Goal: Task Accomplishment & Management: Use online tool/utility

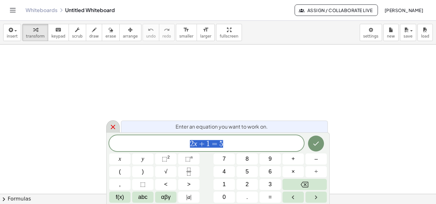
click at [113, 127] on icon at bounding box center [113, 127] width 4 height 4
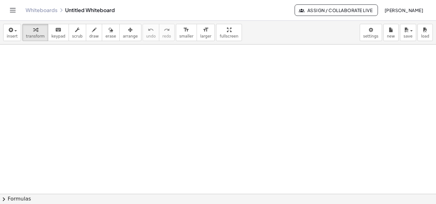
click at [48, 13] on link "Whiteboards" at bounding box center [42, 10] width 32 height 6
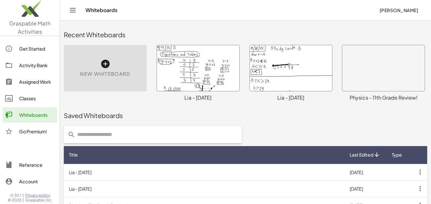
click at [102, 63] on icon at bounding box center [105, 64] width 10 height 10
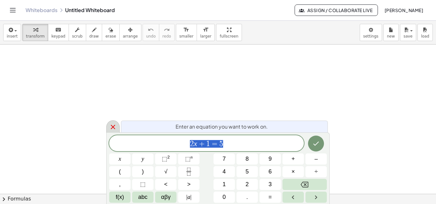
click at [114, 127] on icon at bounding box center [113, 127] width 8 height 8
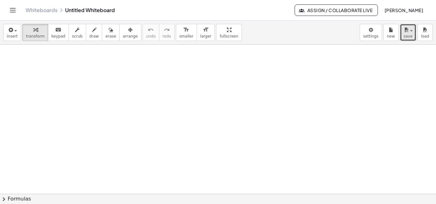
click at [409, 33] on div "button" at bounding box center [407, 30] width 9 height 8
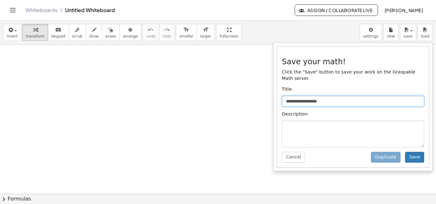
click at [332, 96] on input "**********" at bounding box center [353, 101] width 142 height 11
type input "*"
click at [298, 96] on input "**********" at bounding box center [353, 101] width 142 height 11
type input "**********"
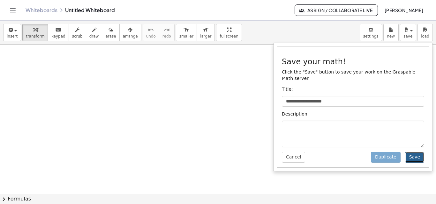
click at [418, 152] on button "Save" at bounding box center [414, 157] width 19 height 11
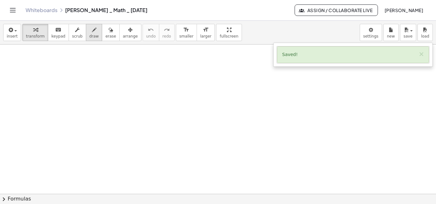
click at [89, 33] on div "button" at bounding box center [94, 30] width 10 height 8
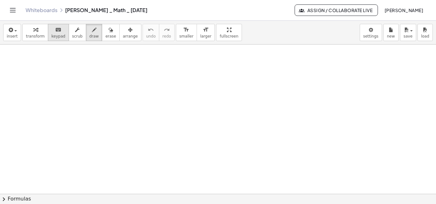
drag, startPoint x: 6, startPoint y: 50, endPoint x: 48, endPoint y: 39, distance: 43.6
click at [8, 50] on div at bounding box center [218, 194] width 436 height 299
click at [102, 31] on button "erase" at bounding box center [111, 32] width 18 height 17
click at [92, 31] on icon "button" at bounding box center [94, 30] width 4 height 8
drag, startPoint x: 4, startPoint y: 51, endPoint x: 9, endPoint y: 52, distance: 4.6
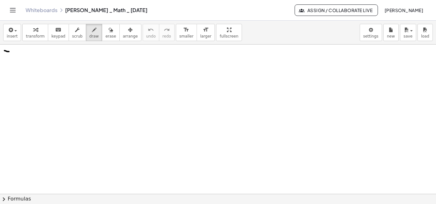
click at [9, 52] on div at bounding box center [218, 194] width 436 height 299
click at [8, 52] on div at bounding box center [218, 194] width 436 height 299
drag, startPoint x: 8, startPoint y: 60, endPoint x: 11, endPoint y: 59, distance: 3.6
click at [11, 59] on div at bounding box center [218, 194] width 436 height 299
drag, startPoint x: 23, startPoint y: 51, endPoint x: 18, endPoint y: 69, distance: 19.3
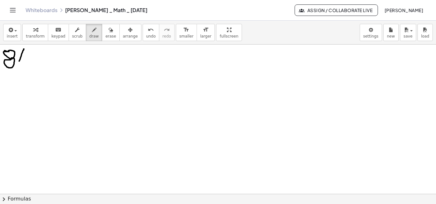
click at [18, 70] on div at bounding box center [218, 194] width 436 height 299
drag, startPoint x: 25, startPoint y: 57, endPoint x: 31, endPoint y: 63, distance: 8.4
click at [31, 63] on div at bounding box center [218, 194] width 436 height 299
drag, startPoint x: 35, startPoint y: 58, endPoint x: 36, endPoint y: 64, distance: 6.5
click at [36, 65] on div at bounding box center [218, 194] width 436 height 299
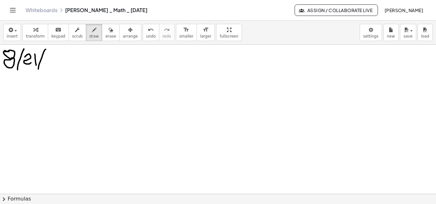
drag, startPoint x: 46, startPoint y: 49, endPoint x: 38, endPoint y: 71, distance: 22.7
click at [38, 71] on div at bounding box center [218, 194] width 436 height 299
drag, startPoint x: 48, startPoint y: 55, endPoint x: 59, endPoint y: 58, distance: 10.9
click at [54, 64] on div at bounding box center [218, 194] width 436 height 299
drag, startPoint x: 63, startPoint y: 54, endPoint x: 61, endPoint y: 57, distance: 3.5
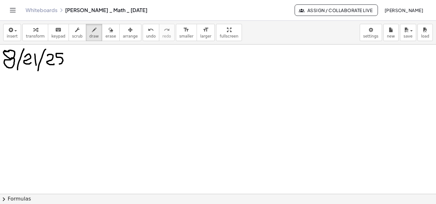
click at [59, 64] on div at bounding box center [218, 194] width 436 height 299
drag, startPoint x: 67, startPoint y: 43, endPoint x: 68, endPoint y: 48, distance: 4.4
click at [67, 58] on div "insert select one: Math Expression Function Text Youtube Video Graphing Geometr…" at bounding box center [218, 113] width 436 height 184
drag, startPoint x: 68, startPoint y: 46, endPoint x: 6, endPoint y: 74, distance: 68.5
click at [1, 75] on div at bounding box center [218, 194] width 436 height 299
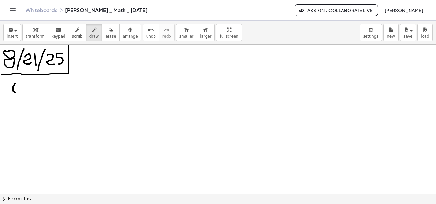
drag, startPoint x: 15, startPoint y: 84, endPoint x: 21, endPoint y: 88, distance: 7.5
click at [26, 92] on div at bounding box center [218, 194] width 436 height 299
click at [22, 84] on div at bounding box center [218, 194] width 436 height 299
drag, startPoint x: 15, startPoint y: 83, endPoint x: 23, endPoint y: 80, distance: 8.5
click at [23, 80] on div at bounding box center [218, 194] width 436 height 299
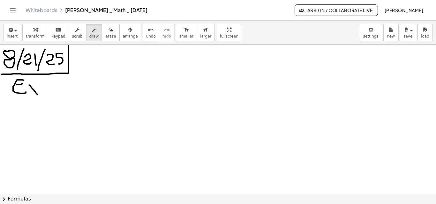
drag, startPoint x: 29, startPoint y: 85, endPoint x: 36, endPoint y: 86, distance: 7.4
click at [37, 94] on div at bounding box center [218, 194] width 436 height 299
click at [29, 91] on div at bounding box center [218, 194] width 436 height 299
click at [41, 89] on div at bounding box center [218, 194] width 436 height 299
click at [56, 84] on div at bounding box center [218, 194] width 436 height 299
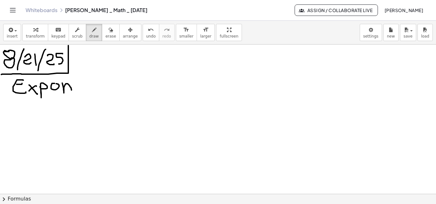
drag, startPoint x: 62, startPoint y: 83, endPoint x: 71, endPoint y: 92, distance: 12.6
click at [71, 92] on div at bounding box center [218, 194] width 436 height 299
drag, startPoint x: 77, startPoint y: 90, endPoint x: 85, endPoint y: 86, distance: 8.6
click at [82, 92] on div at bounding box center [218, 194] width 436 height 299
drag, startPoint x: 85, startPoint y: 86, endPoint x: 91, endPoint y: 90, distance: 7.2
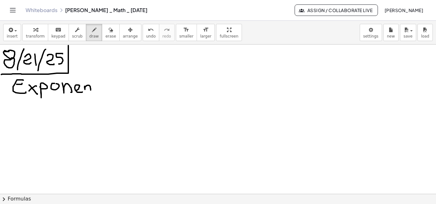
click at [91, 90] on div at bounding box center [218, 194] width 436 height 299
click at [95, 92] on div at bounding box center [218, 194] width 436 height 299
drag, startPoint x: 92, startPoint y: 86, endPoint x: 98, endPoint y: 86, distance: 6.4
click at [98, 86] on div at bounding box center [218, 194] width 436 height 299
drag, startPoint x: 102, startPoint y: 94, endPoint x: 102, endPoint y: 83, distance: 10.5
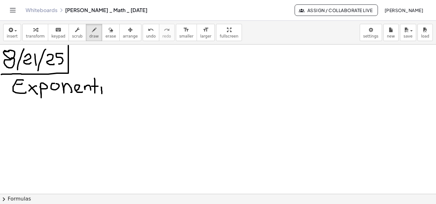
click at [102, 94] on div at bounding box center [218, 194] width 436 height 299
click at [102, 83] on div at bounding box center [218, 194] width 436 height 299
drag, startPoint x: 112, startPoint y: 87, endPoint x: 115, endPoint y: 83, distance: 4.7
click at [113, 93] on div at bounding box center [218, 194] width 436 height 299
drag, startPoint x: 111, startPoint y: 88, endPoint x: 111, endPoint y: 93, distance: 4.8
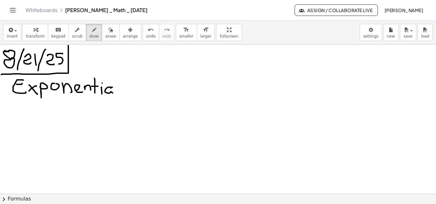
click at [111, 93] on div at bounding box center [218, 194] width 436 height 299
drag, startPoint x: 116, startPoint y: 78, endPoint x: 117, endPoint y: 92, distance: 14.4
click at [117, 92] on div at bounding box center [218, 194] width 436 height 299
drag, startPoint x: 135, startPoint y: 93, endPoint x: 140, endPoint y: 76, distance: 17.5
click at [140, 76] on div at bounding box center [218, 194] width 436 height 299
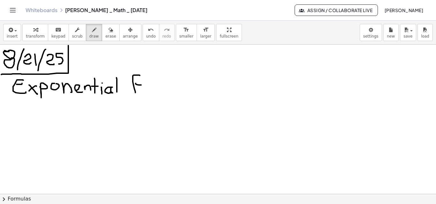
drag, startPoint x: 136, startPoint y: 84, endPoint x: 141, endPoint y: 85, distance: 5.7
click at [141, 85] on div at bounding box center [218, 194] width 436 height 299
drag, startPoint x: 148, startPoint y: 85, endPoint x: 153, endPoint y: 87, distance: 5.3
click at [153, 87] on div at bounding box center [218, 194] width 436 height 299
click at [161, 93] on div at bounding box center [218, 194] width 436 height 299
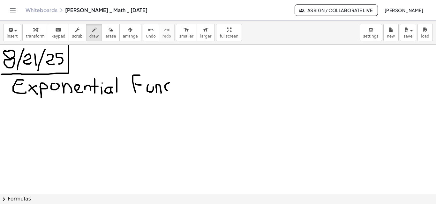
drag, startPoint x: 169, startPoint y: 83, endPoint x: 179, endPoint y: 80, distance: 9.7
click at [172, 91] on div at bounding box center [218, 194] width 436 height 299
drag, startPoint x: 179, startPoint y: 73, endPoint x: 175, endPoint y: 86, distance: 12.8
click at [179, 89] on div at bounding box center [218, 194] width 436 height 299
drag, startPoint x: 175, startPoint y: 85, endPoint x: 182, endPoint y: 85, distance: 7.4
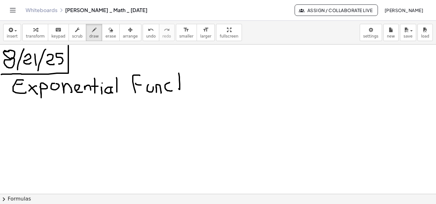
click at [182, 85] on div at bounding box center [218, 194] width 436 height 299
drag, startPoint x: 187, startPoint y: 87, endPoint x: 186, endPoint y: 84, distance: 3.6
click at [187, 88] on div at bounding box center [218, 194] width 436 height 299
drag, startPoint x: 186, startPoint y: 78, endPoint x: 203, endPoint y: 84, distance: 18.5
click at [187, 79] on div at bounding box center [218, 194] width 436 height 299
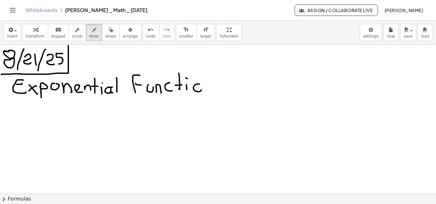
click at [197, 85] on div at bounding box center [218, 194] width 436 height 299
drag, startPoint x: 203, startPoint y: 88, endPoint x: 211, endPoint y: 87, distance: 8.3
click at [209, 90] on div at bounding box center [218, 194] width 436 height 299
drag, startPoint x: 217, startPoint y: 84, endPoint x: 212, endPoint y: 91, distance: 8.9
click at [212, 91] on div at bounding box center [218, 194] width 436 height 299
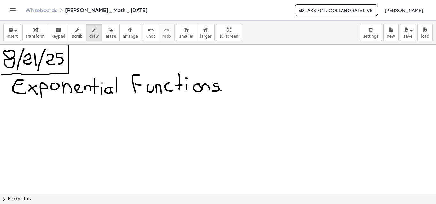
click at [221, 91] on div at bounding box center [218, 194] width 436 height 299
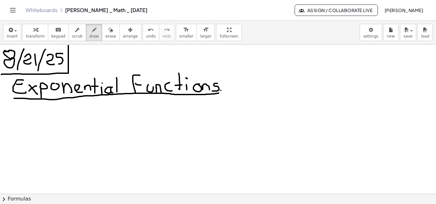
drag
click at [218, 93] on div at bounding box center [218, 194] width 436 height 299
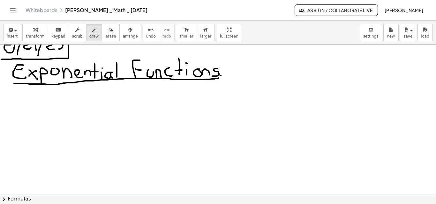
scroll to position [20, 0]
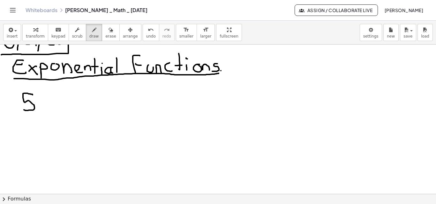
drag, startPoint x: 33, startPoint y: 95, endPoint x: 27, endPoint y: 106, distance: 12.6
click at [24, 110] on div at bounding box center [218, 174] width 436 height 299
drag, startPoint x: 36, startPoint y: 88, endPoint x: 41, endPoint y: 94, distance: 7.7
click at [41, 94] on div at bounding box center [218, 174] width 436 height 299
drag, startPoint x: 46, startPoint y: 100, endPoint x: 50, endPoint y: 100, distance: 3.5
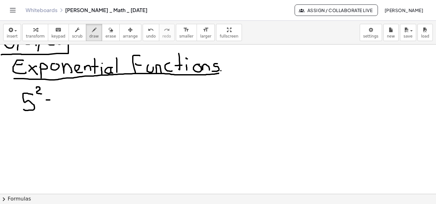
click at [50, 100] on div at bounding box center [218, 174] width 436 height 299
click at [49, 104] on div at bounding box center [218, 174] width 436 height 299
drag, startPoint x: 65, startPoint y: 93, endPoint x: 61, endPoint y: 106, distance: 13.2
click at [61, 106] on div at bounding box center [218, 174] width 436 height 299
drag, startPoint x: 65, startPoint y: 94, endPoint x: 73, endPoint y: 98, distance: 9.1
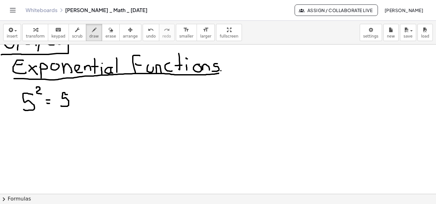
click at [68, 95] on div at bounding box center [218, 174] width 436 height 299
click at [74, 100] on div at bounding box center [218, 174] width 436 height 299
drag, startPoint x: 82, startPoint y: 94, endPoint x: 77, endPoint y: 104, distance: 11.4
click at [77, 104] on div at bounding box center [218, 174] width 436 height 299
click at [92, 97] on div at bounding box center [218, 174] width 436 height 299
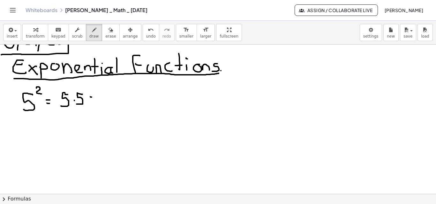
click at [92, 100] on div at bounding box center [218, 174] width 436 height 299
drag, startPoint x: 99, startPoint y: 94, endPoint x: 106, endPoint y: 102, distance: 10.9
click at [106, 103] on div at bounding box center [218, 174] width 436 height 299
drag, startPoint x: 113, startPoint y: 90, endPoint x: 111, endPoint y: 99, distance: 9.7
click at [112, 100] on div at bounding box center [218, 174] width 436 height 299
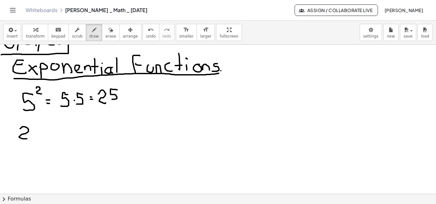
drag, startPoint x: 22, startPoint y: 127, endPoint x: 29, endPoint y: 139, distance: 13.7
click at [29, 139] on div at bounding box center [218, 174] width 436 height 299
drag, startPoint x: 31, startPoint y: 121, endPoint x: 33, endPoint y: 127, distance: 6.2
click at [33, 127] on div at bounding box center [218, 174] width 436 height 299
click at [44, 132] on div at bounding box center [218, 174] width 436 height 299
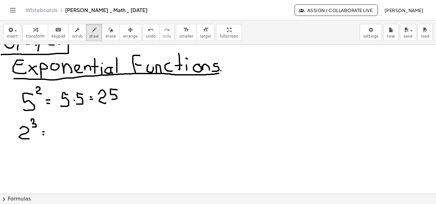
click at [45, 135] on div at bounding box center [218, 174] width 436 height 299
drag, startPoint x: 55, startPoint y: 125, endPoint x: 61, endPoint y: 136, distance: 12.9
click at [59, 137] on div at bounding box center [218, 174] width 436 height 299
click at [65, 131] on div at bounding box center [218, 174] width 436 height 299
drag, startPoint x: 72, startPoint y: 126, endPoint x: 82, endPoint y: 132, distance: 12.5
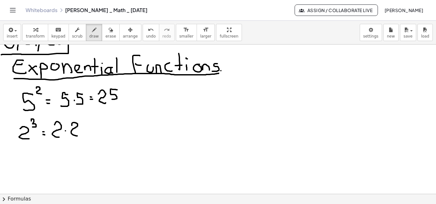
click at [78, 137] on div at bounding box center [218, 174] width 436 height 299
click at [82, 129] on div at bounding box center [218, 174] width 436 height 299
drag, startPoint x: 86, startPoint y: 123, endPoint x: 92, endPoint y: 137, distance: 14.3
click at [92, 137] on div at bounding box center [218, 174] width 436 height 299
click at [100, 128] on div at bounding box center [218, 174] width 436 height 299
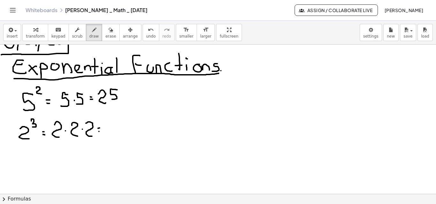
click at [100, 132] on div at bounding box center [218, 174] width 436 height 299
click at [113, 121] on div at bounding box center [218, 174] width 436 height 299
drag, startPoint x: 110, startPoint y: 126, endPoint x: 114, endPoint y: 126, distance: 3.5
click at [114, 126] on div at bounding box center [218, 174] width 436 height 299
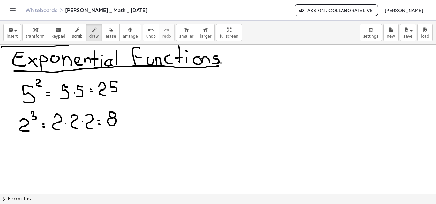
scroll to position [26, 0]
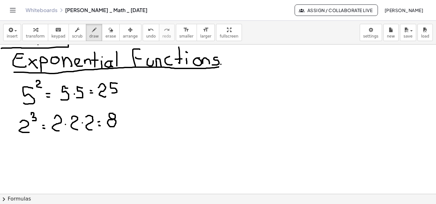
click at [57, 57] on div at bounding box center [218, 167] width 436 height 299
drag, startPoint x: 202, startPoint y: 83, endPoint x: 189, endPoint y: 102, distance: 23.4
click at [189, 102] on div at bounding box center [218, 167] width 436 height 299
drag, startPoint x: 206, startPoint y: 75, endPoint x: 209, endPoint y: 80, distance: 6.3
click at [209, 80] on div at bounding box center [218, 167] width 436 height 299
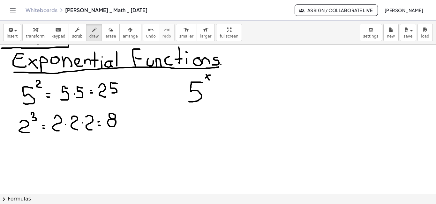
drag, startPoint x: 210, startPoint y: 75, endPoint x: 204, endPoint y: 80, distance: 8.0
click at [204, 80] on div at bounding box center [218, 167] width 436 height 299
drag, startPoint x: 188, startPoint y: 120, endPoint x: 196, endPoint y: 130, distance: 13.2
click at [196, 130] on div at bounding box center [218, 167] width 436 height 299
drag, startPoint x: 199, startPoint y: 112, endPoint x: 203, endPoint y: 116, distance: 6.1
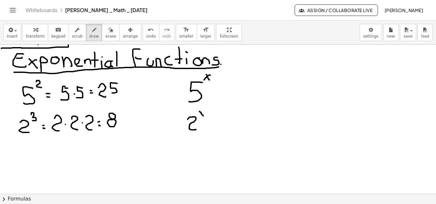
click at [203, 116] on div at bounding box center [218, 167] width 436 height 299
drag, startPoint x: 203, startPoint y: 112, endPoint x: 199, endPoint y: 116, distance: 6.1
click at [199, 116] on div at bounding box center [218, 167] width 436 height 299
click at [205, 73] on div at bounding box center [218, 167] width 436 height 299
drag, startPoint x: 136, startPoint y: 68, endPoint x: 218, endPoint y: 67, distance: 82.6
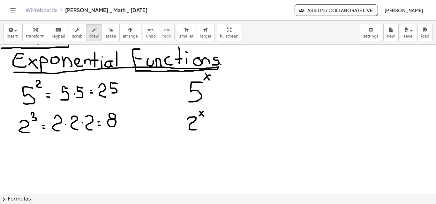
click at [218, 67] on div at bounding box center [218, 167] width 436 height 299
drag, startPoint x: 152, startPoint y: 97, endPoint x: 154, endPoint y: 89, distance: 8.4
click at [158, 83] on div at bounding box center [218, 167] width 436 height 299
drag, startPoint x: 154, startPoint y: 89, endPoint x: 158, endPoint y: 88, distance: 4.6
click at [158, 89] on div at bounding box center [218, 167] width 436 height 299
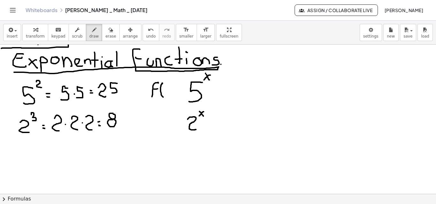
drag, startPoint x: 162, startPoint y: 83, endPoint x: 163, endPoint y: 95, distance: 11.8
click at [163, 97] on div at bounding box center [218, 167] width 436 height 299
drag, startPoint x: 166, startPoint y: 89, endPoint x: 171, endPoint y: 90, distance: 5.2
click at [171, 94] on div at bounding box center [218, 167] width 436 height 299
drag, startPoint x: 169, startPoint y: 90, endPoint x: 166, endPoint y: 94, distance: 5.3
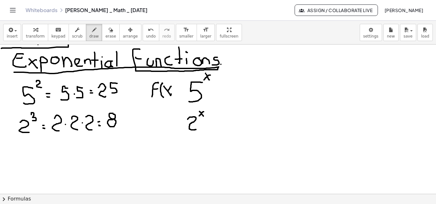
click at [166, 94] on div at bounding box center [218, 167] width 436 height 299
drag, startPoint x: 172, startPoint y: 82, endPoint x: 176, endPoint y: 89, distance: 7.9
click at [173, 97] on div at bounding box center [218, 167] width 436 height 299
drag, startPoint x: 176, startPoint y: 88, endPoint x: 178, endPoint y: 91, distance: 3.3
click at [179, 87] on div at bounding box center [218, 167] width 436 height 299
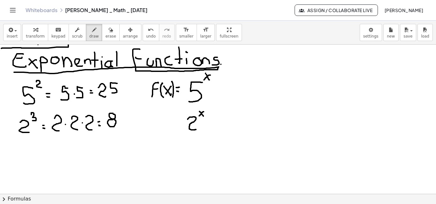
click at [178, 92] on div at bounding box center [218, 167] width 436 height 299
drag, startPoint x: 150, startPoint y: 130, endPoint x: 159, endPoint y: 114, distance: 18.0
click at [159, 114] on div at bounding box center [218, 167] width 436 height 299
drag, startPoint x: 154, startPoint y: 122, endPoint x: 158, endPoint y: 122, distance: 3.9
click at [158, 122] on div at bounding box center [218, 167] width 436 height 299
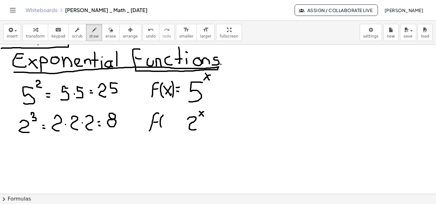
drag, startPoint x: 163, startPoint y: 115, endPoint x: 165, endPoint y: 122, distance: 7.3
click at [164, 130] on div at bounding box center [218, 167] width 436 height 299
drag, startPoint x: 165, startPoint y: 119, endPoint x: 171, endPoint y: 127, distance: 9.8
click at [171, 127] on div at bounding box center [218, 167] width 436 height 299
click at [166, 126] on div at bounding box center [218, 167] width 436 height 299
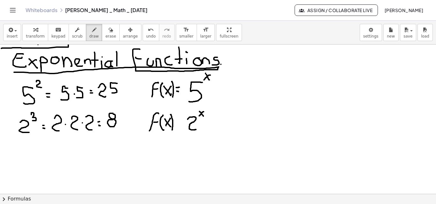
drag, startPoint x: 170, startPoint y: 115, endPoint x: 172, endPoint y: 127, distance: 12.2
click at [172, 129] on div at bounding box center [218, 167] width 436 height 299
click at [177, 121] on div at bounding box center [218, 167] width 436 height 299
click at [177, 126] on div at bounding box center [218, 167] width 436 height 299
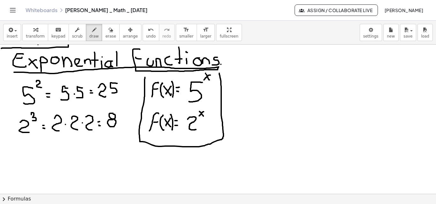
drag, startPoint x: 145, startPoint y: 78, endPoint x: 217, endPoint y: 73, distance: 72.5
click at [218, 73] on div at bounding box center [218, 167] width 436 height 299
drag, startPoint x: 205, startPoint y: 79, endPoint x: 211, endPoint y: 74, distance: 7.3
click at [211, 74] on div at bounding box center [218, 167] width 436 height 299
drag, startPoint x: 206, startPoint y: 73, endPoint x: 209, endPoint y: 79, distance: 7.3
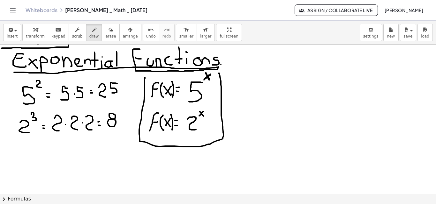
click at [209, 79] on div at bounding box center [218, 167] width 436 height 299
drag, startPoint x: 199, startPoint y: 116, endPoint x: 201, endPoint y: 111, distance: 5.3
click at [203, 111] on div at bounding box center [218, 167] width 436 height 299
drag, startPoint x: 200, startPoint y: 110, endPoint x: 203, endPoint y: 116, distance: 6.6
click at [203, 116] on div at bounding box center [218, 167] width 436 height 299
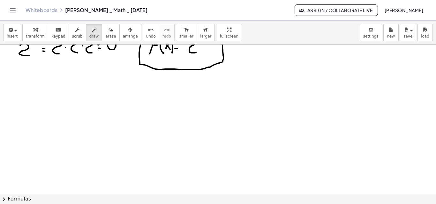
scroll to position [111, 0]
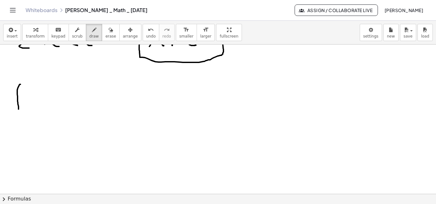
drag, startPoint x: 18, startPoint y: 108, endPoint x: 26, endPoint y: 86, distance: 24.0
click at [26, 85] on div at bounding box center [218, 83] width 436 height 299
drag, startPoint x: 19, startPoint y: 100, endPoint x: 26, endPoint y: 99, distance: 7.1
click at [26, 99] on div at bounding box center [218, 83] width 436 height 299
drag, startPoint x: 36, startPoint y: 91, endPoint x: 40, endPoint y: 100, distance: 9.1
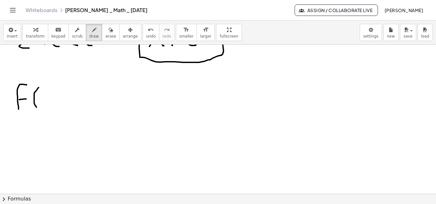
click at [38, 107] on div at bounding box center [218, 83] width 436 height 299
drag, startPoint x: 41, startPoint y: 92, endPoint x: 50, endPoint y: 95, distance: 9.3
click at [50, 103] on div at bounding box center [218, 83] width 436 height 299
drag, startPoint x: 45, startPoint y: 99, endPoint x: 47, endPoint y: 94, distance: 5.3
click at [41, 105] on div at bounding box center [218, 83] width 436 height 299
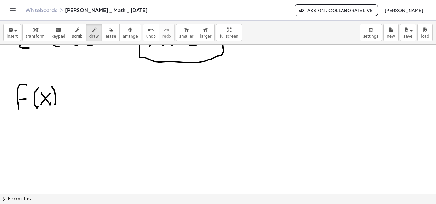
drag, startPoint x: 53, startPoint y: 89, endPoint x: 66, endPoint y: 100, distance: 17.9
click at [54, 105] on div at bounding box center [218, 83] width 436 height 299
click at [64, 93] on div at bounding box center [218, 83] width 436 height 299
drag, startPoint x: 64, startPoint y: 98, endPoint x: 72, endPoint y: 93, distance: 9.0
click at [65, 98] on div at bounding box center [218, 83] width 436 height 299
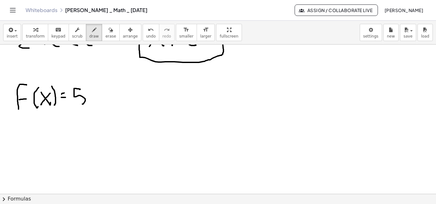
drag, startPoint x: 80, startPoint y: 89, endPoint x: 78, endPoint y: 101, distance: 12.3
click at [77, 103] on div at bounding box center [218, 83] width 436 height 299
drag, startPoint x: 85, startPoint y: 84, endPoint x: 90, endPoint y: 87, distance: 5.5
click at [90, 89] on div at bounding box center [218, 83] width 436 height 299
drag, startPoint x: 88, startPoint y: 84, endPoint x: 84, endPoint y: 89, distance: 6.3
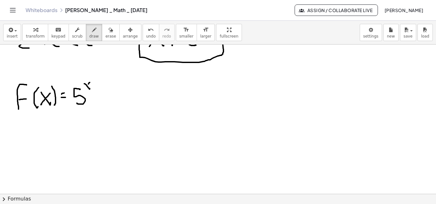
click at [84, 89] on div at bounding box center [218, 83] width 436 height 299
drag, startPoint x: 12, startPoint y: 134, endPoint x: 20, endPoint y: 146, distance: 14.2
click at [20, 146] on div at bounding box center [218, 83] width 436 height 299
drag, startPoint x: 20, startPoint y: 136, endPoint x: 10, endPoint y: 144, distance: 13.6
click at [10, 144] on div at bounding box center [218, 83] width 436 height 299
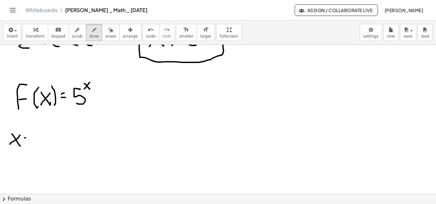
click at [26, 138] on div at bounding box center [218, 83] width 436 height 299
click at [26, 142] on div at bounding box center [218, 83] width 436 height 299
click at [33, 144] on div at bounding box center [218, 83] width 436 height 299
drag, startPoint x: 86, startPoint y: 152, endPoint x: 90, endPoint y: 142, distance: 11.0
click at [93, 136] on div at bounding box center [218, 83] width 436 height 299
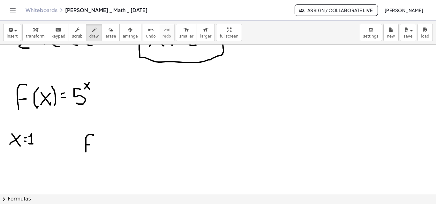
drag, startPoint x: 87, startPoint y: 145, endPoint x: 96, endPoint y: 142, distance: 9.4
click at [93, 145] on div at bounding box center [218, 83] width 436 height 299
drag, startPoint x: 100, startPoint y: 137, endPoint x: 100, endPoint y: 151, distance: 14.0
click at [100, 152] on div at bounding box center [218, 83] width 436 height 299
drag, startPoint x: 103, startPoint y: 141, endPoint x: 105, endPoint y: 149, distance: 8.1
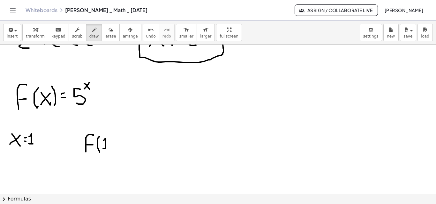
click at [105, 149] on div at bounding box center [218, 83] width 436 height 299
drag, startPoint x: 110, startPoint y: 135, endPoint x: 113, endPoint y: 151, distance: 15.6
click at [113, 151] on div at bounding box center [218, 83] width 436 height 299
click at [123, 140] on div at bounding box center [218, 83] width 436 height 299
click at [123, 143] on div at bounding box center [218, 83] width 436 height 299
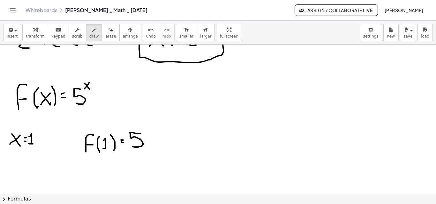
drag, startPoint x: 141, startPoint y: 134, endPoint x: 132, endPoint y: 147, distance: 15.5
click at [132, 147] on div at bounding box center [218, 83] width 436 height 299
drag, startPoint x: 145, startPoint y: 123, endPoint x: 147, endPoint y: 129, distance: 6.4
click at [147, 129] on div at bounding box center [218, 83] width 436 height 299
click at [158, 139] on div at bounding box center [218, 83] width 436 height 299
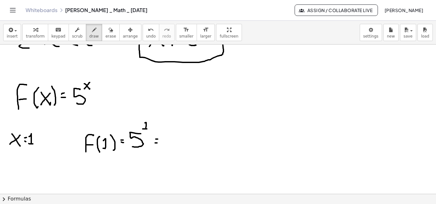
click at [158, 143] on div at bounding box center [218, 83] width 436 height 299
drag, startPoint x: 176, startPoint y: 132, endPoint x: 169, endPoint y: 146, distance: 15.4
click at [169, 146] on div at bounding box center [218, 83] width 436 height 299
drag, startPoint x: 7, startPoint y: 164, endPoint x: 17, endPoint y: 175, distance: 14.5
click at [17, 175] on div at bounding box center [218, 83] width 436 height 299
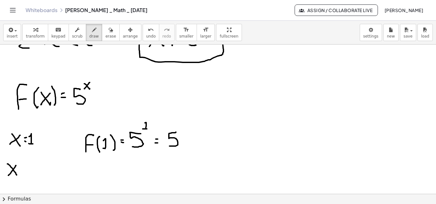
drag, startPoint x: 16, startPoint y: 166, endPoint x: 8, endPoint y: 176, distance: 12.3
click at [8, 176] on div at bounding box center [218, 83] width 436 height 299
click at [23, 167] on div at bounding box center [218, 83] width 436 height 299
click at [22, 170] on div at bounding box center [218, 83] width 436 height 299
drag, startPoint x: 27, startPoint y: 163, endPoint x: 32, endPoint y: 174, distance: 11.3
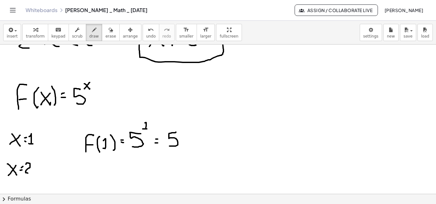
click at [32, 174] on div at bounding box center [218, 83] width 436 height 299
drag, startPoint x: 82, startPoint y: 176, endPoint x: 84, endPoint y: 169, distance: 7.6
click at [87, 163] on div at bounding box center [218, 83] width 436 height 299
drag, startPoint x: 83, startPoint y: 170, endPoint x: 91, endPoint y: 166, distance: 9.3
click at [88, 170] on div at bounding box center [218, 83] width 436 height 299
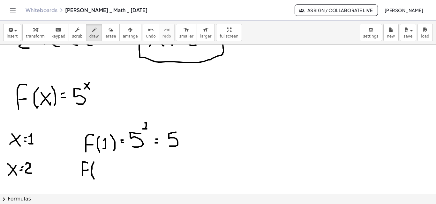
drag, startPoint x: 94, startPoint y: 162, endPoint x: 94, endPoint y: 177, distance: 14.4
click at [94, 179] on div at bounding box center [218, 83] width 436 height 299
drag, startPoint x: 95, startPoint y: 166, endPoint x: 102, endPoint y: 168, distance: 7.1
click at [102, 172] on div at bounding box center [218, 83] width 436 height 299
drag, startPoint x: 103, startPoint y: 161, endPoint x: 104, endPoint y: 176, distance: 15.0
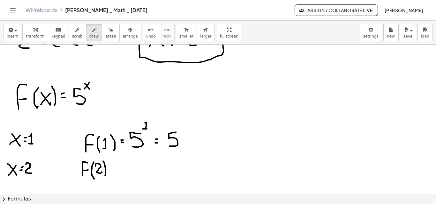
click at [104, 176] on div at bounding box center [218, 83] width 436 height 299
click at [116, 166] on div at bounding box center [218, 83] width 436 height 299
click at [116, 170] on div at bounding box center [218, 83] width 436 height 299
drag, startPoint x: 137, startPoint y: 163, endPoint x: 133, endPoint y: 176, distance: 13.3
click at [132, 177] on div at bounding box center [218, 83] width 436 height 299
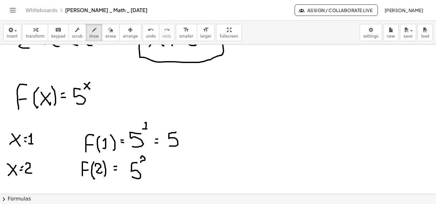
drag, startPoint x: 141, startPoint y: 159, endPoint x: 145, endPoint y: 164, distance: 7.0
click at [145, 164] on div at bounding box center [218, 83] width 436 height 299
click at [155, 167] on div at bounding box center [218, 83] width 436 height 299
click at [154, 171] on div at bounding box center [218, 83] width 436 height 299
drag, startPoint x: 162, startPoint y: 164, endPoint x: 170, endPoint y: 168, distance: 9.3
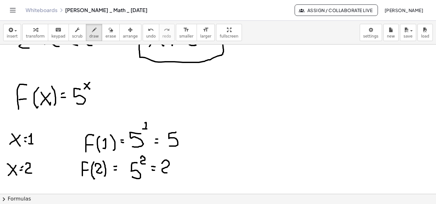
click at [168, 173] on div at bounding box center [218, 83] width 436 height 299
drag, startPoint x: 176, startPoint y: 159, endPoint x: 175, endPoint y: 170, distance: 10.6
click at [175, 170] on div at bounding box center [218, 83] width 436 height 299
drag, startPoint x: 129, startPoint y: 78, endPoint x: 117, endPoint y: 108, distance: 31.6
click at [117, 108] on div at bounding box center [218, 83] width 436 height 299
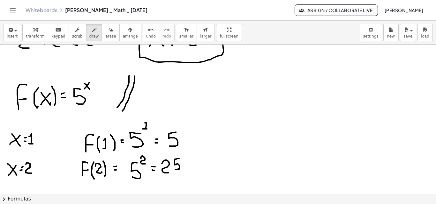
drag, startPoint x: 134, startPoint y: 76, endPoint x: 122, endPoint y: 111, distance: 37.1
click at [122, 111] on div at bounding box center [218, 83] width 436 height 299
drag, startPoint x: 158, startPoint y: 89, endPoint x: 167, endPoint y: 96, distance: 11.1
click at [155, 105] on div at bounding box center [218, 83] width 436 height 299
click at [177, 94] on div at bounding box center [218, 83] width 436 height 299
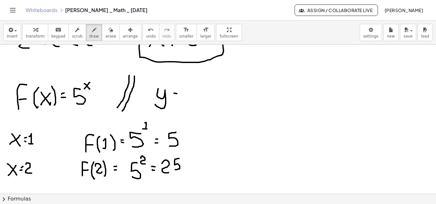
drag, startPoint x: 173, startPoint y: 98, endPoint x: 178, endPoint y: 98, distance: 4.5
click at [178, 98] on div at bounding box center [218, 83] width 436 height 299
drag, startPoint x: 191, startPoint y: 90, endPoint x: 186, endPoint y: 101, distance: 12.4
click at [186, 101] on div at bounding box center [218, 83] width 436 height 299
drag, startPoint x: 197, startPoint y: 84, endPoint x: 200, endPoint y: 85, distance: 3.3
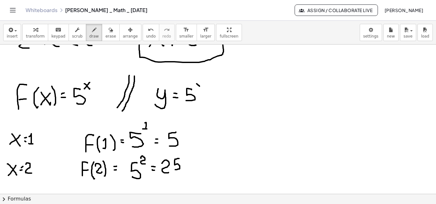
click at [200, 88] on div at bounding box center [218, 83] width 436 height 299
drag, startPoint x: 200, startPoint y: 83, endPoint x: 197, endPoint y: 88, distance: 5.6
click at [197, 88] on div at bounding box center [218, 83] width 436 height 299
drag, startPoint x: 10, startPoint y: 75, endPoint x: 48, endPoint y: 74, distance: 37.7
click at [48, 74] on div at bounding box center [218, 83] width 436 height 299
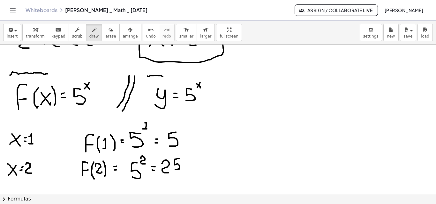
drag, startPoint x: 147, startPoint y: 76, endPoint x: 168, endPoint y: 77, distance: 20.7
click at [168, 77] on div at bounding box center [218, 83] width 436 height 299
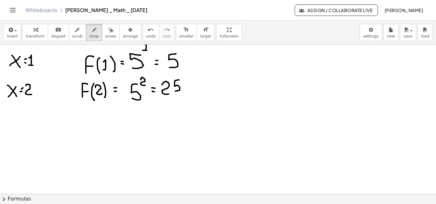
scroll to position [190, 0]
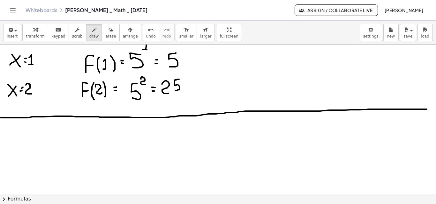
drag, startPoint x: 0, startPoint y: 118, endPoint x: 427, endPoint y: 109, distance: 426.8
click at [427, 109] on div at bounding box center [218, 79] width 436 height 449
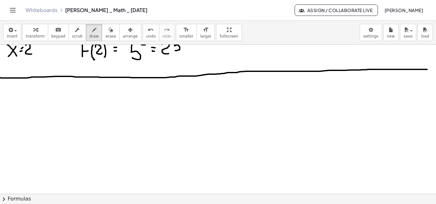
scroll to position [230, 0]
drag, startPoint x: 10, startPoint y: 100, endPoint x: 19, endPoint y: 89, distance: 14.1
click at [20, 88] on div at bounding box center [218, 38] width 436 height 449
drag, startPoint x: 11, startPoint y: 97, endPoint x: 16, endPoint y: 98, distance: 4.2
click at [16, 98] on div at bounding box center [218, 38] width 436 height 449
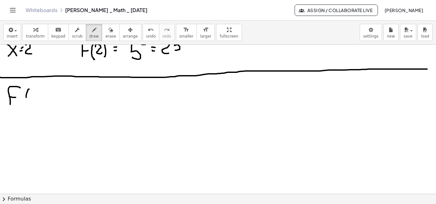
drag, startPoint x: 29, startPoint y: 89, endPoint x: 32, endPoint y: 99, distance: 10.3
click at [30, 104] on div at bounding box center [218, 38] width 436 height 449
drag, startPoint x: 36, startPoint y: 96, endPoint x: 42, endPoint y: 98, distance: 6.1
click at [43, 104] on div at bounding box center [218, 38] width 436 height 449
drag, startPoint x: 41, startPoint y: 96, endPoint x: 34, endPoint y: 103, distance: 9.7
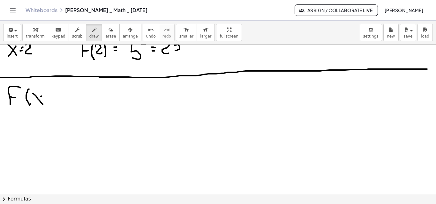
click at [34, 103] on div at bounding box center [218, 38] width 436 height 449
drag, startPoint x: 44, startPoint y: 90, endPoint x: 47, endPoint y: 105, distance: 15.0
click at [47, 107] on div at bounding box center [218, 38] width 436 height 449
drag, startPoint x: 49, startPoint y: 95, endPoint x: 53, endPoint y: 95, distance: 3.2
click at [53, 95] on div at bounding box center [218, 38] width 436 height 449
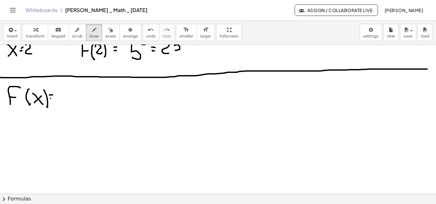
click at [53, 99] on div at bounding box center [218, 38] width 436 height 449
drag, startPoint x: 62, startPoint y: 94, endPoint x: 63, endPoint y: 104, distance: 9.3
click at [62, 105] on div at bounding box center [218, 38] width 436 height 449
drag, startPoint x: 75, startPoint y: 98, endPoint x: 83, endPoint y: 98, distance: 7.7
click at [83, 98] on div at bounding box center [218, 38] width 436 height 449
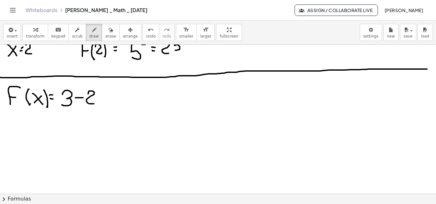
drag, startPoint x: 88, startPoint y: 94, endPoint x: 98, endPoint y: 103, distance: 13.8
click at [98, 103] on div at bounding box center [218, 38] width 436 height 449
drag, startPoint x: 95, startPoint y: 86, endPoint x: 99, endPoint y: 85, distance: 3.5
click at [99, 85] on div at bounding box center [218, 38] width 436 height 449
drag, startPoint x: 102, startPoint y: 82, endPoint x: 108, endPoint y: 84, distance: 6.4
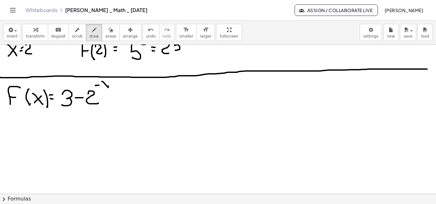
click at [108, 84] on div at bounding box center [218, 38] width 436 height 449
drag, startPoint x: 108, startPoint y: 81, endPoint x: 103, endPoint y: 88, distance: 8.2
click at [103, 88] on div at bounding box center [218, 38] width 436 height 449
click at [108, 31] on icon "button" at bounding box center [110, 30] width 4 height 8
drag, startPoint x: 124, startPoint y: 94, endPoint x: 119, endPoint y: 70, distance: 25.1
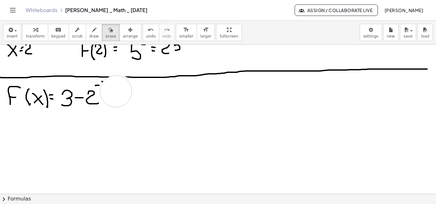
click at [116, 91] on div at bounding box center [218, 38] width 436 height 449
click at [91, 30] on button "draw" at bounding box center [94, 32] width 17 height 17
drag, startPoint x: 103, startPoint y: 81, endPoint x: 108, endPoint y: 85, distance: 6.6
click at [108, 88] on div at bounding box center [218, 38] width 436 height 449
drag, startPoint x: 108, startPoint y: 82, endPoint x: 103, endPoint y: 87, distance: 7.2
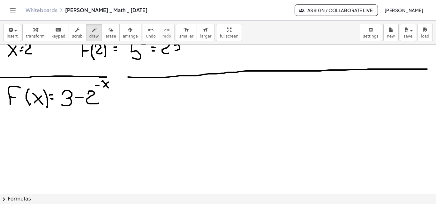
click at [103, 87] on div at bounding box center [218, 38] width 436 height 449
drag, startPoint x: 105, startPoint y: 77, endPoint x: 127, endPoint y: 79, distance: 22.2
click at [128, 79] on div at bounding box center [218, 38] width 436 height 449
drag, startPoint x: 9, startPoint y: 129, endPoint x: 15, endPoint y: 141, distance: 13.6
click at [15, 141] on div at bounding box center [218, 38] width 436 height 449
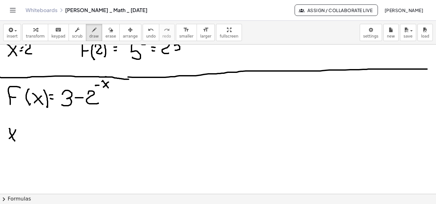
drag, startPoint x: 16, startPoint y: 130, endPoint x: 8, endPoint y: 140, distance: 12.6
click at [8, 141] on div at bounding box center [218, 38] width 436 height 449
click at [22, 135] on div at bounding box center [218, 38] width 436 height 449
click at [21, 138] on div at bounding box center [218, 38] width 436 height 449
drag, startPoint x: 27, startPoint y: 131, endPoint x: 33, endPoint y: 139, distance: 10.1
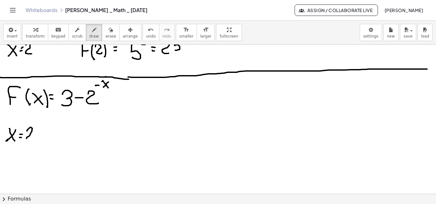
click at [33, 140] on div at bounding box center [218, 38] width 436 height 449
drag, startPoint x: 78, startPoint y: 137, endPoint x: 83, endPoint y: 127, distance: 11.1
click at [83, 127] on div at bounding box center [218, 38] width 436 height 449
drag, startPoint x: 79, startPoint y: 132, endPoint x: 83, endPoint y: 132, distance: 3.2
click at [83, 132] on div at bounding box center [218, 38] width 436 height 449
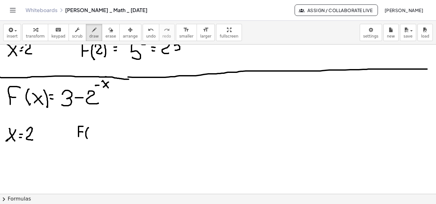
drag, startPoint x: 88, startPoint y: 128, endPoint x: 90, endPoint y: 137, distance: 8.8
click at [88, 139] on div at bounding box center [218, 38] width 436 height 449
drag, startPoint x: 91, startPoint y: 131, endPoint x: 95, endPoint y: 137, distance: 6.6
click at [95, 137] on div at bounding box center [218, 38] width 436 height 449
click at [94, 33] on div "transform keyboard keypad scrub draw erase arrange" at bounding box center [81, 32] width 119 height 17
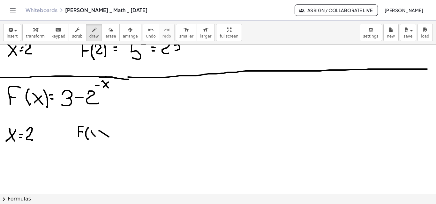
click at [99, 131] on div at bounding box center [218, 38] width 436 height 449
click at [105, 32] on div "button" at bounding box center [110, 30] width 11 height 8
drag, startPoint x: 116, startPoint y: 131, endPoint x: 103, endPoint y: 134, distance: 14.2
click at [103, 134] on div at bounding box center [218, 38] width 436 height 449
click at [89, 34] on span "draw" at bounding box center [94, 36] width 10 height 4
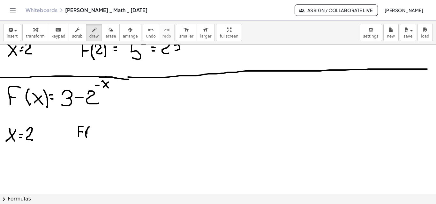
drag, startPoint x: 89, startPoint y: 127, endPoint x: 88, endPoint y: 135, distance: 8.3
click at [87, 136] on div at bounding box center [218, 38] width 436 height 449
drag, startPoint x: 95, startPoint y: 129, endPoint x: 102, endPoint y: 135, distance: 9.1
click at [100, 137] on div at bounding box center [218, 38] width 436 height 449
drag, startPoint x: 103, startPoint y: 124, endPoint x: 105, endPoint y: 138, distance: 14.2
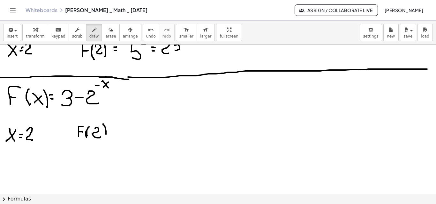
click at [105, 139] on div at bounding box center [218, 38] width 436 height 449
drag, startPoint x: 111, startPoint y: 128, endPoint x: 115, endPoint y: 128, distance: 3.5
click at [115, 128] on div at bounding box center [218, 38] width 436 height 449
click at [115, 132] on div at bounding box center [218, 38] width 436 height 449
drag, startPoint x: 122, startPoint y: 125, endPoint x: 122, endPoint y: 137, distance: 12.2
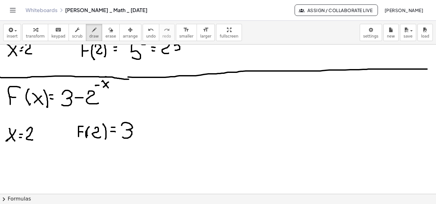
click at [122, 137] on div at bounding box center [218, 38] width 436 height 449
click at [145, 129] on div at bounding box center [218, 38] width 436 height 449
click at [161, 137] on div at bounding box center [218, 38] width 436 height 449
click at [156, 115] on div at bounding box center [218, 38] width 436 height 449
drag, startPoint x: 160, startPoint y: 110, endPoint x: 161, endPoint y: 117, distance: 7.7
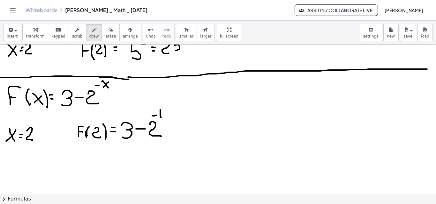
click at [161, 117] on div at bounding box center [218, 38] width 436 height 449
drag, startPoint x: 164, startPoint y: 112, endPoint x: 168, endPoint y: 117, distance: 6.3
click at [168, 117] on div at bounding box center [218, 38] width 436 height 449
drag, startPoint x: 170, startPoint y: 108, endPoint x: 173, endPoint y: 116, distance: 8.4
click at [173, 116] on div at bounding box center [218, 38] width 436 height 449
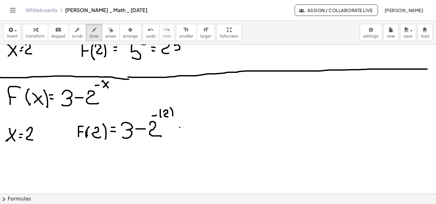
click at [182, 128] on div at bounding box center [218, 38] width 436 height 449
click at [182, 132] on div at bounding box center [218, 38] width 436 height 449
drag, startPoint x: 191, startPoint y: 126, endPoint x: 194, endPoint y: 135, distance: 9.8
click at [194, 135] on div at bounding box center [218, 38] width 436 height 449
drag, startPoint x: 206, startPoint y: 128, endPoint x: 214, endPoint y: 128, distance: 8.0
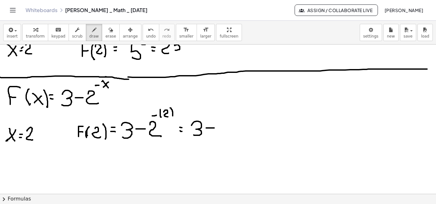
click at [214, 128] on div at bounding box center [218, 38] width 436 height 449
drag, startPoint x: 218, startPoint y: 124, endPoint x: 225, endPoint y: 133, distance: 10.7
click at [226, 135] on div at bounding box center [218, 38] width 436 height 449
drag, startPoint x: 226, startPoint y: 115, endPoint x: 229, endPoint y: 115, distance: 3.2
click at [229, 115] on div at bounding box center [218, 38] width 436 height 449
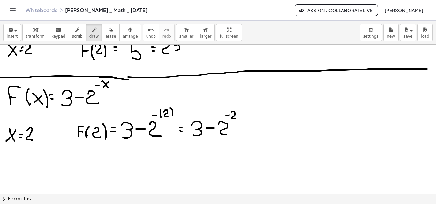
drag, startPoint x: 231, startPoint y: 112, endPoint x: 235, endPoint y: 119, distance: 7.9
click at [235, 119] on div at bounding box center [218, 38] width 436 height 449
click at [250, 128] on div at bounding box center [218, 38] width 436 height 449
click at [250, 132] on div at bounding box center [218, 38] width 436 height 449
drag, startPoint x: 267, startPoint y: 114, endPoint x: 268, endPoint y: 122, distance: 7.4
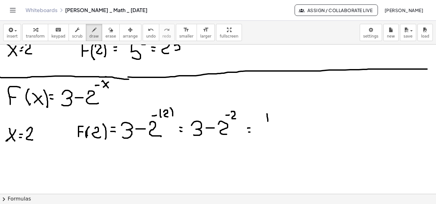
click at [268, 122] on div at bounding box center [218, 38] width 436 height 449
drag, startPoint x: 273, startPoint y: 114, endPoint x: 273, endPoint y: 121, distance: 7.7
click at [273, 121] on div at bounding box center [218, 38] width 436 height 449
drag, startPoint x: 262, startPoint y: 124, endPoint x: 279, endPoint y: 124, distance: 16.6
click at [279, 124] on div at bounding box center [218, 38] width 436 height 449
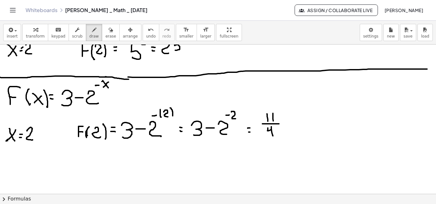
click at [272, 136] on div at bounding box center [218, 38] width 436 height 449
click at [260, 112] on div at bounding box center [218, 38] width 436 height 449
drag, startPoint x: 292, startPoint y: 122, endPoint x: 298, endPoint y: 121, distance: 6.3
click at [298, 121] on div at bounding box center [218, 38] width 436 height 449
drag, startPoint x: 293, startPoint y: 127, endPoint x: 300, endPoint y: 126, distance: 6.7
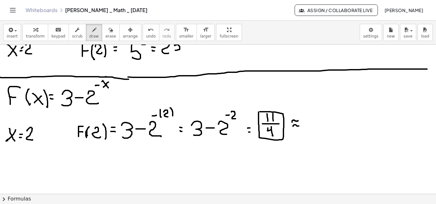
click at [300, 126] on div at bounding box center [218, 38] width 436 height 449
click at [306, 118] on div at bounding box center [218, 38] width 436 height 449
drag, startPoint x: 263, startPoint y: 81, endPoint x: 259, endPoint y: 88, distance: 7.4
click at [258, 89] on div at bounding box center [218, 38] width 436 height 449
drag, startPoint x: 262, startPoint y: 81, endPoint x: 265, endPoint y: 81, distance: 3.5
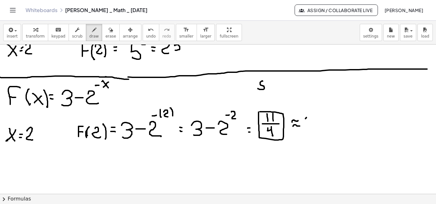
click at [264, 81] on div at bounding box center [218, 38] width 436 height 449
drag, startPoint x: 269, startPoint y: 85, endPoint x: 274, endPoint y: 85, distance: 4.8
click at [274, 85] on div at bounding box center [218, 38] width 436 height 449
drag, startPoint x: 269, startPoint y: 88, endPoint x: 274, endPoint y: 88, distance: 4.5
click at [274, 89] on div at bounding box center [218, 38] width 436 height 449
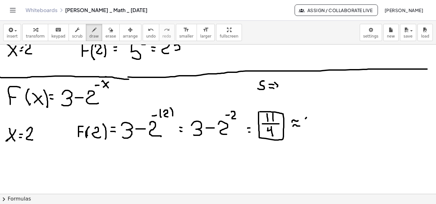
drag, startPoint x: 274, startPoint y: 83, endPoint x: 275, endPoint y: 91, distance: 8.0
click at [276, 91] on div at bounding box center [218, 38] width 436 height 449
drag, startPoint x: 269, startPoint y: 83, endPoint x: 270, endPoint y: 88, distance: 5.8
click at [269, 89] on div at bounding box center [218, 38] width 436 height 449
click at [282, 83] on div at bounding box center [218, 38] width 436 height 449
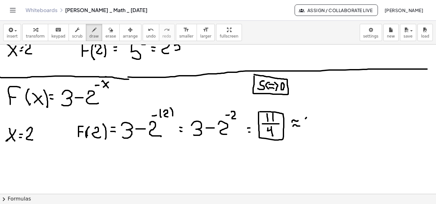
click at [254, 75] on div at bounding box center [218, 38] width 436 height 449
drag, startPoint x: 306, startPoint y: 118, endPoint x: 311, endPoint y: 128, distance: 11.3
click at [311, 128] on div at bounding box center [218, 38] width 436 height 449
click at [319, 128] on div at bounding box center [218, 38] width 436 height 449
drag, startPoint x: 320, startPoint y: 123, endPoint x: 330, endPoint y: 126, distance: 10.0
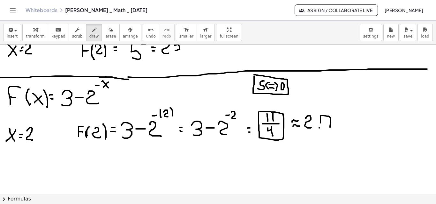
click at [330, 129] on div at bounding box center [218, 38] width 436 height 449
click at [332, 123] on div at bounding box center [218, 38] width 436 height 449
drag, startPoint x: 339, startPoint y: 117, endPoint x: 323, endPoint y: 128, distance: 19.5
click at [334, 128] on div at bounding box center [218, 38] width 436 height 449
drag, startPoint x: 318, startPoint y: 128, endPoint x: 312, endPoint y: 121, distance: 8.9
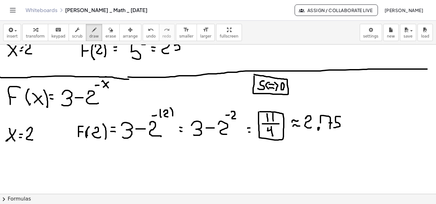
click at [319, 129] on div at bounding box center [218, 38] width 436 height 449
click at [301, 113] on div at bounding box center [218, 38] width 436 height 449
drag, startPoint x: 8, startPoint y: 154, endPoint x: 14, endPoint y: 166, distance: 13.6
click at [14, 167] on div at bounding box center [218, 38] width 436 height 449
drag, startPoint x: 15, startPoint y: 156, endPoint x: 6, endPoint y: 162, distance: 11.2
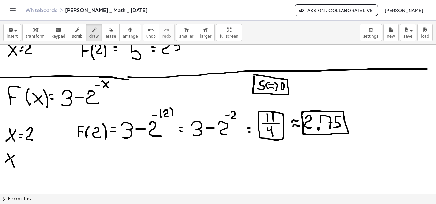
click at [6, 162] on div at bounding box center [218, 38] width 436 height 449
click at [18, 158] on div at bounding box center [218, 38] width 436 height 449
click at [19, 162] on div at bounding box center [218, 38] width 436 height 449
drag, startPoint x: 24, startPoint y: 159, endPoint x: 29, endPoint y: 159, distance: 5.4
click at [29, 159] on div at bounding box center [218, 38] width 436 height 449
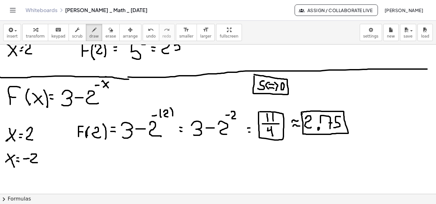
drag, startPoint x: 31, startPoint y: 155, endPoint x: 38, endPoint y: 163, distance: 10.2
click at [38, 163] on div at bounding box center [218, 38] width 436 height 449
drag, startPoint x: 75, startPoint y: 164, endPoint x: 80, endPoint y: 154, distance: 11.7
click at [80, 154] on div at bounding box center [218, 38] width 436 height 449
drag, startPoint x: 76, startPoint y: 159, endPoint x: 80, endPoint y: 160, distance: 3.6
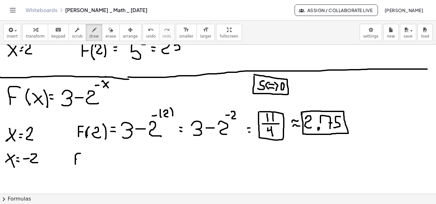
click at [79, 160] on div at bounding box center [218, 38] width 436 height 449
drag, startPoint x: 85, startPoint y: 154, endPoint x: 86, endPoint y: 167, distance: 13.5
click at [86, 167] on div at bounding box center [218, 38] width 436 height 449
drag, startPoint x: 87, startPoint y: 159, endPoint x: 91, endPoint y: 159, distance: 3.8
click at [91, 159] on div at bounding box center [218, 38] width 436 height 449
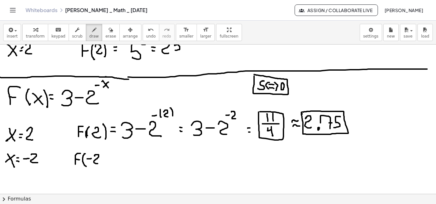
drag, startPoint x: 95, startPoint y: 156, endPoint x: 100, endPoint y: 160, distance: 6.4
click at [98, 164] on div at bounding box center [218, 38] width 436 height 449
drag, startPoint x: 100, startPoint y: 153, endPoint x: 103, endPoint y: 161, distance: 8.4
click at [102, 164] on div at bounding box center [218, 38] width 436 height 449
click at [110, 156] on div at bounding box center [218, 38] width 436 height 449
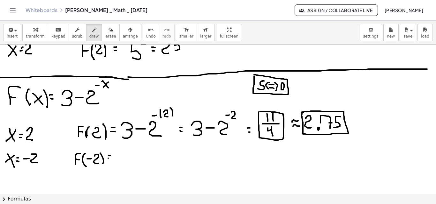
click at [110, 159] on div at bounding box center [218, 38] width 436 height 449
drag, startPoint x: 118, startPoint y: 154, endPoint x: 118, endPoint y: 166, distance: 12.1
click at [118, 166] on div at bounding box center [218, 38] width 436 height 449
drag, startPoint x: 130, startPoint y: 160, endPoint x: 139, endPoint y: 160, distance: 9.3
click at [139, 160] on div at bounding box center [218, 38] width 436 height 449
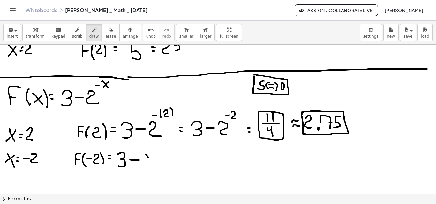
drag, startPoint x: 146, startPoint y: 155, endPoint x: 148, endPoint y: 158, distance: 3.7
click at [148, 158] on div at bounding box center [218, 38] width 436 height 449
click at [105, 34] on span "erase" at bounding box center [110, 36] width 11 height 4
drag, startPoint x: 164, startPoint y: 168, endPoint x: 155, endPoint y: 161, distance: 11.1
click at [155, 161] on div at bounding box center [218, 38] width 436 height 449
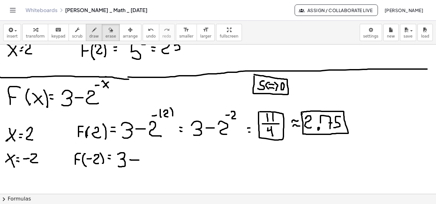
click at [91, 41] on button "draw" at bounding box center [94, 32] width 17 height 17
drag, startPoint x: 144, startPoint y: 155, endPoint x: 152, endPoint y: 166, distance: 13.5
click at [152, 166] on div at bounding box center [218, 38] width 436 height 449
drag, startPoint x: 156, startPoint y: 144, endPoint x: 156, endPoint y: 150, distance: 5.8
click at [155, 151] on div at bounding box center [218, 38] width 436 height 449
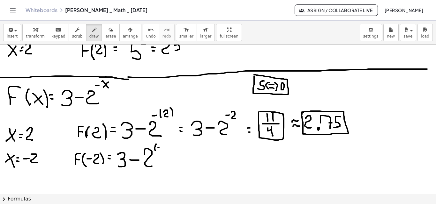
click at [160, 148] on div at bounding box center [218, 38] width 436 height 449
drag, startPoint x: 161, startPoint y: 146, endPoint x: 165, endPoint y: 150, distance: 5.9
click at [165, 150] on div at bounding box center [218, 38] width 436 height 449
drag, startPoint x: 167, startPoint y: 142, endPoint x: 168, endPoint y: 149, distance: 7.0
click at [168, 150] on div at bounding box center [218, 38] width 436 height 449
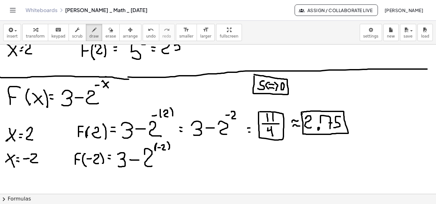
drag, startPoint x: 157, startPoint y: 144, endPoint x: 155, endPoint y: 151, distance: 7.1
click at [155, 151] on div at bounding box center [218, 38] width 436 height 449
drag, startPoint x: 94, startPoint y: 85, endPoint x: 100, endPoint y: 86, distance: 5.8
click at [100, 86] on div at bounding box center [218, 38] width 436 height 449
drag, startPoint x: 149, startPoint y: 145, endPoint x: 152, endPoint y: 145, distance: 3.5
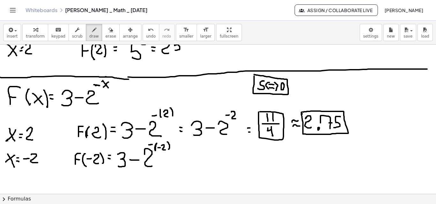
click at [152, 145] on div at bounding box center [218, 38] width 436 height 449
drag, startPoint x: 149, startPoint y: 144, endPoint x: 152, endPoint y: 144, distance: 3.2
click at [152, 144] on div at bounding box center [218, 38] width 436 height 449
click at [180, 161] on div at bounding box center [218, 38] width 436 height 449
drag, startPoint x: 175, startPoint y: 164, endPoint x: 179, endPoint y: 164, distance: 3.6
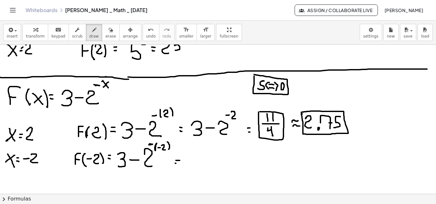
click at [179, 164] on div at bounding box center [218, 38] width 436 height 449
drag, startPoint x: 147, startPoint y: 145, endPoint x: 152, endPoint y: 144, distance: 5.1
click at [152, 144] on div at bounding box center [218, 38] width 436 height 449
drag, startPoint x: 190, startPoint y: 154, endPoint x: 189, endPoint y: 166, distance: 12.9
click at [189, 166] on div at bounding box center [218, 38] width 436 height 449
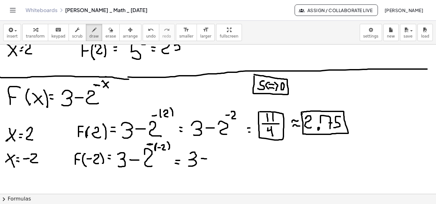
drag, startPoint x: 201, startPoint y: 159, endPoint x: 207, endPoint y: 159, distance: 5.8
click at [207, 159] on div at bounding box center [218, 38] width 436 height 449
drag, startPoint x: 214, startPoint y: 156, endPoint x: 223, endPoint y: 168, distance: 14.7
click at [223, 169] on div at bounding box center [218, 38] width 436 height 449
drag, startPoint x: 224, startPoint y: 148, endPoint x: 230, endPoint y: 153, distance: 7.4
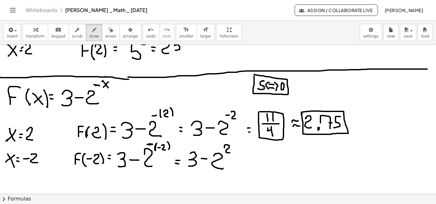
click at [230, 153] on div at bounding box center [218, 38] width 436 height 449
click at [149, 144] on div at bounding box center [218, 38] width 436 height 449
drag, startPoint x: 146, startPoint y: 145, endPoint x: 150, endPoint y: 144, distance: 3.3
click at [150, 144] on div at bounding box center [218, 38] width 436 height 449
click at [245, 160] on div at bounding box center [218, 38] width 436 height 449
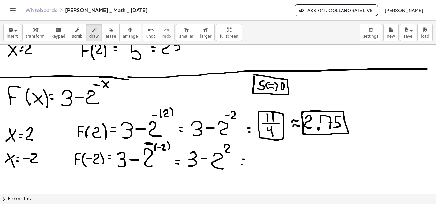
drag, startPoint x: 241, startPoint y: 165, endPoint x: 245, endPoint y: 165, distance: 3.5
click at [245, 165] on div at bounding box center [218, 38] width 436 height 449
drag, startPoint x: 260, startPoint y: 162, endPoint x: 269, endPoint y: 161, distance: 8.7
click at [266, 162] on div at bounding box center [218, 38] width 436 height 449
drag, startPoint x: 270, startPoint y: 158, endPoint x: 272, endPoint y: 167, distance: 9.5
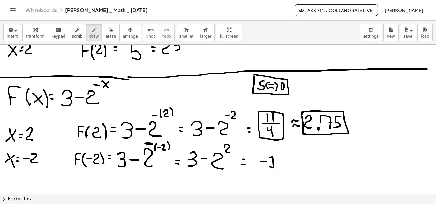
click at [272, 167] on div at bounding box center [218, 38] width 436 height 449
click at [256, 153] on div at bounding box center [218, 38] width 436 height 449
click at [279, 173] on div at bounding box center [218, 38] width 436 height 449
click at [347, 132] on div at bounding box center [218, 38] width 436 height 449
drag, startPoint x: 113, startPoint y: 103, endPoint x: 113, endPoint y: 107, distance: 3.3
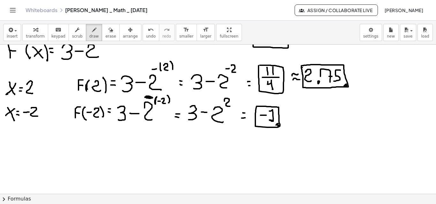
scroll to position [277, 0]
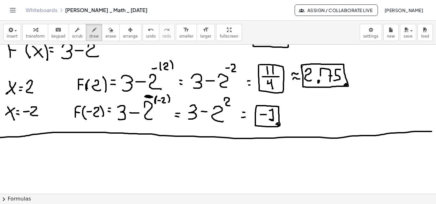
drag, startPoint x: 5, startPoint y: 137, endPoint x: 426, endPoint y: 132, distance: 421.4
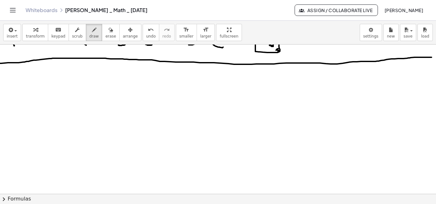
scroll to position [357, 0]
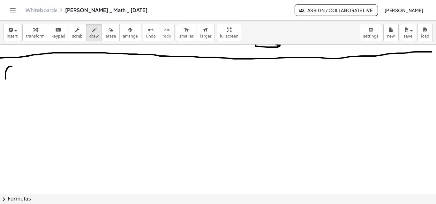
drag, startPoint x: 6, startPoint y: 79, endPoint x: 12, endPoint y: 67, distance: 13.6
drag, startPoint x: 6, startPoint y: 72, endPoint x: 14, endPoint y: 71, distance: 8.4
drag, startPoint x: 18, startPoint y: 68, endPoint x: 20, endPoint y: 74, distance: 6.6
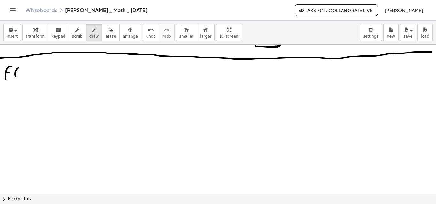
drag, startPoint x: 20, startPoint y: 72, endPoint x: 28, endPoint y: 79, distance: 10.2
drag, startPoint x: 29, startPoint y: 67, endPoint x: 31, endPoint y: 80, distance: 12.5
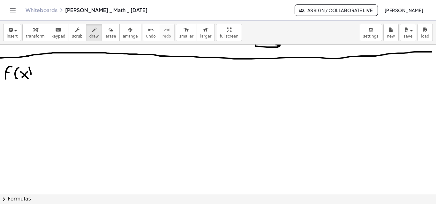
drag, startPoint x: 41, startPoint y: 69, endPoint x: 48, endPoint y: 76, distance: 9.7
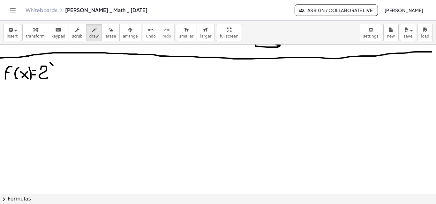
drag, startPoint x: 50, startPoint y: 63, endPoint x: 55, endPoint y: 63, distance: 4.5
drag, startPoint x: 286, startPoint y: 64, endPoint x: 289, endPoint y: 180, distance: 115.2
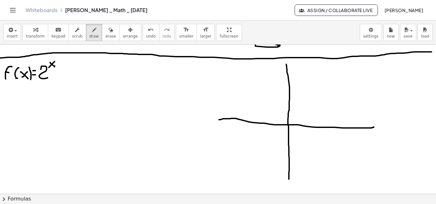
drag, startPoint x: 219, startPoint y: 120, endPoint x: 380, endPoint y: 125, distance: 161.5
drag, startPoint x: 385, startPoint y: 126, endPoint x: 388, endPoint y: 129, distance: 3.8
drag, startPoint x: 388, startPoint y: 125, endPoint x: 384, endPoint y: 128, distance: 5.3
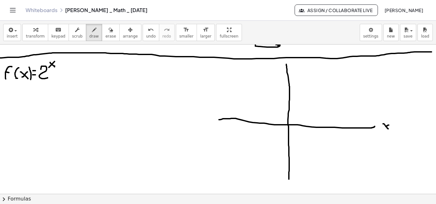
drag, startPoint x: 291, startPoint y: 64, endPoint x: 293, endPoint y: 73, distance: 9.3
drag, startPoint x: 33, startPoint y: 89, endPoint x: 23, endPoint y: 137, distance: 49.4
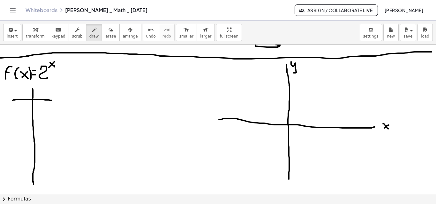
drag, startPoint x: 13, startPoint y: 100, endPoint x: 44, endPoint y: 97, distance: 31.1
drag, startPoint x: 16, startPoint y: 88, endPoint x: 25, endPoint y: 97, distance: 12.4
drag, startPoint x: 23, startPoint y: 88, endPoint x: 16, endPoint y: 97, distance: 11.8
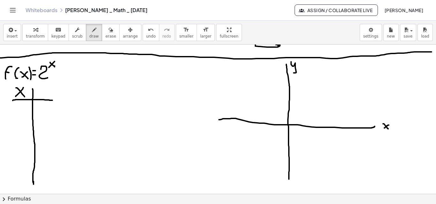
drag, startPoint x: 40, startPoint y: 86, endPoint x: 41, endPoint y: 98, distance: 11.6
drag, startPoint x: 144, startPoint y: 130, endPoint x: 148, endPoint y: 114, distance: 16.6
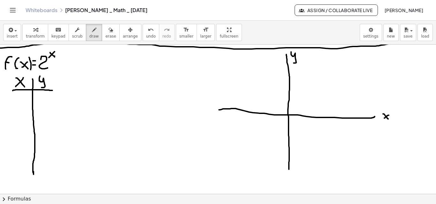
scroll to position [361, 0]
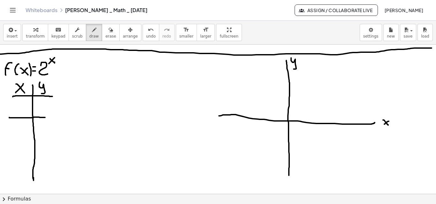
drag, startPoint x: 9, startPoint y: 118, endPoint x: 55, endPoint y: 118, distance: 45.6
drag, startPoint x: 9, startPoint y: 141, endPoint x: 52, endPoint y: 141, distance: 42.7
drag, startPoint x: 9, startPoint y: 162, endPoint x: 58, endPoint y: 162, distance: 49.1
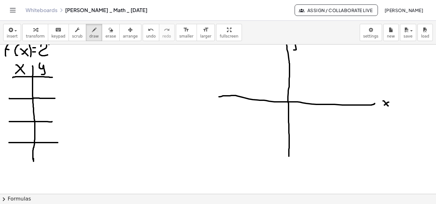
scroll to position [423, 0]
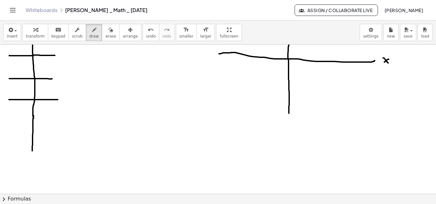
drag, startPoint x: 33, startPoint y: 118, endPoint x: 19, endPoint y: 134, distance: 21.2
drag, startPoint x: 15, startPoint y: 123, endPoint x: 47, endPoint y: 126, distance: 32.0
drag, startPoint x: 12, startPoint y: 142, endPoint x: 52, endPoint y: 144, distance: 39.9
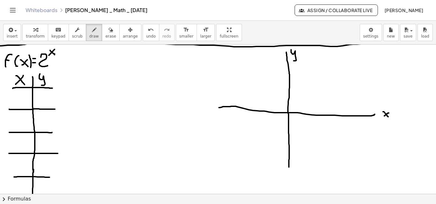
scroll to position [366, 3]
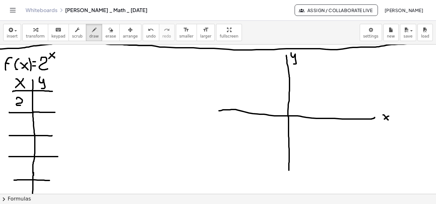
drag, startPoint x: 14, startPoint y: 99, endPoint x: 20, endPoint y: 106, distance: 8.8
drag, startPoint x: 15, startPoint y: 120, endPoint x: 16, endPoint y: 131, distance: 10.6
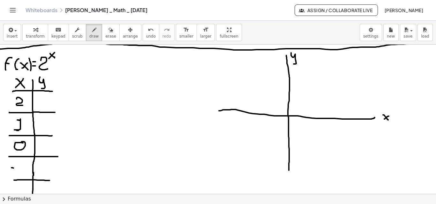
drag, startPoint x: 18, startPoint y: 164, endPoint x: 19, endPoint y: 171, distance: 7.4
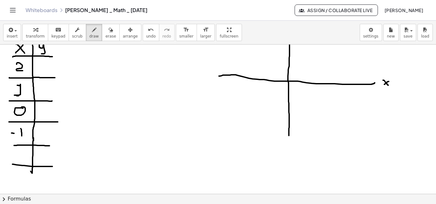
scroll to position [403, 1]
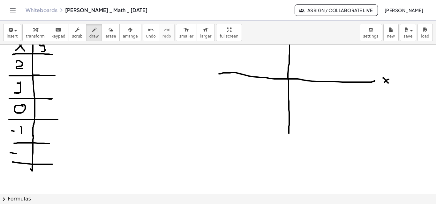
drag, startPoint x: 9, startPoint y: 153, endPoint x: 15, endPoint y: 154, distance: 6.4
drag, startPoint x: 18, startPoint y: 149, endPoint x: 23, endPoint y: 125, distance: 24.1
drag, startPoint x: 82, startPoint y: 141, endPoint x: 83, endPoint y: 129, distance: 11.8
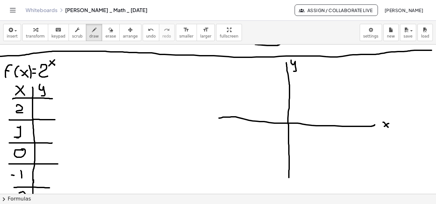
scroll to position [358, 1]
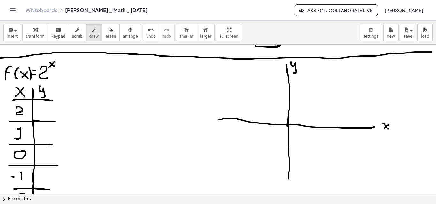
scroll to position [360, 0]
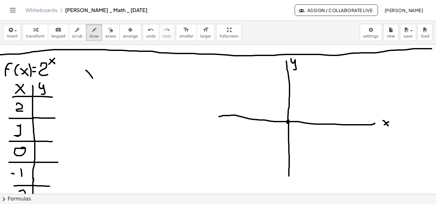
drag, startPoint x: 86, startPoint y: 70, endPoint x: 92, endPoint y: 78, distance: 10.4
drag, startPoint x: 92, startPoint y: 71, endPoint x: 83, endPoint y: 79, distance: 12.7
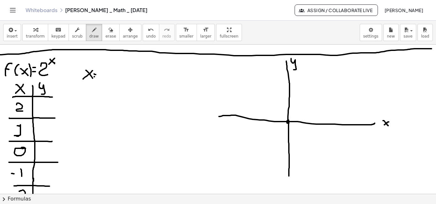
drag, startPoint x: 100, startPoint y: 74, endPoint x: 106, endPoint y: 80, distance: 7.7
drag, startPoint x: 82, startPoint y: 99, endPoint x: 83, endPoint y: 92, distance: 7.1
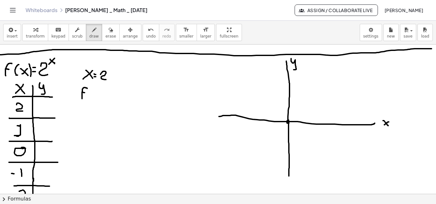
drag, startPoint x: 83, startPoint y: 92, endPoint x: 86, endPoint y: 93, distance: 3.5
drag, startPoint x: 89, startPoint y: 90, endPoint x: 93, endPoint y: 93, distance: 5.0
drag, startPoint x: 93, startPoint y: 93, endPoint x: 96, endPoint y: 96, distance: 4.5
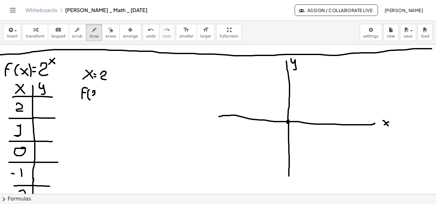
drag, startPoint x: 98, startPoint y: 89, endPoint x: 99, endPoint y: 99, distance: 9.3
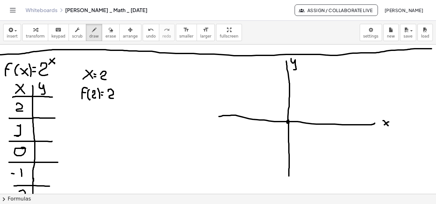
drag, startPoint x: 108, startPoint y: 92, endPoint x: 114, endPoint y: 87, distance: 7.3
drag, startPoint x: 114, startPoint y: 84, endPoint x: 117, endPoint y: 89, distance: 5.9
drag, startPoint x: 83, startPoint y: 115, endPoint x: 86, endPoint y: 107, distance: 9.2
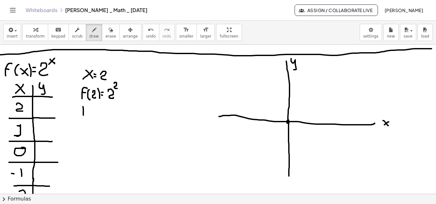
drag, startPoint x: 83, startPoint y: 111, endPoint x: 89, endPoint y: 107, distance: 6.7
drag, startPoint x: 89, startPoint y: 106, endPoint x: 91, endPoint y: 110, distance: 4.0
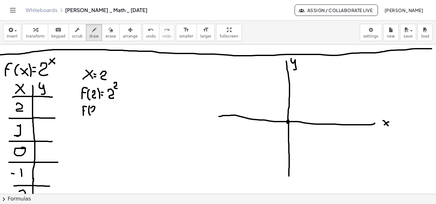
drag, startPoint x: 91, startPoint y: 108, endPoint x: 95, endPoint y: 112, distance: 5.9
drag, startPoint x: 96, startPoint y: 103, endPoint x: 98, endPoint y: 114, distance: 11.0
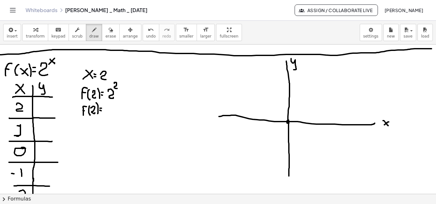
drag, startPoint x: 108, startPoint y: 106, endPoint x: 113, endPoint y: 115, distance: 10.4
drag, startPoint x: 38, startPoint y: 107, endPoint x: 43, endPoint y: 114, distance: 8.2
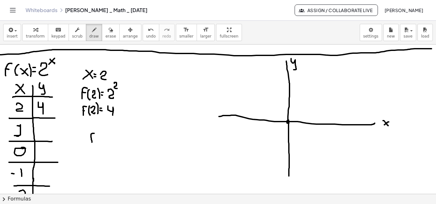
drag, startPoint x: 92, startPoint y: 143, endPoint x: 94, endPoint y: 136, distance: 7.3
drag, startPoint x: 98, startPoint y: 135, endPoint x: 99, endPoint y: 140, distance: 5.7
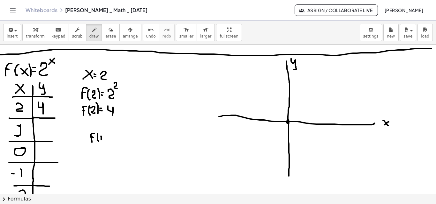
drag, startPoint x: 103, startPoint y: 134, endPoint x: 104, endPoint y: 143, distance: 8.7
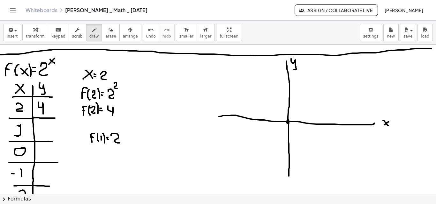
drag, startPoint x: 111, startPoint y: 136, endPoint x: 120, endPoint y: 133, distance: 9.1
drag, startPoint x: 38, startPoint y: 126, endPoint x: 45, endPoint y: 135, distance: 10.9
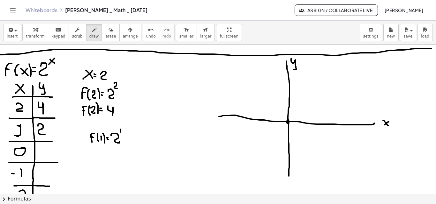
drag, startPoint x: 96, startPoint y: 123, endPoint x: 97, endPoint y: 129, distance: 6.4
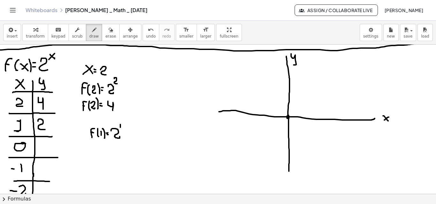
scroll to position [366, 0]
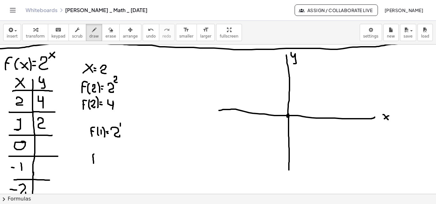
drag, startPoint x: 93, startPoint y: 164, endPoint x: 97, endPoint y: 155, distance: 9.2
drag, startPoint x: 100, startPoint y: 154, endPoint x: 101, endPoint y: 166, distance: 11.9
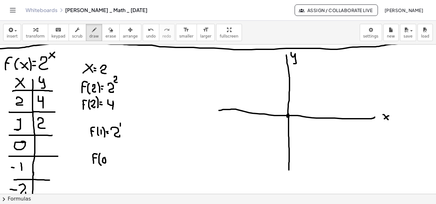
drag, startPoint x: 106, startPoint y: 154, endPoint x: 110, endPoint y: 166, distance: 12.0
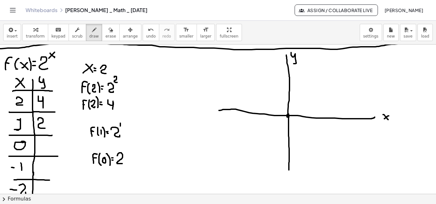
drag, startPoint x: 117, startPoint y: 156, endPoint x: 126, endPoint y: 154, distance: 8.4
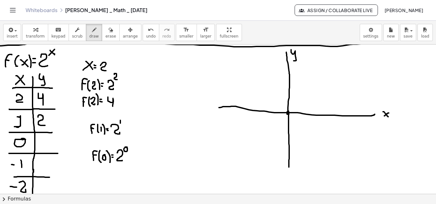
scroll to position [371, 0]
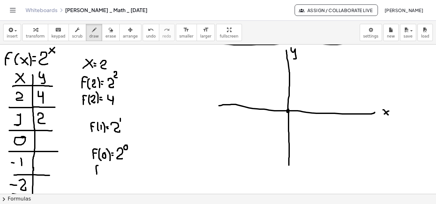
drag, startPoint x: 97, startPoint y: 174, endPoint x: 99, endPoint y: 168, distance: 7.0
drag, startPoint x: 96, startPoint y: 170, endPoint x: 100, endPoint y: 169, distance: 3.6
drag, startPoint x: 103, startPoint y: 166, endPoint x: 105, endPoint y: 171, distance: 5.5
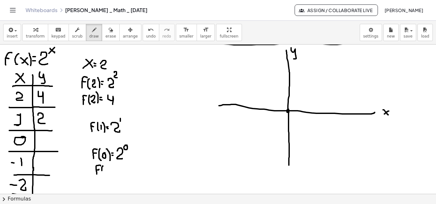
drag, startPoint x: 109, startPoint y: 165, endPoint x: 110, endPoint y: 173, distance: 8.4
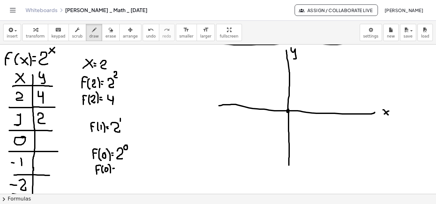
drag, startPoint x: 118, startPoint y: 165, endPoint x: 122, endPoint y: 175, distance: 10.5
drag, startPoint x: 41, startPoint y: 137, endPoint x: 47, endPoint y: 145, distance: 9.9
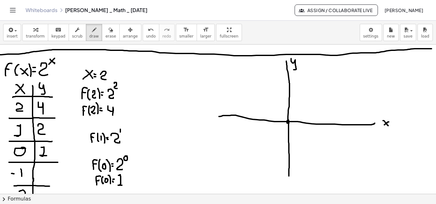
scroll to position [359, 0]
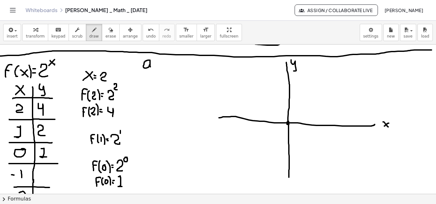
drag, startPoint x: 147, startPoint y: 61, endPoint x: 152, endPoint y: 69, distance: 9.9
drag, startPoint x: 157, startPoint y: 64, endPoint x: 162, endPoint y: 60, distance: 6.8
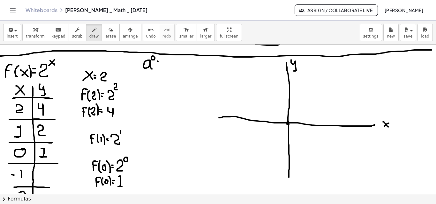
drag, startPoint x: 162, startPoint y: 60, endPoint x: 164, endPoint y: 68, distance: 8.8
drag, startPoint x: 139, startPoint y: 52, endPoint x: 169, endPoint y: 55, distance: 30.8
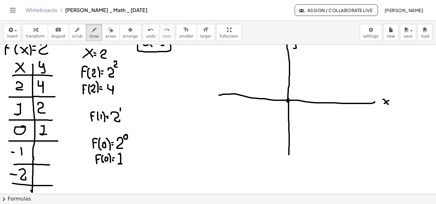
scroll to position [383, 0]
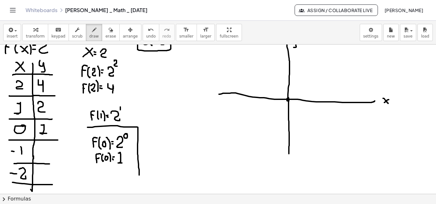
drag, startPoint x: 87, startPoint y: 128, endPoint x: 139, endPoint y: 175, distance: 70.4
drag, startPoint x: 142, startPoint y: 145, endPoint x: 146, endPoint y: 136, distance: 10.2
drag, startPoint x: 143, startPoint y: 141, endPoint x: 147, endPoint y: 141, distance: 3.8
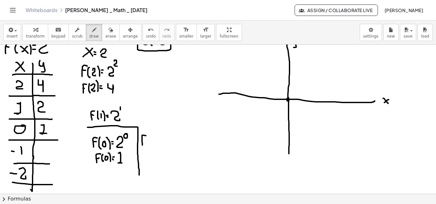
drag, startPoint x: 150, startPoint y: 138, endPoint x: 150, endPoint y: 146, distance: 8.6
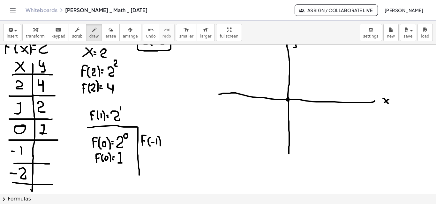
drag, startPoint x: 158, startPoint y: 137, endPoint x: 160, endPoint y: 146, distance: 9.6
drag, startPoint x: 168, startPoint y: 138, endPoint x: 175, endPoint y: 146, distance: 9.7
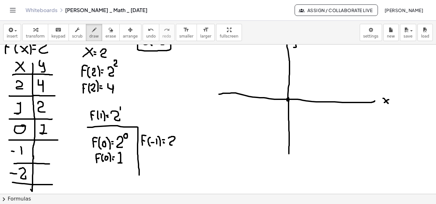
drag, startPoint x: 175, startPoint y: 131, endPoint x: 178, endPoint y: 131, distance: 3.2
drag, startPoint x: 181, startPoint y: 127, endPoint x: 181, endPoint y: 132, distance: 5.1
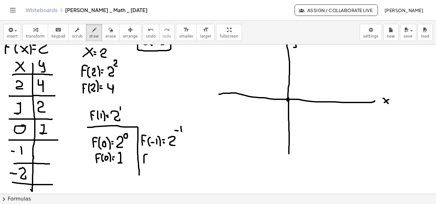
drag, startPoint x: 144, startPoint y: 163, endPoint x: 149, endPoint y: 156, distance: 8.8
drag, startPoint x: 146, startPoint y: 159, endPoint x: 150, endPoint y: 159, distance: 3.5
drag, startPoint x: 152, startPoint y: 156, endPoint x: 153, endPoint y: 164, distance: 8.3
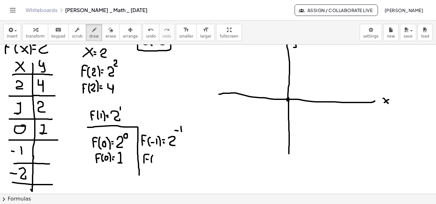
drag, startPoint x: 159, startPoint y: 154, endPoint x: 162, endPoint y: 164, distance: 10.6
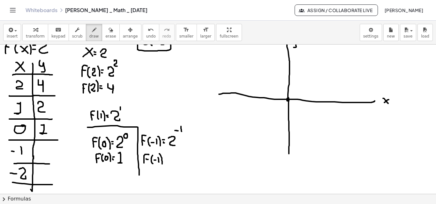
drag, startPoint x: 184, startPoint y: 154, endPoint x: 182, endPoint y: 165, distance: 10.3
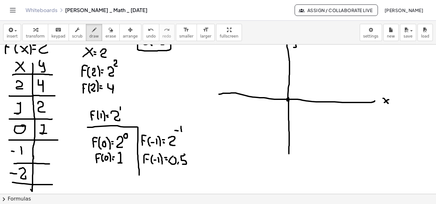
drag, startPoint x: 51, startPoint y: 152, endPoint x: 48, endPoint y: 158, distance: 7.4
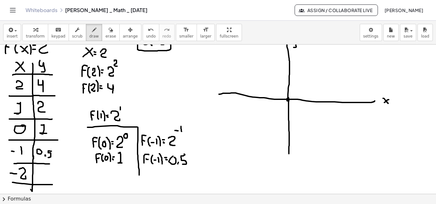
drag, startPoint x: 138, startPoint y: 169, endPoint x: 194, endPoint y: 123, distance: 72.9
drag, startPoint x: 138, startPoint y: 170, endPoint x: 109, endPoint y: 133, distance: 47.1
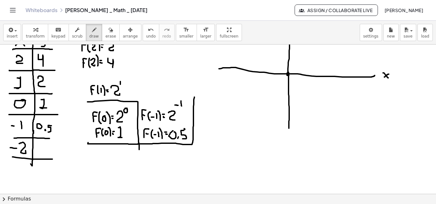
scroll to position [412, 0]
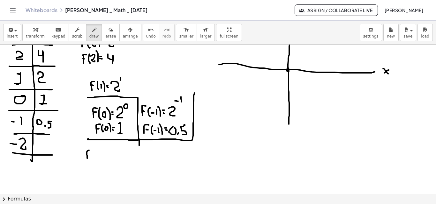
drag, startPoint x: 87, startPoint y: 159, endPoint x: 90, endPoint y: 151, distance: 8.4
drag, startPoint x: 93, startPoint y: 151, endPoint x: 95, endPoint y: 158, distance: 8.0
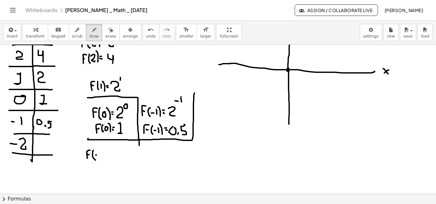
drag, startPoint x: 98, startPoint y: 152, endPoint x: 103, endPoint y: 153, distance: 5.1
drag, startPoint x: 104, startPoint y: 149, endPoint x: 105, endPoint y: 159, distance: 10.6
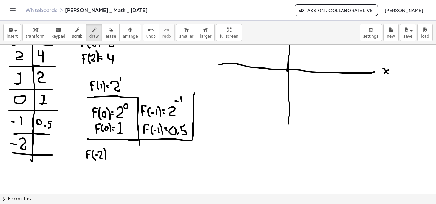
drag, startPoint x: 116, startPoint y: 154, endPoint x: 121, endPoint y: 154, distance: 4.5
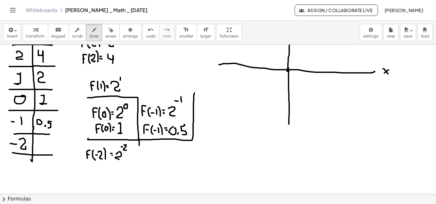
drag, startPoint x: 124, startPoint y: 146, endPoint x: 126, endPoint y: 151, distance: 5.3
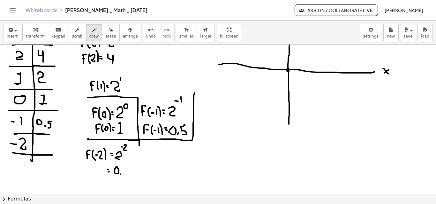
drag, startPoint x: 122, startPoint y: 169, endPoint x: 128, endPoint y: 170, distance: 6.0
drag, startPoint x: 135, startPoint y: 166, endPoint x: 130, endPoint y: 175, distance: 10.0
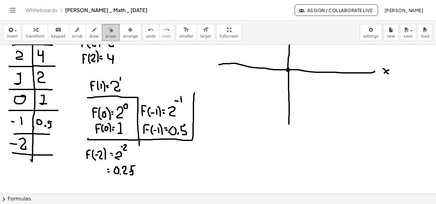
click at [105, 34] on span "erase" at bounding box center [110, 36] width 11 height 4
drag, startPoint x: 149, startPoint y: 171, endPoint x: 144, endPoint y: 171, distance: 4.5
click at [90, 31] on div "button" at bounding box center [94, 30] width 10 height 8
drag, startPoint x: 133, startPoint y: 166, endPoint x: 131, endPoint y: 173, distance: 7.0
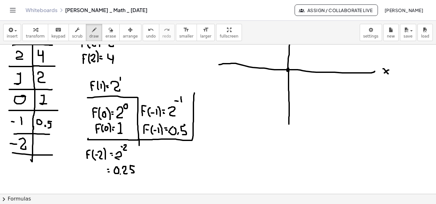
drag, startPoint x: 45, startPoint y: 144, endPoint x: 48, endPoint y: 150, distance: 6.4
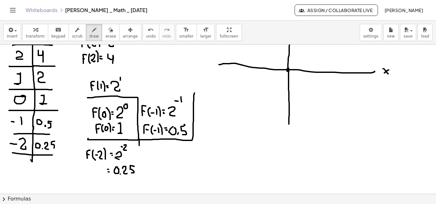
drag, startPoint x: 54, startPoint y: 142, endPoint x: 50, endPoint y: 148, distance: 7.7
drag, startPoint x: 273, startPoint y: 148, endPoint x: 273, endPoint y: 133, distance: 15.0
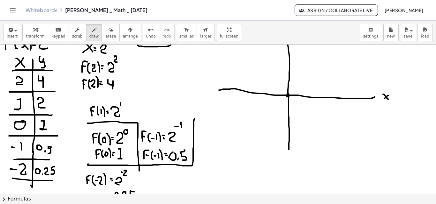
scroll to position [385, 0]
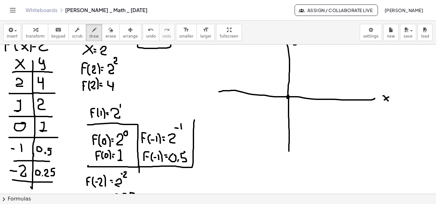
drag, startPoint x: 257, startPoint y: 137, endPoint x: 259, endPoint y: 123, distance: 13.8
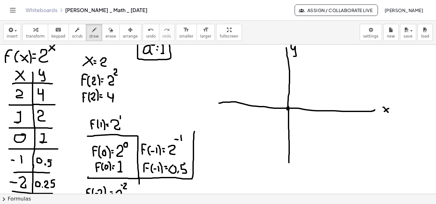
scroll to position [373, 0]
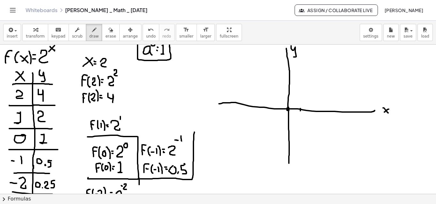
drag, startPoint x: 307, startPoint y: 117, endPoint x: 309, endPoint y: 124, distance: 7.5
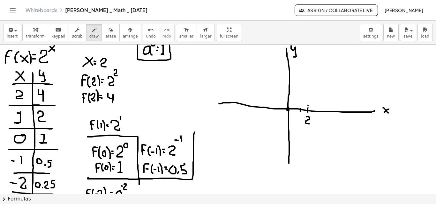
drag, startPoint x: 307, startPoint y: 101, endPoint x: 307, endPoint y: 98, distance: 3.8
drag, startPoint x: 307, startPoint y: 98, endPoint x: 308, endPoint y: 92, distance: 5.8
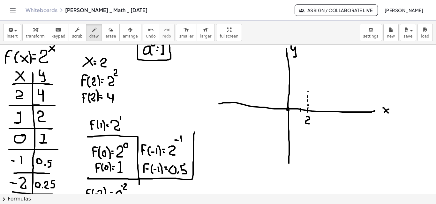
drag, startPoint x: 308, startPoint y: 92, endPoint x: 308, endPoint y: 88, distance: 4.1
drag, startPoint x: 308, startPoint y: 88, endPoint x: 307, endPoint y: 83, distance: 4.8
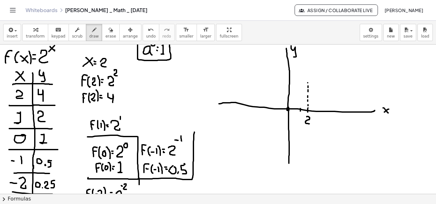
drag, startPoint x: 292, startPoint y: 77, endPoint x: 295, endPoint y: 77, distance: 3.2
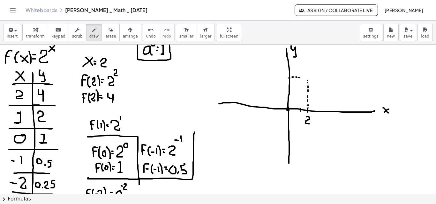
drag, startPoint x: 299, startPoint y: 78, endPoint x: 304, endPoint y: 79, distance: 5.7
drag, startPoint x: 279, startPoint y: 75, endPoint x: 283, endPoint y: 83, distance: 8.6
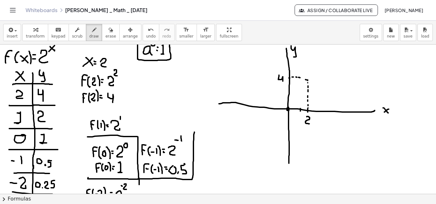
drag, startPoint x: 297, startPoint y: 116, endPoint x: 298, endPoint y: 121, distance: 4.9
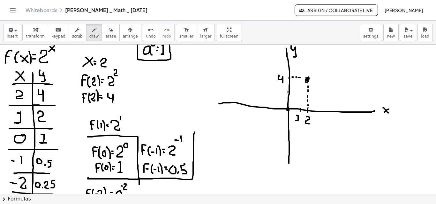
drag, startPoint x: 280, startPoint y: 89, endPoint x: 283, endPoint y: 94, distance: 5.6
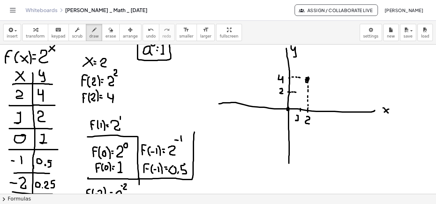
drag, startPoint x: 299, startPoint y: 98, endPoint x: 299, endPoint y: 102, distance: 4.5
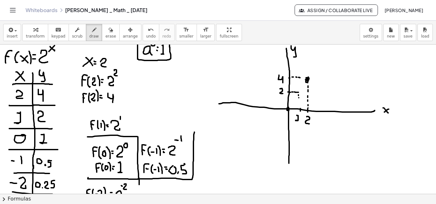
drag, startPoint x: 300, startPoint y: 107, endPoint x: 299, endPoint y: 99, distance: 8.7
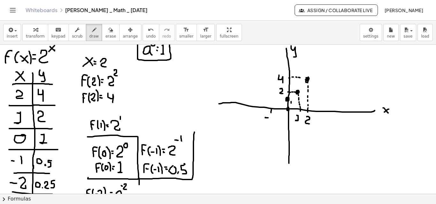
drag, startPoint x: 271, startPoint y: 117, endPoint x: 271, endPoint y: 124, distance: 7.7
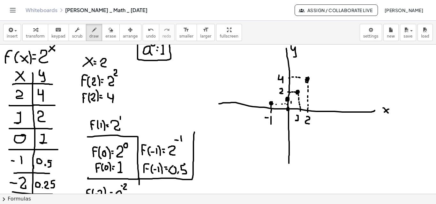
drag, startPoint x: 247, startPoint y: 104, endPoint x: 247, endPoint y: 109, distance: 4.5
drag, startPoint x: 245, startPoint y: 115, endPoint x: 247, endPoint y: 121, distance: 6.7
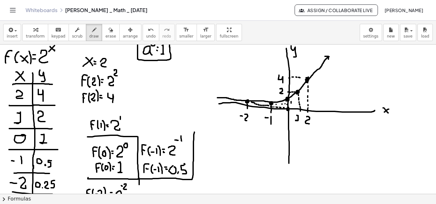
drag, startPoint x: 217, startPoint y: 98, endPoint x: 255, endPoint y: 86, distance: 39.2
drag, startPoint x: 216, startPoint y: 97, endPoint x: 219, endPoint y: 99, distance: 3.6
drag, startPoint x: 184, startPoint y: 122, endPoint x: 186, endPoint y: 107, distance: 16.1
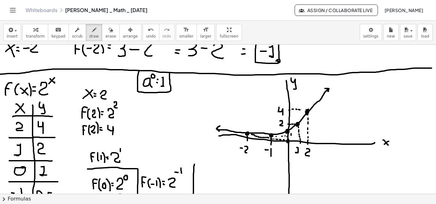
scroll to position [340, 0]
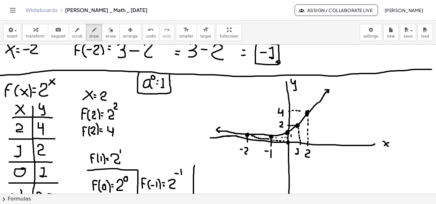
drag, startPoint x: 210, startPoint y: 138, endPoint x: 239, endPoint y: 137, distance: 28.7
click at [239, 137] on div at bounding box center [218, 4] width 436 height 598
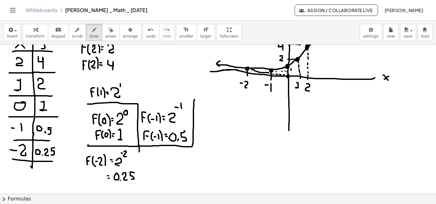
scroll to position [417, 0]
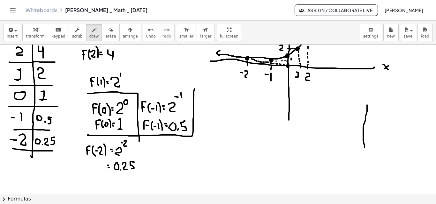
drag, startPoint x: 367, startPoint y: 105, endPoint x: 364, endPoint y: 148, distance: 42.8
drag, startPoint x: 343, startPoint y: 128, endPoint x: 389, endPoint y: 130, distance: 45.6
drag, startPoint x: 344, startPoint y: 124, endPoint x: 397, endPoint y: 97, distance: 59.5
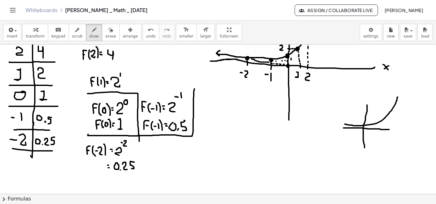
drag, startPoint x: 342, startPoint y: 133, endPoint x: 394, endPoint y: 156, distance: 56.5
drag, startPoint x: 345, startPoint y: 113, endPoint x: 345, endPoint y: 129, distance: 16.3
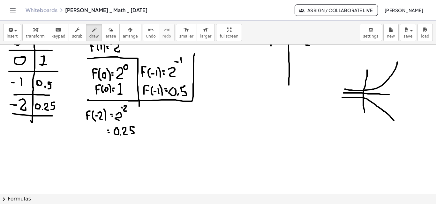
scroll to position [454, 0]
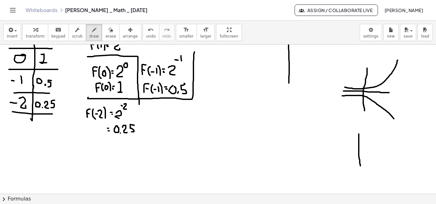
drag, startPoint x: 359, startPoint y: 134, endPoint x: 360, endPoint y: 166, distance: 32.3
drag, startPoint x: 341, startPoint y: 151, endPoint x: 381, endPoint y: 150, distance: 39.9
drag, startPoint x: 337, startPoint y: 130, endPoint x: 376, endPoint y: 152, distance: 43.8
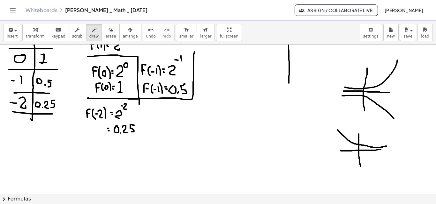
drag, startPoint x: 346, startPoint y: 174, endPoint x: 390, endPoint y: 154, distance: 48.8
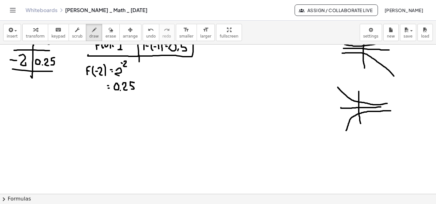
scroll to position [502, 0]
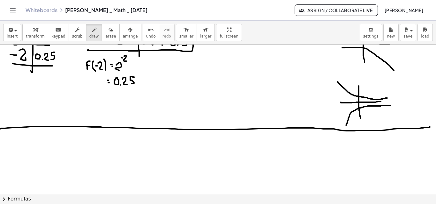
drag, startPoint x: 0, startPoint y: 129, endPoint x: 430, endPoint y: 127, distance: 429.6
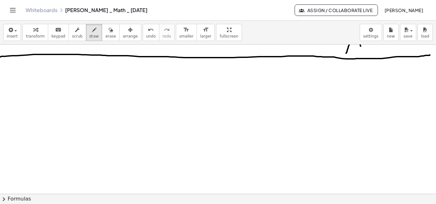
scroll to position [574, 0]
drag, startPoint x: 7, startPoint y: 64, endPoint x: 5, endPoint y: 87, distance: 22.7
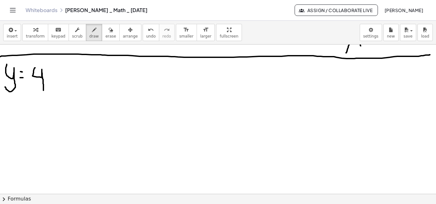
drag, startPoint x: 35, startPoint y: 68, endPoint x: 42, endPoint y: 72, distance: 8.4
drag, startPoint x: 43, startPoint y: 64, endPoint x: 49, endPoint y: 64, distance: 5.8
drag, startPoint x: 52, startPoint y: 60, endPoint x: 56, endPoint y: 65, distance: 7.0
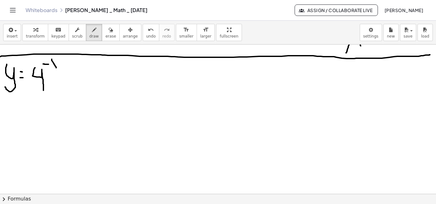
drag, startPoint x: 57, startPoint y: 59, endPoint x: 50, endPoint y: 67, distance: 10.2
drag, startPoint x: 43, startPoint y: 64, endPoint x: 49, endPoint y: 64, distance: 6.1
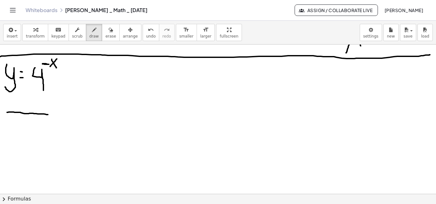
drag, startPoint x: 7, startPoint y: 113, endPoint x: 48, endPoint y: 115, distance: 40.9
drag, startPoint x: 29, startPoint y: 98, endPoint x: 32, endPoint y: 190, distance: 91.9
click at [32, 190] on div "×" at bounding box center [218, 120] width 436 height 150
drag, startPoint x: 17, startPoint y: 101, endPoint x: 20, endPoint y: 103, distance: 4.0
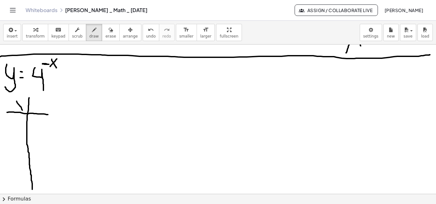
drag, startPoint x: 19, startPoint y: 103, endPoint x: 15, endPoint y: 109, distance: 7.1
drag, startPoint x: 33, startPoint y: 100, endPoint x: 34, endPoint y: 110, distance: 9.3
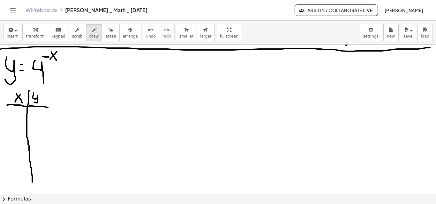
scroll to position [584, 0]
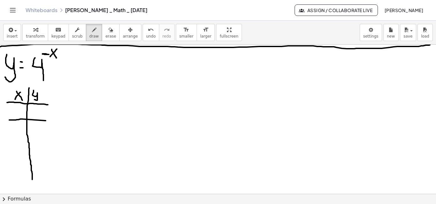
drag, startPoint x: 9, startPoint y: 120, endPoint x: 46, endPoint y: 121, distance: 36.4
drag, startPoint x: 10, startPoint y: 144, endPoint x: 45, endPoint y: 145, distance: 35.1
drag, startPoint x: 13, startPoint y: 166, endPoint x: 51, endPoint y: 143, distance: 44.4
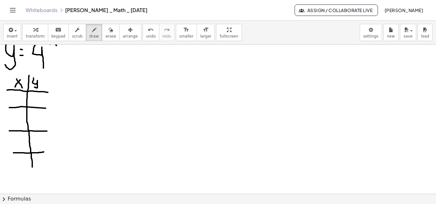
scroll to position [599, 0]
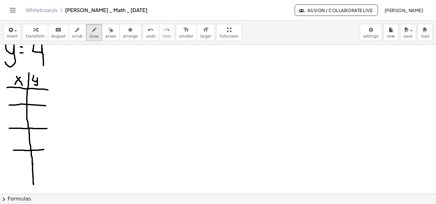
drag, startPoint x: 33, startPoint y: 164, endPoint x: 29, endPoint y: 178, distance: 14.8
drag, startPoint x: 15, startPoint y: 172, endPoint x: 53, endPoint y: 172, distance: 37.6
drag, startPoint x: 8, startPoint y: 93, endPoint x: 14, endPoint y: 118, distance: 25.3
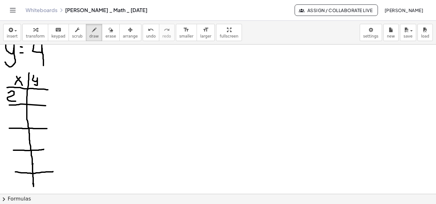
drag, startPoint x: 12, startPoint y: 112, endPoint x: 13, endPoint y: 122, distance: 9.3
drag, startPoint x: 18, startPoint y: 136, endPoint x: 16, endPoint y: 145, distance: 9.5
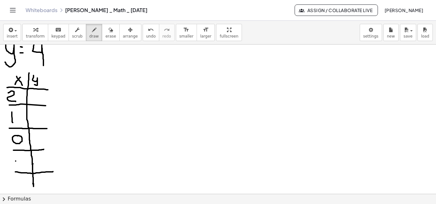
drag, startPoint x: 16, startPoint y: 161, endPoint x: 19, endPoint y: 161, distance: 3.8
drag, startPoint x: 15, startPoint y: 182, endPoint x: 20, endPoint y: 181, distance: 4.8
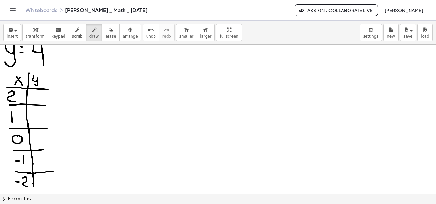
drag, startPoint x: 23, startPoint y: 178, endPoint x: 33, endPoint y: 172, distance: 12.2
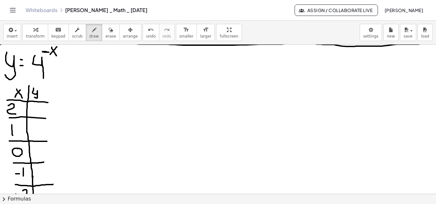
scroll to position [585, 0]
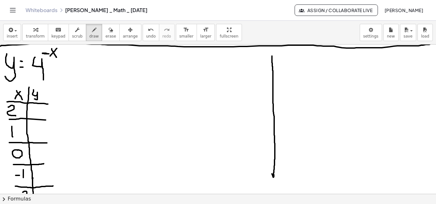
drag, startPoint x: 272, startPoint y: 56, endPoint x: 277, endPoint y: 132, distance: 76.1
drag, startPoint x: 270, startPoint y: 56, endPoint x: 274, endPoint y: 58, distance: 4.0
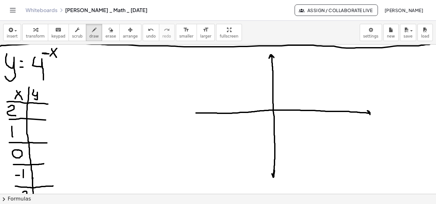
drag, startPoint x: 196, startPoint y: 113, endPoint x: 237, endPoint y: 111, distance: 40.9
drag, startPoint x: 195, startPoint y: 111, endPoint x: 197, endPoint y: 115, distance: 4.4
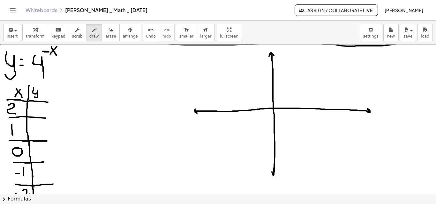
scroll to position [587, 0]
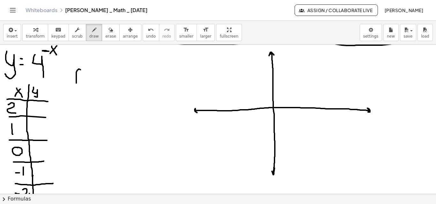
drag, startPoint x: 76, startPoint y: 83, endPoint x: 81, endPoint y: 70, distance: 14.1
drag, startPoint x: 83, startPoint y: 71, endPoint x: 85, endPoint y: 84, distance: 12.5
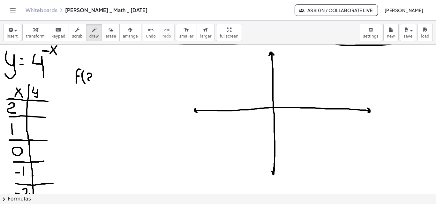
drag, startPoint x: 87, startPoint y: 75, endPoint x: 92, endPoint y: 81, distance: 7.9
drag, startPoint x: 94, startPoint y: 70, endPoint x: 95, endPoint y: 82, distance: 12.5
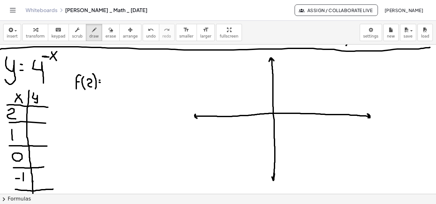
scroll to position [580, 0]
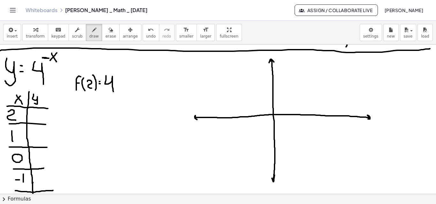
drag, startPoint x: 106, startPoint y: 76, endPoint x: 113, endPoint y: 92, distance: 17.6
drag, startPoint x: 111, startPoint y: 71, endPoint x: 114, endPoint y: 70, distance: 3.2
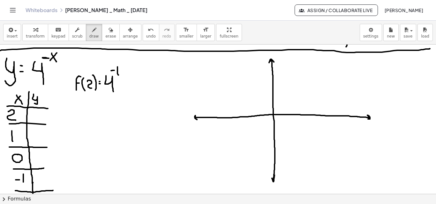
drag, startPoint x: 117, startPoint y: 67, endPoint x: 118, endPoint y: 75, distance: 8.3
drag, startPoint x: 120, startPoint y: 69, endPoint x: 125, endPoint y: 69, distance: 4.8
drag, startPoint x: 125, startPoint y: 66, endPoint x: 127, endPoint y: 73, distance: 7.9
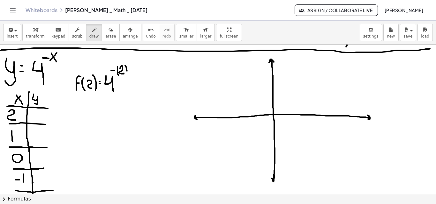
drag, startPoint x: 102, startPoint y: 100, endPoint x: 108, endPoint y: 110, distance: 10.9
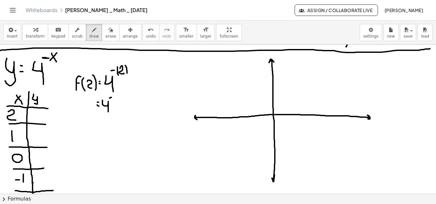
drag, startPoint x: 114, startPoint y: 94, endPoint x: 116, endPoint y: 100, distance: 6.0
drag, startPoint x: 71, startPoint y: 109, endPoint x: 75, endPoint y: 99, distance: 11.1
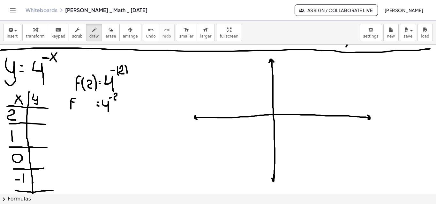
drag, startPoint x: 74, startPoint y: 102, endPoint x: 77, endPoint y: 102, distance: 3.3
drag, startPoint x: 79, startPoint y: 101, endPoint x: 81, endPoint y: 108, distance: 7.8
drag, startPoint x: 83, startPoint y: 102, endPoint x: 85, endPoint y: 106, distance: 4.3
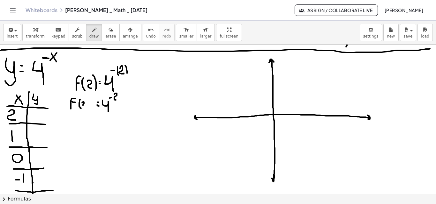
drag, startPoint x: 87, startPoint y: 100, endPoint x: 87, endPoint y: 107, distance: 7.0
drag, startPoint x: 69, startPoint y: 127, endPoint x: 75, endPoint y: 116, distance: 11.8
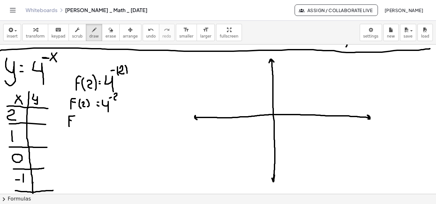
drag, startPoint x: 69, startPoint y: 120, endPoint x: 73, endPoint y: 120, distance: 3.8
drag, startPoint x: 78, startPoint y: 117, endPoint x: 80, endPoint y: 122, distance: 5.0
drag, startPoint x: 80, startPoint y: 120, endPoint x: 83, endPoint y: 123, distance: 4.8
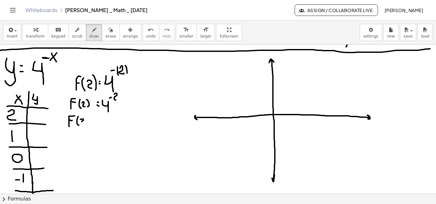
drag, startPoint x: 85, startPoint y: 117, endPoint x: 89, endPoint y: 121, distance: 5.0
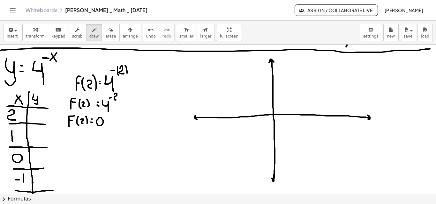
drag, startPoint x: 100, startPoint y: 118, endPoint x: 104, endPoint y: 121, distance: 5.0
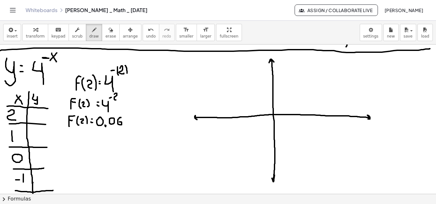
drag, startPoint x: 121, startPoint y: 118, endPoint x: 122, endPoint y: 121, distance: 3.3
drag, startPoint x: 123, startPoint y: 119, endPoint x: 129, endPoint y: 120, distance: 5.9
drag, startPoint x: 132, startPoint y: 116, endPoint x: 130, endPoint y: 125, distance: 9.2
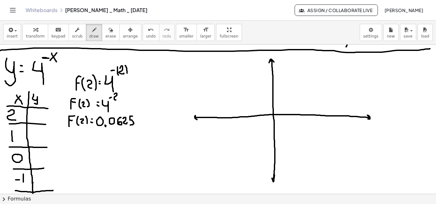
drag, startPoint x: 48, startPoint y: 114, endPoint x: 47, endPoint y: 118, distance: 4.2
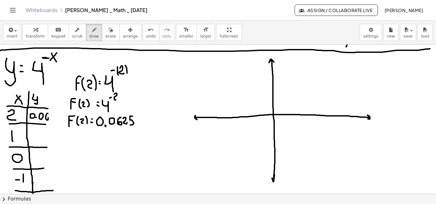
drag, startPoint x: 49, startPoint y: 115, endPoint x: 55, endPoint y: 117, distance: 6.5
drag, startPoint x: 58, startPoint y: 115, endPoint x: 54, endPoint y: 118, distance: 5.2
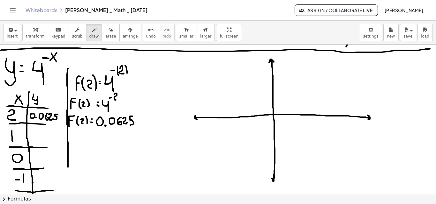
drag, startPoint x: 68, startPoint y: 69, endPoint x: 68, endPoint y: 167, distance: 98.6
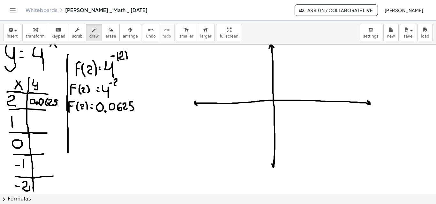
scroll to position [601, 0]
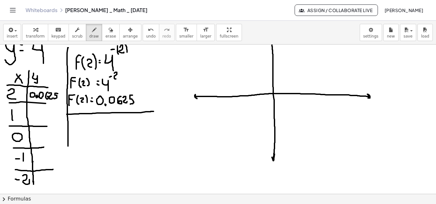
drag, startPoint x: 67, startPoint y: 115, endPoint x: 153, endPoint y: 112, distance: 86.8
drag, startPoint x: 72, startPoint y: 129, endPoint x: 76, endPoint y: 121, distance: 8.3
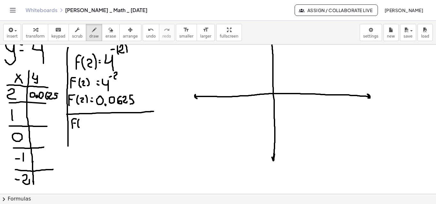
drag, startPoint x: 79, startPoint y: 120, endPoint x: 81, endPoint y: 128, distance: 8.2
drag, startPoint x: 82, startPoint y: 122, endPoint x: 82, endPoint y: 126, distance: 3.5
drag, startPoint x: 84, startPoint y: 120, endPoint x: 85, endPoint y: 130, distance: 10.4
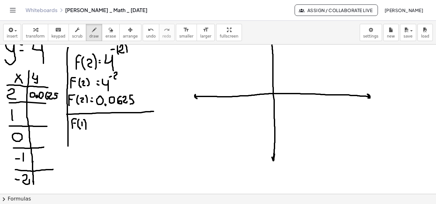
drag, startPoint x: 95, startPoint y: 120, endPoint x: 100, endPoint y: 128, distance: 9.7
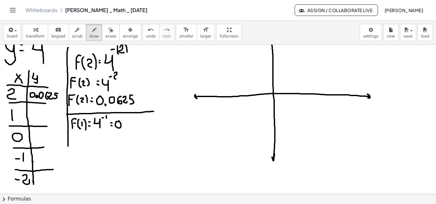
drag, startPoint x: 123, startPoint y: 124, endPoint x: 133, endPoint y: 126, distance: 9.8
drag, startPoint x: 139, startPoint y: 121, endPoint x: 134, endPoint y: 128, distance: 8.6
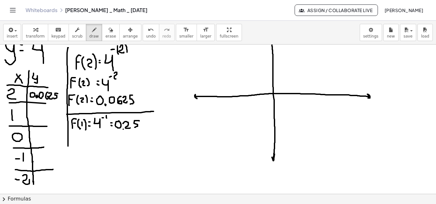
drag, startPoint x: 40, startPoint y: 114, endPoint x: 44, endPoint y: 116, distance: 5.3
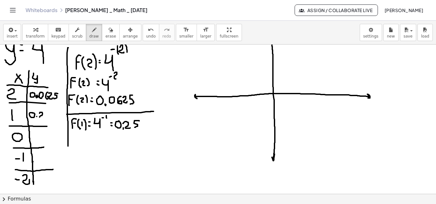
drag, startPoint x: 52, startPoint y: 113, endPoint x: 49, endPoint y: 119, distance: 6.2
drag, startPoint x: 70, startPoint y: 136, endPoint x: 141, endPoint y: 138, distance: 71.5
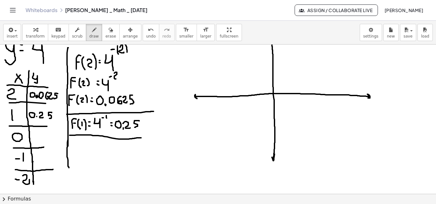
drag, startPoint x: 68, startPoint y: 137, endPoint x: 69, endPoint y: 168, distance: 31.0
drag, startPoint x: 75, startPoint y: 152, endPoint x: 79, endPoint y: 144, distance: 9.6
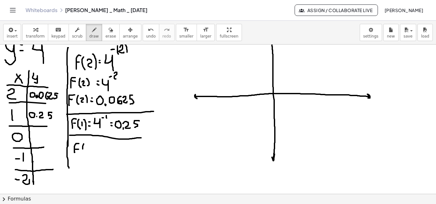
drag, startPoint x: 83, startPoint y: 147, endPoint x: 86, endPoint y: 150, distance: 5.0
drag, startPoint x: 91, startPoint y: 144, endPoint x: 93, endPoint y: 154, distance: 10.1
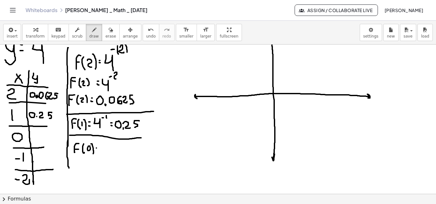
drag, startPoint x: 97, startPoint y: 151, endPoint x: 100, endPoint y: 147, distance: 4.1
drag, startPoint x: 102, startPoint y: 145, endPoint x: 108, endPoint y: 155, distance: 11.4
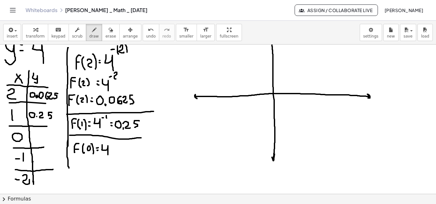
drag, startPoint x: 115, startPoint y: 142, endPoint x: 113, endPoint y: 144, distance: 3.3
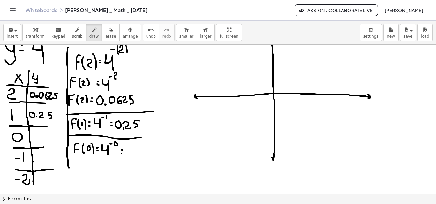
drag, startPoint x: 132, startPoint y: 146, endPoint x: 132, endPoint y: 157, distance: 10.2
drag, startPoint x: 38, startPoint y: 132, endPoint x: 38, endPoint y: 141, distance: 8.6
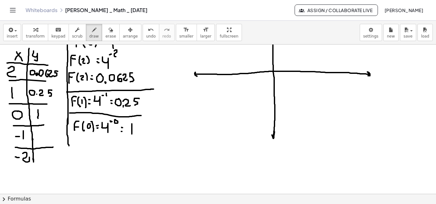
scroll to position [627, 0]
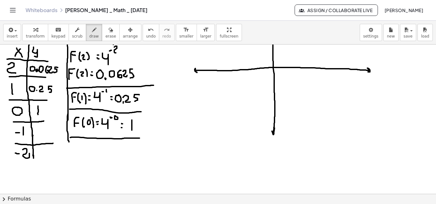
drag, startPoint x: 70, startPoint y: 138, endPoint x: 146, endPoint y: 138, distance: 75.6
drag, startPoint x: 69, startPoint y: 142, endPoint x: 67, endPoint y: 172, distance: 30.3
drag, startPoint x: 74, startPoint y: 154, endPoint x: 76, endPoint y: 145, distance: 9.2
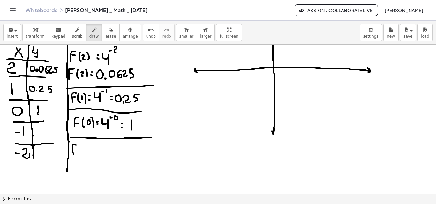
drag, startPoint x: 80, startPoint y: 145, endPoint x: 82, endPoint y: 151, distance: 6.1
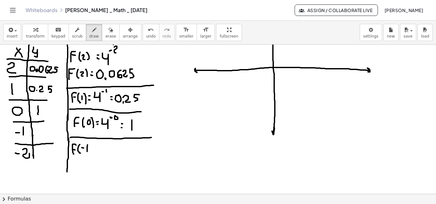
drag, startPoint x: 87, startPoint y: 145, endPoint x: 87, endPoint y: 152, distance: 6.7
drag, startPoint x: 88, startPoint y: 143, endPoint x: 92, endPoint y: 151, distance: 8.9
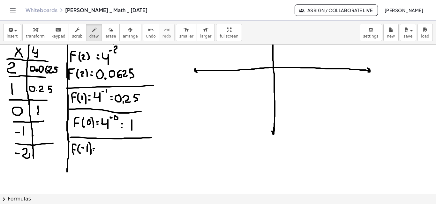
drag, startPoint x: 101, startPoint y: 145, endPoint x: 107, endPoint y: 160, distance: 15.5
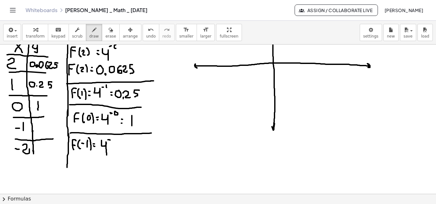
scroll to position [635, 0]
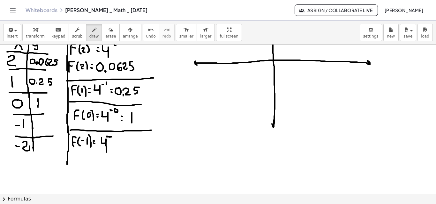
drag, startPoint x: 115, startPoint y: 134, endPoint x: 116, endPoint y: 141, distance: 7.4
drag, startPoint x: 116, startPoint y: 137, endPoint x: 120, endPoint y: 137, distance: 3.8
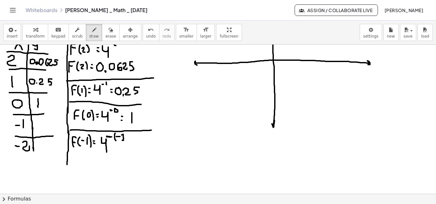
drag, startPoint x: 122, startPoint y: 135, endPoint x: 123, endPoint y: 141, distance: 5.7
drag, startPoint x: 125, startPoint y: 133, endPoint x: 120, endPoint y: 133, distance: 4.5
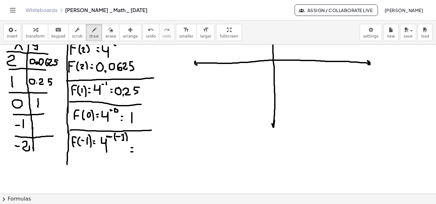
drag, startPoint x: 139, startPoint y: 141, endPoint x: 144, endPoint y: 152, distance: 11.6
drag, startPoint x: 144, startPoint y: 135, endPoint x: 146, endPoint y: 139, distance: 4.7
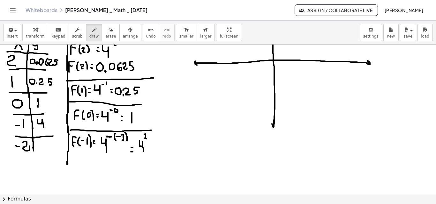
drag, startPoint x: 38, startPoint y: 120, endPoint x: 44, endPoint y: 128, distance: 10.3
drag, startPoint x: 67, startPoint y: 158, endPoint x: 150, endPoint y: 160, distance: 83.6
drag, startPoint x: 67, startPoint y: 164, endPoint x: 63, endPoint y: 176, distance: 13.2
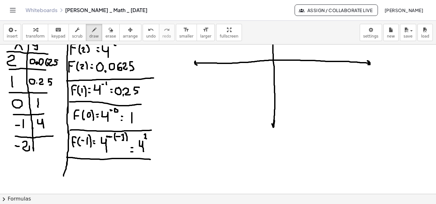
drag, startPoint x: 70, startPoint y: 174, endPoint x: 74, endPoint y: 166, distance: 8.0
drag, startPoint x: 77, startPoint y: 166, endPoint x: 77, endPoint y: 174, distance: 8.6
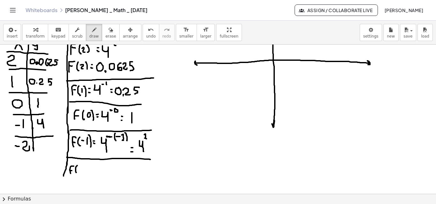
drag, startPoint x: 81, startPoint y: 167, endPoint x: 86, endPoint y: 168, distance: 5.2
drag, startPoint x: 86, startPoint y: 165, endPoint x: 87, endPoint y: 175, distance: 10.5
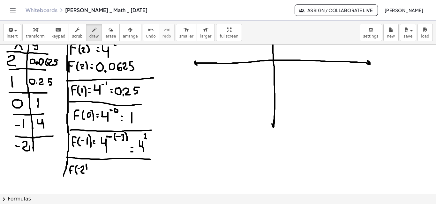
drag, startPoint x: 98, startPoint y: 166, endPoint x: 102, endPoint y: 178, distance: 12.7
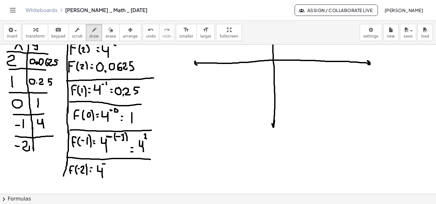
drag, startPoint x: 108, startPoint y: 161, endPoint x: 109, endPoint y: 168, distance: 6.8
drag, startPoint x: 115, startPoint y: 162, endPoint x: 118, endPoint y: 168, distance: 6.3
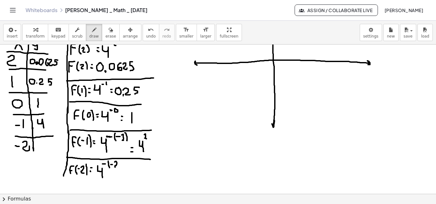
drag, startPoint x: 119, startPoint y: 161, endPoint x: 120, endPoint y: 169, distance: 7.7
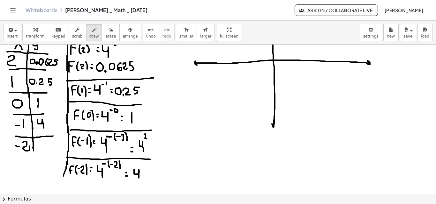
drag, startPoint x: 134, startPoint y: 170, endPoint x: 139, endPoint y: 178, distance: 9.9
drag, startPoint x: 140, startPoint y: 164, endPoint x: 143, endPoint y: 168, distance: 5.2
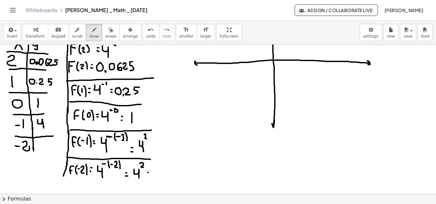
drag, startPoint x: 157, startPoint y: 170, endPoint x: 156, endPoint y: 176, distance: 6.1
drag, startPoint x: 162, startPoint y: 171, endPoint x: 161, endPoint y: 175, distance: 4.5
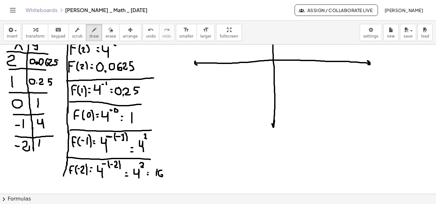
drag, startPoint x: 40, startPoint y: 140, endPoint x: 39, endPoint y: 147, distance: 7.0
drag, startPoint x: 46, startPoint y: 141, endPoint x: 106, endPoint y: 136, distance: 59.9
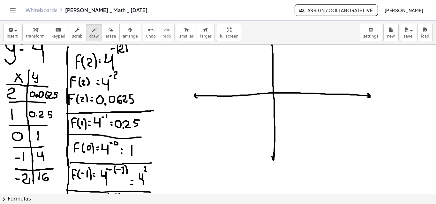
scroll to position [602, 0]
drag, startPoint x: 214, startPoint y: 107, endPoint x: 221, endPoint y: 114, distance: 10.0
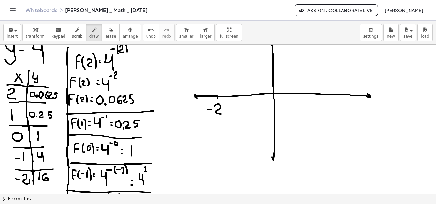
drag, startPoint x: 211, startPoint y: 110, endPoint x: 205, endPoint y: 110, distance: 6.4
drag, startPoint x: 127, startPoint y: 158, endPoint x: 129, endPoint y: 151, distance: 7.5
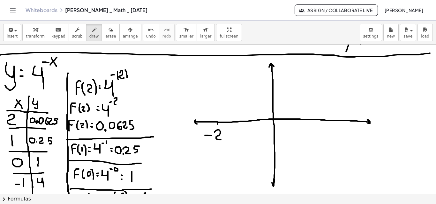
scroll to position [573, 0]
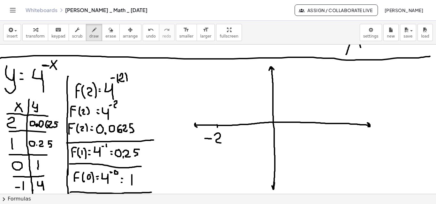
drag, startPoint x: 277, startPoint y: 71, endPoint x: 281, endPoint y: 73, distance: 5.0
drag, startPoint x: 282, startPoint y: 72, endPoint x: 282, endPoint y: 75, distance: 3.6
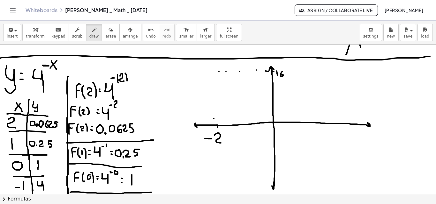
drag, startPoint x: 214, startPoint y: 107, endPoint x: 214, endPoint y: 100, distance: 6.7
drag, startPoint x: 214, startPoint y: 92, endPoint x: 214, endPoint y: 81, distance: 10.8
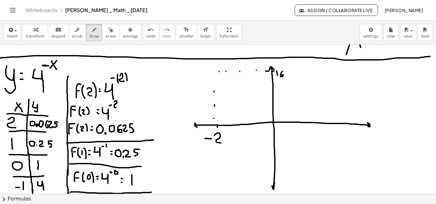
drag, startPoint x: 60, startPoint y: 133, endPoint x: 53, endPoint y: 150, distance: 17.6
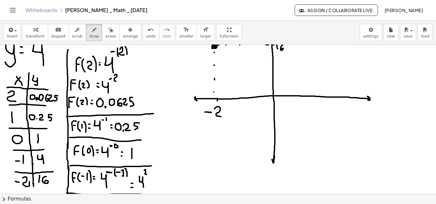
scroll to position [573, 1]
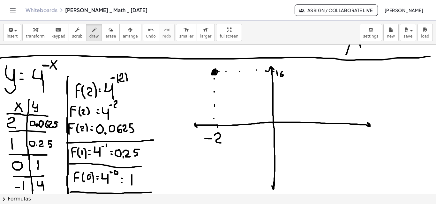
drag, startPoint x: 240, startPoint y: 124, endPoint x: 240, endPoint y: 128, distance: 3.8
drag, startPoint x: 241, startPoint y: 131, endPoint x: 243, endPoint y: 135, distance: 3.7
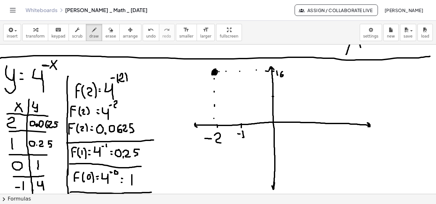
drag, startPoint x: 275, startPoint y: 92, endPoint x: 272, endPoint y: 96, distance: 4.7
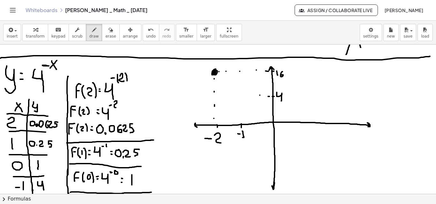
drag, startPoint x: 247, startPoint y: 95, endPoint x: 240, endPoint y: 95, distance: 6.7
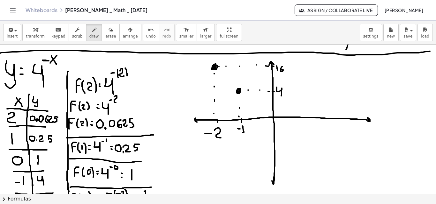
scroll to position [575, 3]
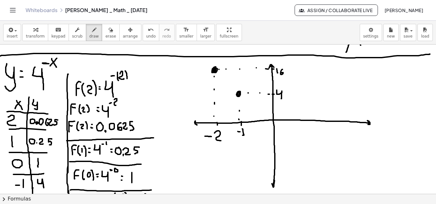
drag, startPoint x: 237, startPoint y: 92, endPoint x: 228, endPoint y: 96, distance: 9.0
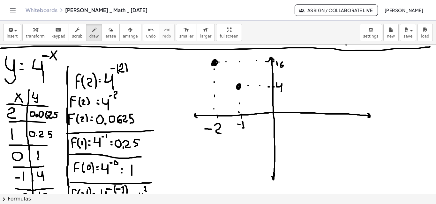
scroll to position [579, 0]
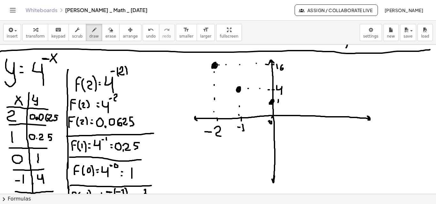
drag, startPoint x: 274, startPoint y: 55, endPoint x: 264, endPoint y: 60, distance: 11.6
drag, startPoint x: 290, startPoint y: 124, endPoint x: 293, endPoint y: 130, distance: 6.3
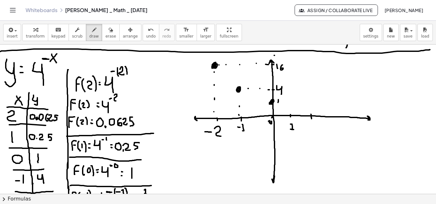
drag, startPoint x: 311, startPoint y: 116, endPoint x: 311, endPoint y: 119, distance: 3.2
drag, startPoint x: 311, startPoint y: 127, endPoint x: 316, endPoint y: 133, distance: 7.5
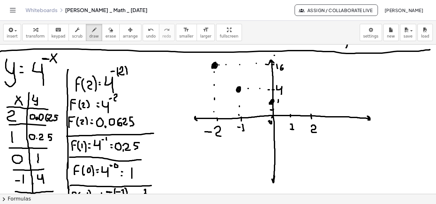
drag, startPoint x: 280, startPoint y: 109, endPoint x: 284, endPoint y: 109, distance: 3.5
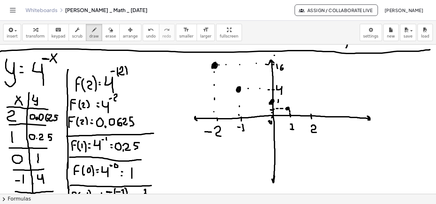
drag, startPoint x: 289, startPoint y: 112, endPoint x: 294, endPoint y: 112, distance: 4.8
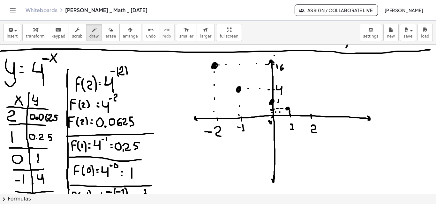
drag, startPoint x: 303, startPoint y: 111, endPoint x: 308, endPoint y: 111, distance: 4.5
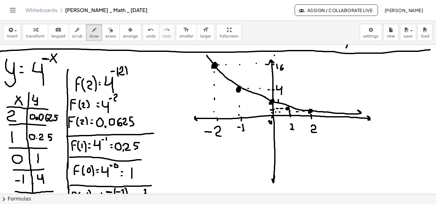
drag, startPoint x: 207, startPoint y: 55, endPoint x: 360, endPoint y: 115, distance: 164.5
drag, startPoint x: 205, startPoint y: 55, endPoint x: 208, endPoint y: 57, distance: 3.6
drag, startPoint x: 369, startPoint y: 143, endPoint x: 366, endPoint y: 182, distance: 38.7
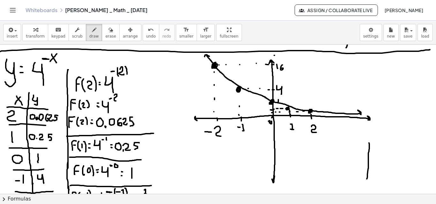
drag, startPoint x: 344, startPoint y: 168, endPoint x: 394, endPoint y: 172, distance: 50.8
drag, startPoint x: 345, startPoint y: 140, endPoint x: 399, endPoint y: 171, distance: 62.0
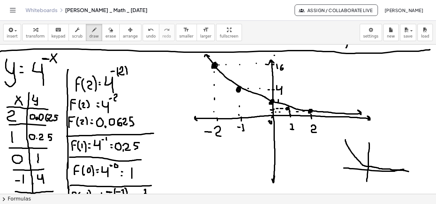
drag, startPoint x: 393, startPoint y: 172, endPoint x: 408, endPoint y: 172, distance: 15.0
drag, startPoint x: 403, startPoint y: 170, endPoint x: 408, endPoint y: 169, distance: 5.5
drag, startPoint x: 394, startPoint y: 173, endPoint x: 409, endPoint y: 172, distance: 14.7
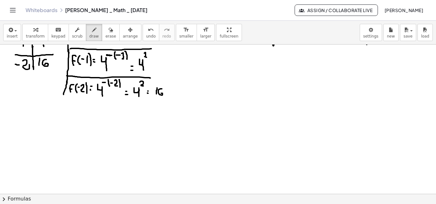
scroll to position [722, 0]
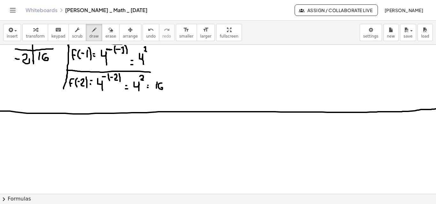
drag, startPoint x: 0, startPoint y: 111, endPoint x: 452, endPoint y: 109, distance: 451.7
click at [435, 109] on html "Graspable Math Activities Get Started Activity Bank Assigned Work Classes White…" at bounding box center [218, 102] width 436 height 204
drag, startPoint x: 4, startPoint y: 123, endPoint x: 0, endPoint y: 141, distance: 18.5
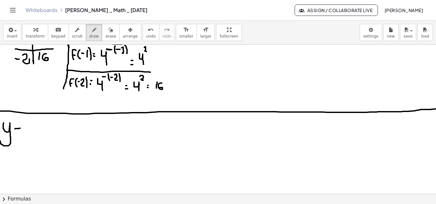
drag, startPoint x: 15, startPoint y: 129, endPoint x: 20, endPoint y: 129, distance: 5.1
drag, startPoint x: 16, startPoint y: 134, endPoint x: 21, endPoint y: 134, distance: 5.4
drag, startPoint x: 27, startPoint y: 126, endPoint x: 27, endPoint y: 139, distance: 13.7
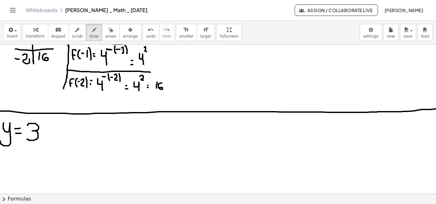
drag, startPoint x: 41, startPoint y: 118, endPoint x: 46, endPoint y: 126, distance: 8.8
drag, startPoint x: 46, startPoint y: 119, endPoint x: 40, endPoint y: 126, distance: 9.5
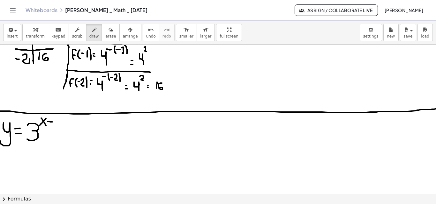
drag, startPoint x: 48, startPoint y: 122, endPoint x: 54, endPoint y: 122, distance: 6.4
drag, startPoint x: 58, startPoint y: 118, endPoint x: 62, endPoint y: 127, distance: 9.4
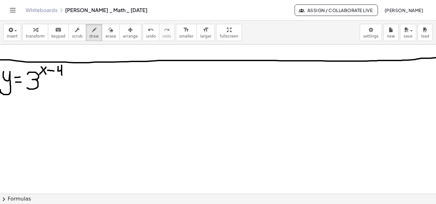
scroll to position [774, 0]
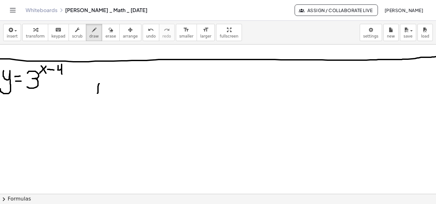
drag, startPoint x: 98, startPoint y: 93, endPoint x: 100, endPoint y: 88, distance: 5.4
drag, startPoint x: 98, startPoint y: 89, endPoint x: 103, endPoint y: 88, distance: 5.3
drag, startPoint x: 107, startPoint y: 85, endPoint x: 109, endPoint y: 93, distance: 8.1
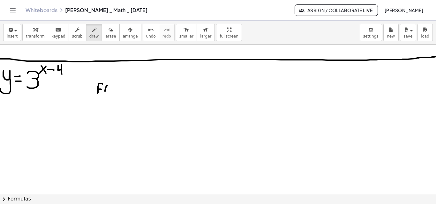
drag, startPoint x: 111, startPoint y: 88, endPoint x: 111, endPoint y: 92, distance: 4.1
drag, startPoint x: 114, startPoint y: 85, endPoint x: 116, endPoint y: 94, distance: 9.5
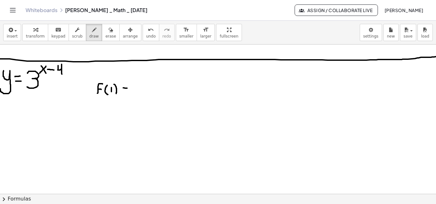
drag, startPoint x: 123, startPoint y: 88, endPoint x: 127, endPoint y: 88, distance: 3.8
drag, startPoint x: 123, startPoint y: 91, endPoint x: 127, endPoint y: 90, distance: 3.9
drag, startPoint x: 133, startPoint y: 84, endPoint x: 139, endPoint y: 97, distance: 14.6
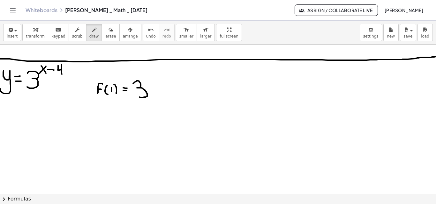
drag, startPoint x: 144, startPoint y: 73, endPoint x: 144, endPoint y: 79, distance: 6.1
drag, startPoint x: 153, startPoint y: 70, endPoint x: 155, endPoint y: 79, distance: 8.8
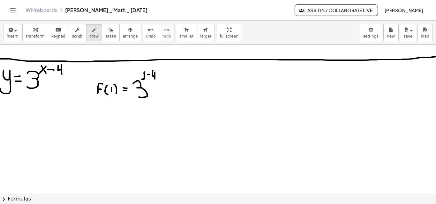
drag, startPoint x: 161, startPoint y: 91, endPoint x: 157, endPoint y: 73, distance: 18.0
drag, startPoint x: 174, startPoint y: 84, endPoint x: 174, endPoint y: 94, distance: 10.5
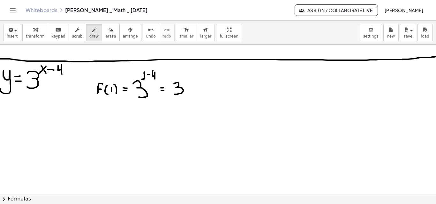
drag, startPoint x: 178, startPoint y: 77, endPoint x: 182, endPoint y: 74, distance: 4.4
drag, startPoint x: 183, startPoint y: 72, endPoint x: 185, endPoint y: 79, distance: 6.9
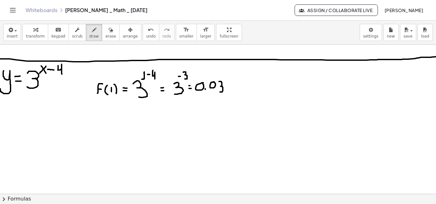
drag, startPoint x: 219, startPoint y: 82, endPoint x: 223, endPoint y: 89, distance: 8.6
drag, startPoint x: 227, startPoint y: 85, endPoint x: 232, endPoint y: 86, distance: 5.0
drag, startPoint x: 230, startPoint y: 87, endPoint x: 225, endPoint y: 88, distance: 5.5
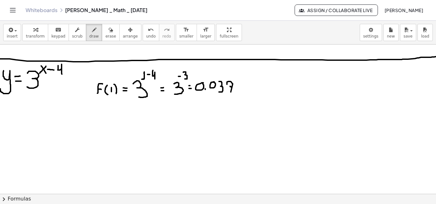
drag, startPoint x: 220, startPoint y: 86, endPoint x: 217, endPoint y: 88, distance: 3.6
drag, startPoint x: 198, startPoint y: 94, endPoint x: 236, endPoint y: 82, distance: 40.0
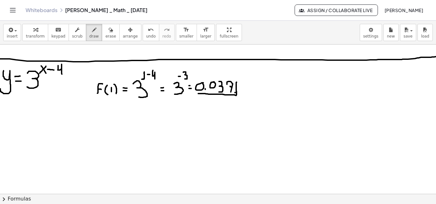
drag, startPoint x: 235, startPoint y: 93, endPoint x: 230, endPoint y: 101, distance: 9.7
drag, startPoint x: 11, startPoint y: 112, endPoint x: 46, endPoint y: 111, distance: 35.4
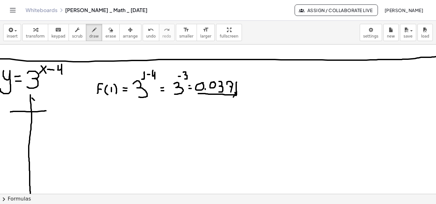
drag, startPoint x: 30, startPoint y: 95, endPoint x: 29, endPoint y: 127, distance: 31.6
click at [30, 192] on div "×" at bounding box center [218, 120] width 436 height 150
drag, startPoint x: 18, startPoint y: 97, endPoint x: 24, endPoint y: 104, distance: 9.0
drag, startPoint x: 20, startPoint y: 99, endPoint x: 17, endPoint y: 103, distance: 5.9
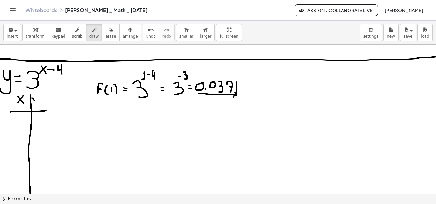
drag, startPoint x: 32, startPoint y: 97, endPoint x: 25, endPoint y: 120, distance: 24.6
drag, startPoint x: 17, startPoint y: 119, endPoint x: 23, endPoint y: 126, distance: 9.2
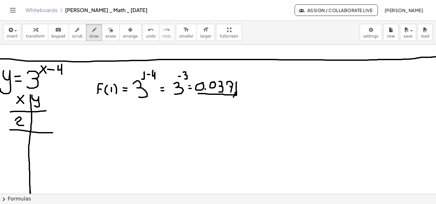
drag, startPoint x: 10, startPoint y: 130, endPoint x: 46, endPoint y: 134, distance: 36.0
drag, startPoint x: 16, startPoint y: 137, endPoint x: 19, endPoint y: 150, distance: 13.5
drag, startPoint x: 11, startPoint y: 153, endPoint x: 76, endPoint y: 155, distance: 64.5
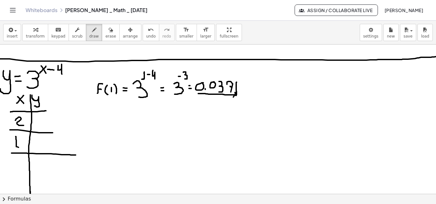
drag, startPoint x: 54, startPoint y: 138, endPoint x: 55, endPoint y: 145, distance: 7.4
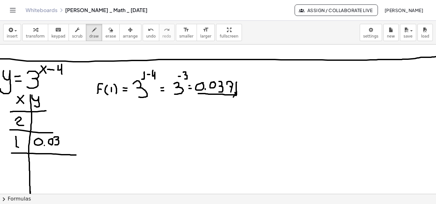
drag, startPoint x: 63, startPoint y: 138, endPoint x: 66, endPoint y: 147, distance: 9.3
drag, startPoint x: 50, startPoint y: 133, endPoint x: 68, endPoint y: 133, distance: 17.5
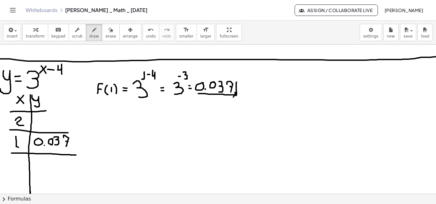
drag, startPoint x: 45, startPoint y: 111, endPoint x: 60, endPoint y: 113, distance: 15.7
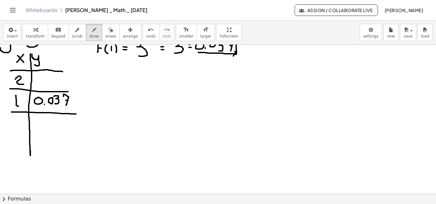
scroll to position [822, 0]
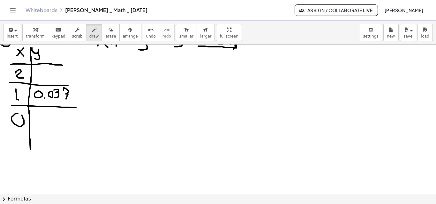
drag, startPoint x: 10, startPoint y: 134, endPoint x: 61, endPoint y: 135, distance: 50.7
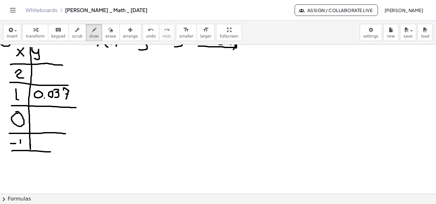
drag, startPoint x: 12, startPoint y: 151, endPoint x: 54, endPoint y: 152, distance: 42.4
drag, startPoint x: 12, startPoint y: 162, endPoint x: 17, endPoint y: 162, distance: 4.1
drag, startPoint x: 20, startPoint y: 159, endPoint x: 24, endPoint y: 166, distance: 7.8
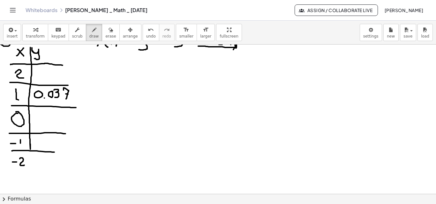
drag, startPoint x: 31, startPoint y: 152, endPoint x: 84, endPoint y: 172, distance: 57.1
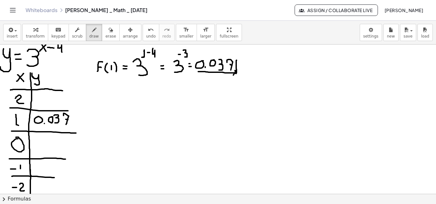
scroll to position [793, 0]
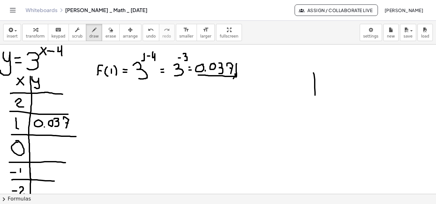
drag, startPoint x: 314, startPoint y: 88, endPoint x: 306, endPoint y: 97, distance: 12.4
drag, startPoint x: 295, startPoint y: 91, endPoint x: 326, endPoint y: 90, distance: 30.3
drag, startPoint x: 297, startPoint y: 88, endPoint x: 337, endPoint y: 71, distance: 43.3
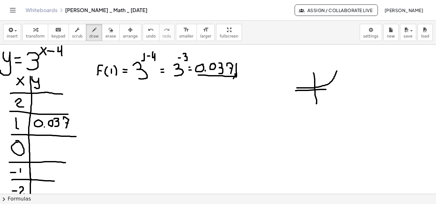
drag, startPoint x: 300, startPoint y: 121, endPoint x: 337, endPoint y: 130, distance: 37.6
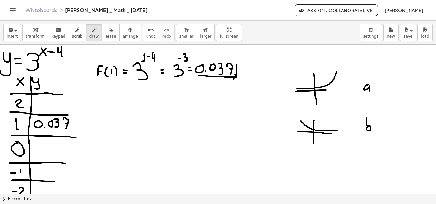
scroll to position [789, 0]
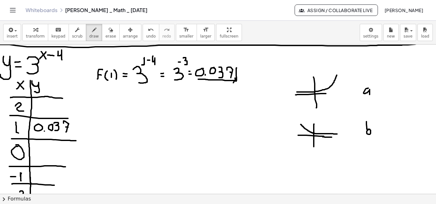
drag, startPoint x: 21, startPoint y: 174, endPoint x: 21, endPoint y: 181, distance: 7.7
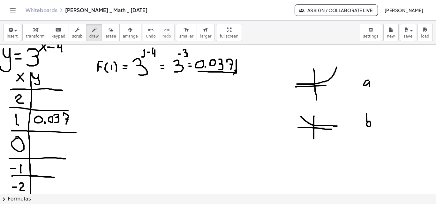
scroll to position [795, 0]
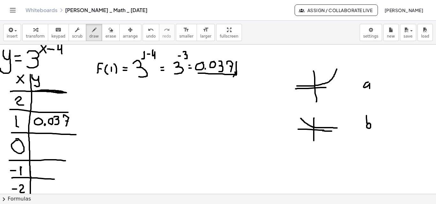
drag, startPoint x: 38, startPoint y: 94, endPoint x: 38, endPoint y: 100, distance: 5.8
drag, startPoint x: 34, startPoint y: 100, endPoint x: 40, endPoint y: 101, distance: 5.5
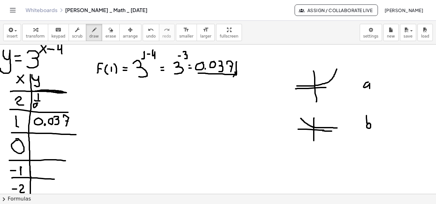
drag, startPoint x: 35, startPoint y: 104, endPoint x: 37, endPoint y: 108, distance: 5.1
drag, startPoint x: 54, startPoint y: 101, endPoint x: 59, endPoint y: 105, distance: 5.9
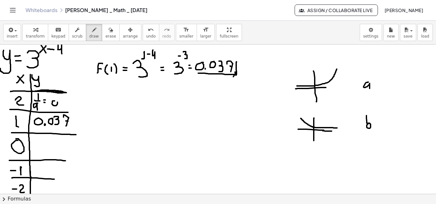
drag, startPoint x: 62, startPoint y: 100, endPoint x: 63, endPoint y: 106, distance: 5.3
drag, startPoint x: 64, startPoint y: 100, endPoint x: 66, endPoint y: 105, distance: 6.1
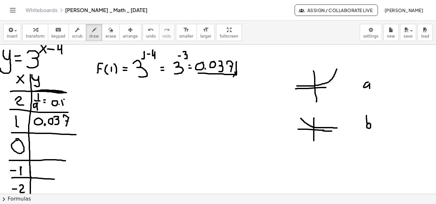
drag, startPoint x: 69, startPoint y: 99, endPoint x: 69, endPoint y: 104, distance: 4.5
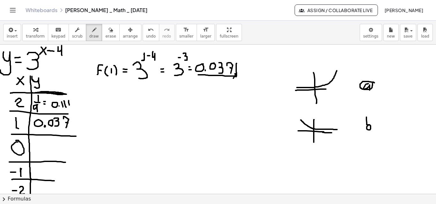
drag, startPoint x: 368, startPoint y: 115, endPoint x: 321, endPoint y: 120, distance: 47.8
drag, startPoint x: 298, startPoint y: 116, endPoint x: 301, endPoint y: 121, distance: 6.2
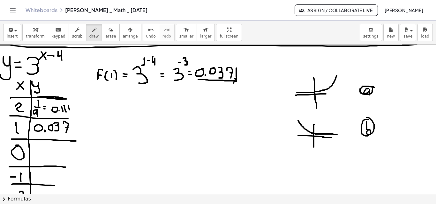
scroll to position [787, 0]
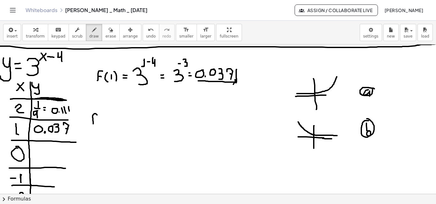
drag, startPoint x: 93, startPoint y: 124, endPoint x: 96, endPoint y: 116, distance: 8.5
drag, startPoint x: 101, startPoint y: 117, endPoint x: 101, endPoint y: 125, distance: 8.0
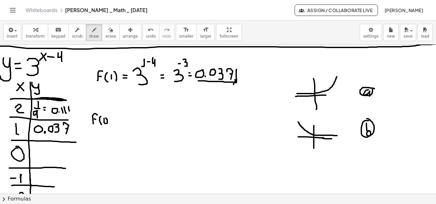
drag, startPoint x: 105, startPoint y: 123, endPoint x: 105, endPoint y: 117, distance: 6.1
drag, startPoint x: 107, startPoint y: 115, endPoint x: 109, endPoint y: 124, distance: 10.0
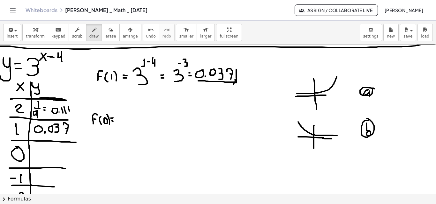
drag, startPoint x: 119, startPoint y: 115, endPoint x: 119, endPoint y: 125, distance: 9.9
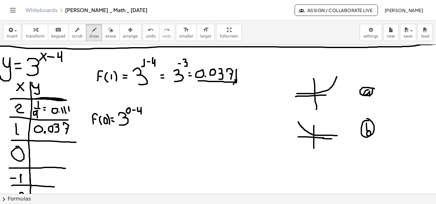
drag, startPoint x: 137, startPoint y: 108, endPoint x: 141, endPoint y: 114, distance: 7.3
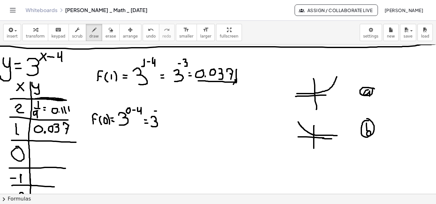
drag, startPoint x: 158, startPoint y: 108, endPoint x: 161, endPoint y: 115, distance: 7.4
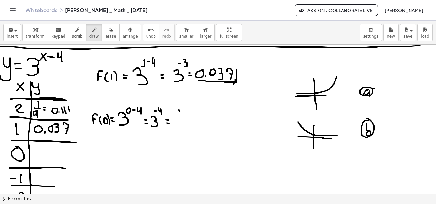
drag, startPoint x: 179, startPoint y: 110, endPoint x: 180, endPoint y: 117, distance: 7.2
drag, startPoint x: 175, startPoint y: 119, endPoint x: 186, endPoint y: 119, distance: 10.2
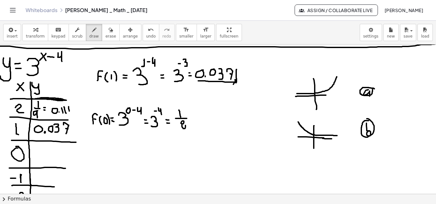
drag, startPoint x: 188, startPoint y: 122, endPoint x: 190, endPoint y: 116, distance: 6.3
drag, startPoint x: 193, startPoint y: 118, endPoint x: 196, endPoint y: 118, distance: 3.3
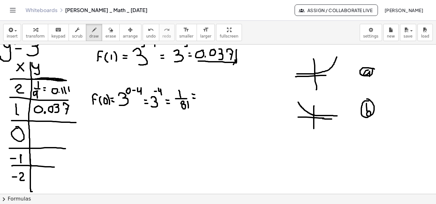
scroll to position [805, 0]
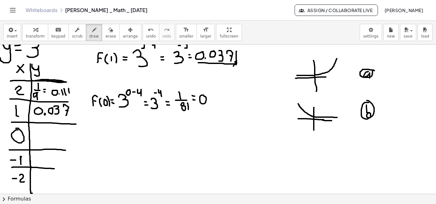
drag, startPoint x: 224, startPoint y: 96, endPoint x: 224, endPoint y: 105, distance: 8.6
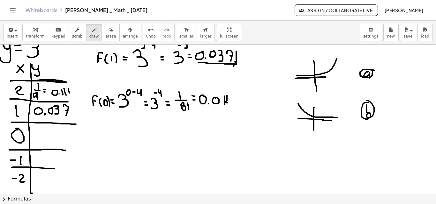
drag, startPoint x: 227, startPoint y: 96, endPoint x: 226, endPoint y: 104, distance: 8.3
click at [108, 30] on icon "button" at bounding box center [110, 30] width 4 height 8
drag, startPoint x: 228, startPoint y: 102, endPoint x: 228, endPoint y: 88, distance: 14.7
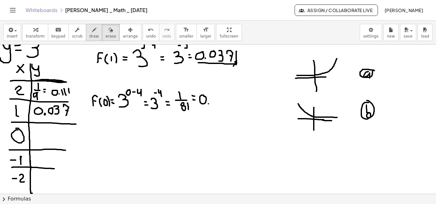
click at [92, 31] on icon "button" at bounding box center [94, 30] width 4 height 8
drag, startPoint x: 226, startPoint y: 96, endPoint x: 233, endPoint y: 101, distance: 9.1
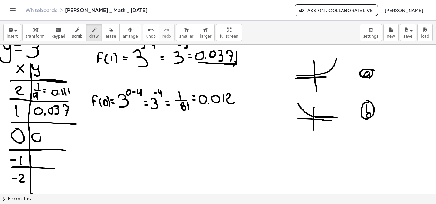
drag, startPoint x: 55, startPoint y: 135, endPoint x: 52, endPoint y: 134, distance: 3.3
drag, startPoint x: 58, startPoint y: 135, endPoint x: 58, endPoint y: 140, distance: 4.8
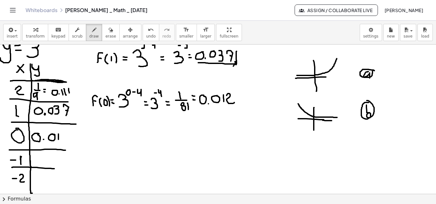
drag, startPoint x: 62, startPoint y: 134, endPoint x: 64, endPoint y: 140, distance: 6.3
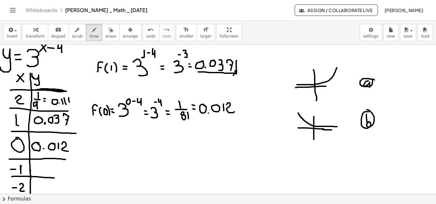
scroll to position [795, 0]
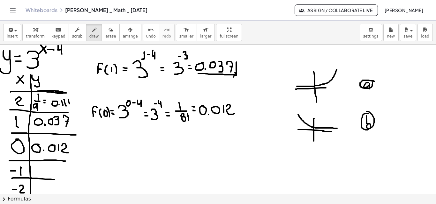
drag, startPoint x: 41, startPoint y: 45, endPoint x: 46, endPoint y: 53, distance: 9.6
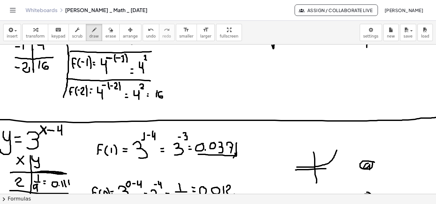
scroll to position [681, 0]
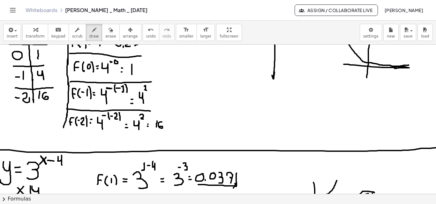
drag, startPoint x: 47, startPoint y: 44, endPoint x: 44, endPoint y: 48, distance: 4.2
click at [44, 48] on div "insert select one: Math Expression Function Text Youtube Video Graphing Geometr…" at bounding box center [218, 113] width 436 height 184
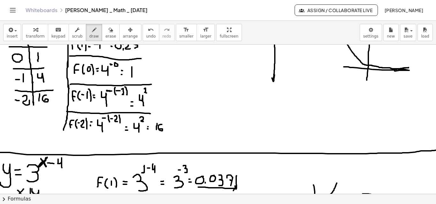
drag, startPoint x: 43, startPoint y: 161, endPoint x: 44, endPoint y: 134, distance: 27.5
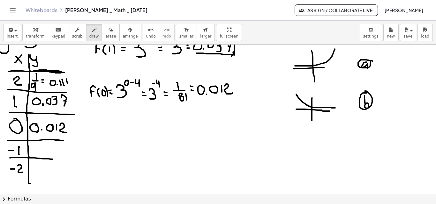
scroll to position [816, 2]
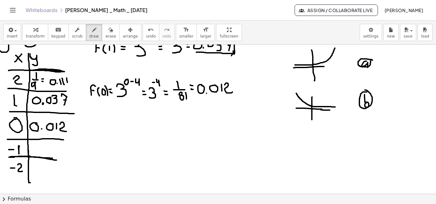
drag, startPoint x: 9, startPoint y: 158, endPoint x: 60, endPoint y: 160, distance: 50.8
drag, startPoint x: 13, startPoint y: 179, endPoint x: 57, endPoint y: 180, distance: 43.7
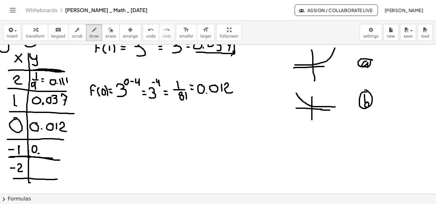
drag, startPoint x: 88, startPoint y: 155, endPoint x: 91, endPoint y: 144, distance: 12.1
drag, startPoint x: 94, startPoint y: 144, endPoint x: 96, endPoint y: 155, distance: 11.6
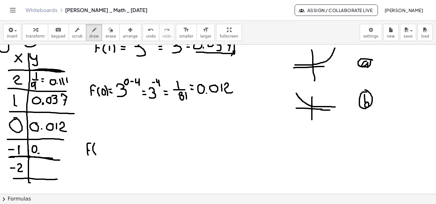
drag, startPoint x: 96, startPoint y: 149, endPoint x: 100, endPoint y: 148, distance: 3.9
drag, startPoint x: 101, startPoint y: 146, endPoint x: 102, endPoint y: 152, distance: 6.1
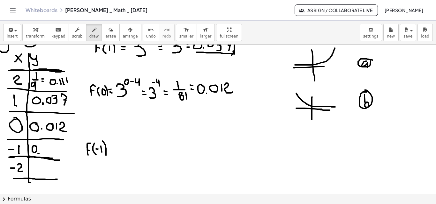
drag, startPoint x: 105, startPoint y: 145, endPoint x: 106, endPoint y: 156, distance: 10.5
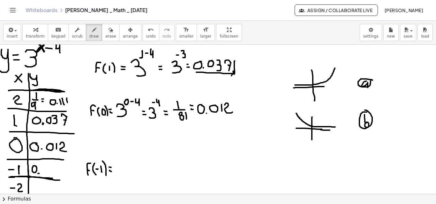
scroll to position [795, 2]
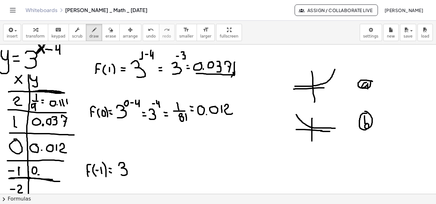
drag, startPoint x: 119, startPoint y: 166, endPoint x: 120, endPoint y: 175, distance: 9.0
drag, startPoint x: 121, startPoint y: 157, endPoint x: 126, endPoint y: 158, distance: 4.5
drag, startPoint x: 128, startPoint y: 154, endPoint x: 129, endPoint y: 162, distance: 8.4
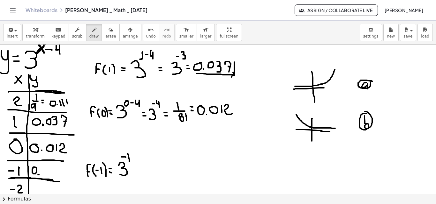
drag, startPoint x: 132, startPoint y: 157, endPoint x: 136, endPoint y: 157, distance: 3.5
drag, startPoint x: 137, startPoint y: 152, endPoint x: 143, endPoint y: 161, distance: 10.6
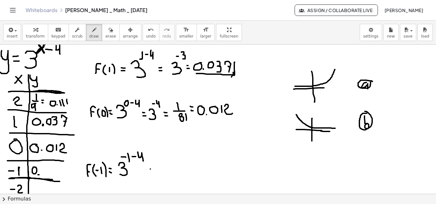
drag, startPoint x: 150, startPoint y: 169, endPoint x: 153, endPoint y: 170, distance: 3.2
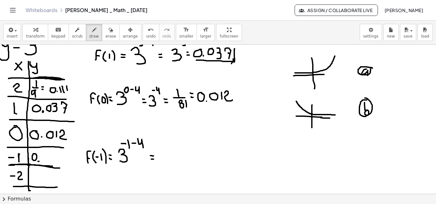
scroll to position [811, 2]
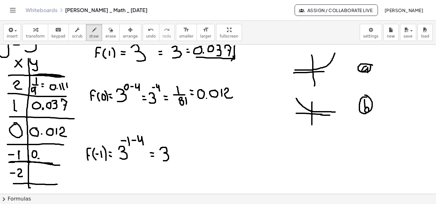
drag, startPoint x: 160, startPoint y: 150, endPoint x: 161, endPoint y: 160, distance: 10.3
drag, startPoint x: 166, startPoint y: 141, endPoint x: 169, endPoint y: 141, distance: 3.5
drag, startPoint x: 175, startPoint y: 137, endPoint x: 173, endPoint y: 144, distance: 8.0
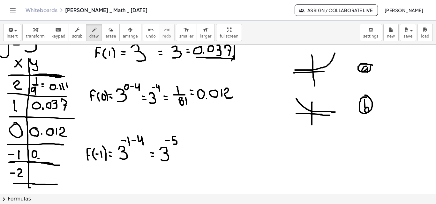
drag, startPoint x: 187, startPoint y: 157, endPoint x: 193, endPoint y: 164, distance: 9.3
drag, startPoint x: 203, startPoint y: 147, endPoint x: 207, endPoint y: 156, distance: 9.7
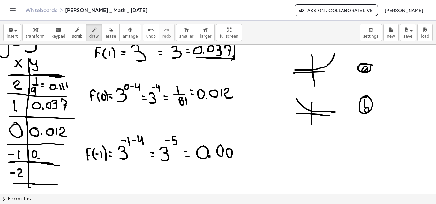
drag, startPoint x: 234, startPoint y: 146, endPoint x: 239, endPoint y: 157, distance: 12.1
drag, startPoint x: 244, startPoint y: 146, endPoint x: 247, endPoint y: 155, distance: 9.6
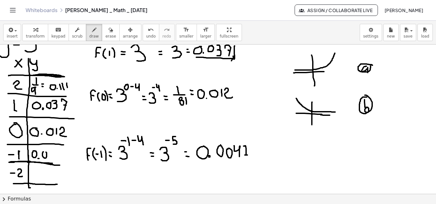
drag, startPoint x: 55, startPoint y: 151, endPoint x: 61, endPoint y: 154, distance: 6.8
drag, startPoint x: 61, startPoint y: 151, endPoint x: 61, endPoint y: 158, distance: 6.4
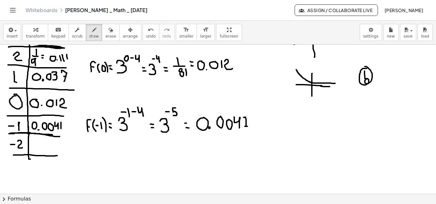
scroll to position [842, 2]
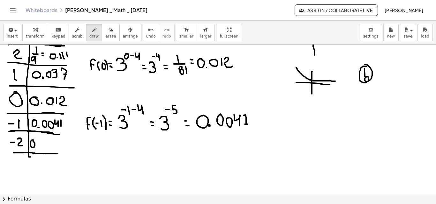
drag, startPoint x: 53, startPoint y: 142, endPoint x: 54, endPoint y: 147, distance: 5.3
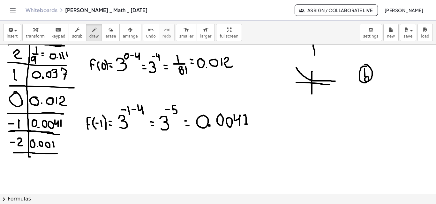
drag, startPoint x: 56, startPoint y: 143, endPoint x: 57, endPoint y: 149, distance: 6.7
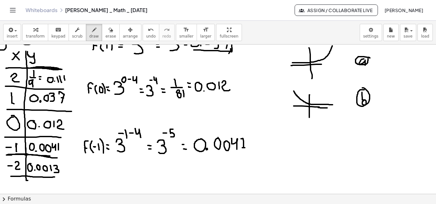
scroll to position [815, 5]
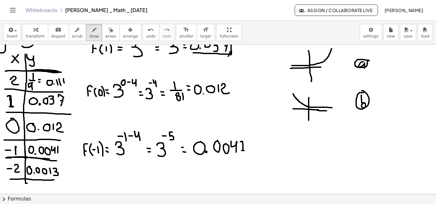
drag, startPoint x: 7, startPoint y: 97, endPoint x: 13, endPoint y: 107, distance: 11.8
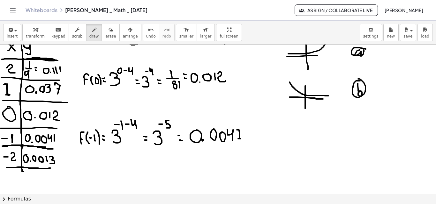
scroll to position [798, 11]
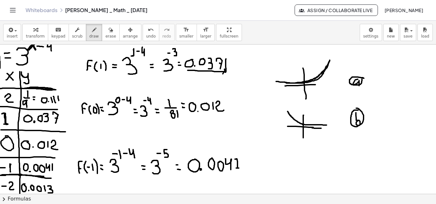
drag, startPoint x: 276, startPoint y: 82, endPoint x: 290, endPoint y: 98, distance: 21.5
drag, startPoint x: 281, startPoint y: 109, endPoint x: 338, endPoint y: 127, distance: 60.4
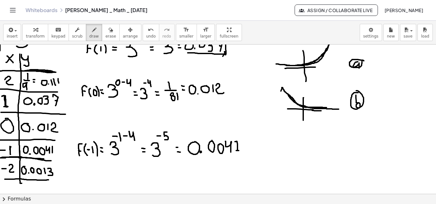
scroll to position [819, 11]
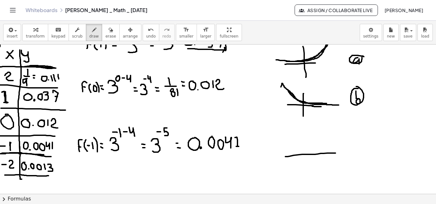
drag, startPoint x: 285, startPoint y: 157, endPoint x: 348, endPoint y: 153, distance: 63.3
drag, startPoint x: 316, startPoint y: 138, endPoint x: 344, endPoint y: 159, distance: 34.0
drag, startPoint x: 352, startPoint y: 152, endPoint x: 358, endPoint y: 157, distance: 7.7
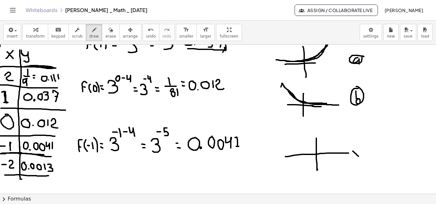
drag, startPoint x: 358, startPoint y: 152, endPoint x: 354, endPoint y: 158, distance: 7.3
drag, startPoint x: 317, startPoint y: 129, endPoint x: 319, endPoint y: 137, distance: 8.2
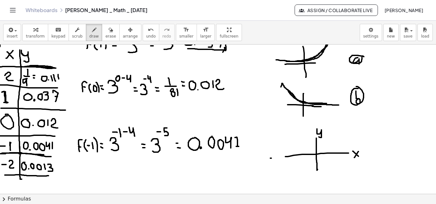
drag, startPoint x: 270, startPoint y: 159, endPoint x: 273, endPoint y: 158, distance: 3.3
drag, startPoint x: 275, startPoint y: 155, endPoint x: 283, endPoint y: 163, distance: 11.5
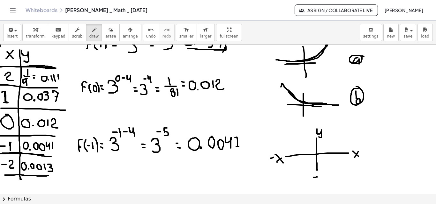
drag, startPoint x: 320, startPoint y: 173, endPoint x: 320, endPoint y: 182, distance: 9.6
drag, startPoint x: 283, startPoint y: 156, endPoint x: 277, endPoint y: 163, distance: 9.1
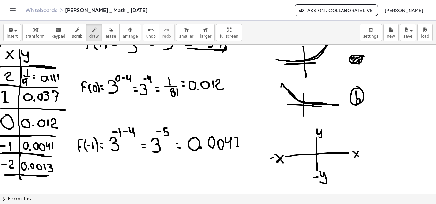
drag, startPoint x: 351, startPoint y: 59, endPoint x: 361, endPoint y: 60, distance: 10.3
drag, startPoint x: 285, startPoint y: 154, endPoint x: 327, endPoint y: 141, distance: 43.7
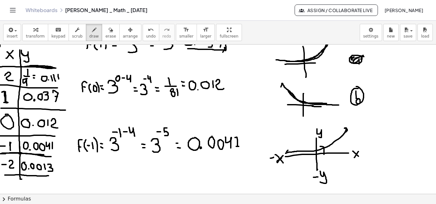
drag, startPoint x: 324, startPoint y: 153, endPoint x: 316, endPoint y: 147, distance: 10.2
drag, startPoint x: 336, startPoint y: 153, endPoint x: 315, endPoint y: 141, distance: 23.4
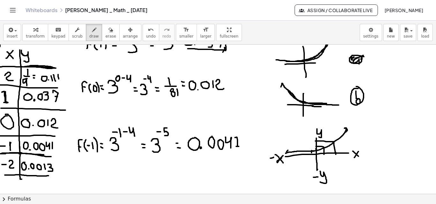
drag, startPoint x: 303, startPoint y: 154, endPoint x: 311, endPoint y: 152, distance: 7.8
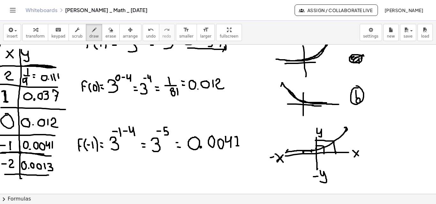
scroll to position [822, 11]
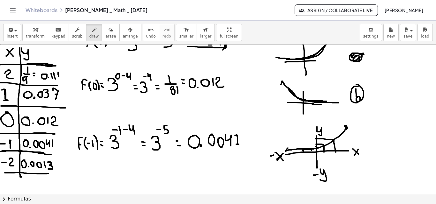
drag, startPoint x: 123, startPoint y: 145, endPoint x: 121, endPoint y: 130, distance: 15.8
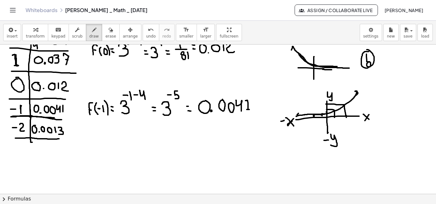
scroll to position [877, 0]
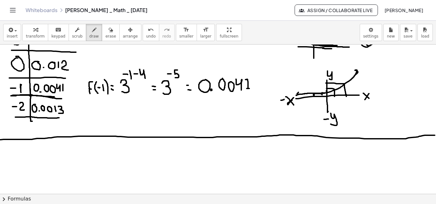
drag, startPoint x: 7, startPoint y: 140, endPoint x: 436, endPoint y: 135, distance: 429.7
click at [435, 135] on html "Graspable Math Activities Get Started Activity Bank Assigned Work Classes White…" at bounding box center [218, 102] width 436 height 204
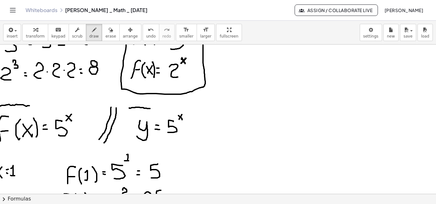
scroll to position [69, 23]
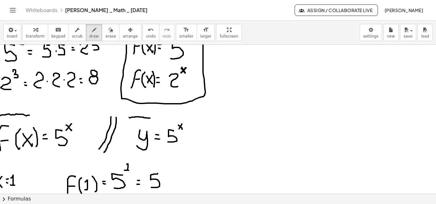
drag, startPoint x: 154, startPoint y: 118, endPoint x: 155, endPoint y: 121, distance: 3.9
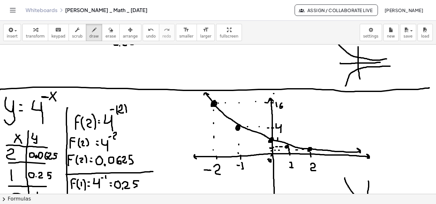
scroll to position [613, 1]
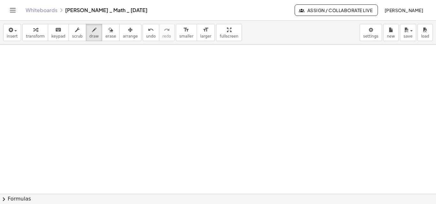
drag, startPoint x: 18, startPoint y: 85, endPoint x: 20, endPoint y: 62, distance: 23.3
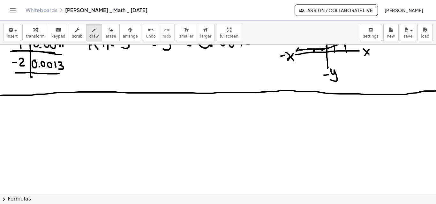
scroll to position [920, 0]
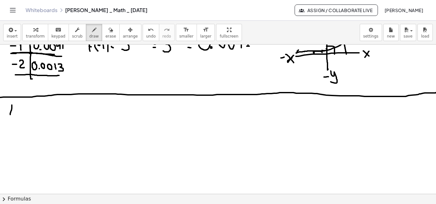
drag, startPoint x: 12, startPoint y: 105, endPoint x: 16, endPoint y: 115, distance: 10.3
drag, startPoint x: 13, startPoint y: 104, endPoint x: 17, endPoint y: 105, distance: 4.2
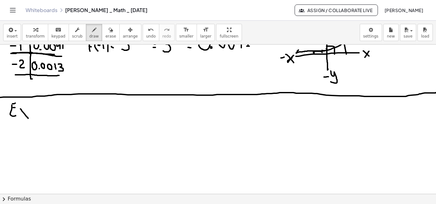
drag, startPoint x: 20, startPoint y: 109, endPoint x: 29, endPoint y: 120, distance: 14.0
drag, startPoint x: 30, startPoint y: 112, endPoint x: 33, endPoint y: 115, distance: 3.8
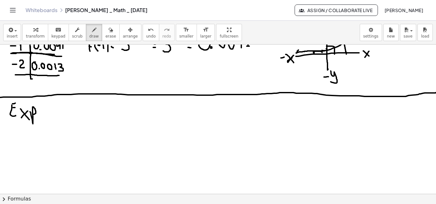
drag, startPoint x: 52, startPoint y: 113, endPoint x: 60, endPoint y: 115, distance: 7.7
drag, startPoint x: 54, startPoint y: 106, endPoint x: 58, endPoint y: 105, distance: 3.6
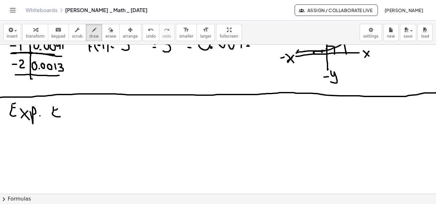
drag, startPoint x: 68, startPoint y: 113, endPoint x: 69, endPoint y: 116, distance: 3.6
drag, startPoint x: 71, startPoint y: 109, endPoint x: 76, endPoint y: 111, distance: 5.0
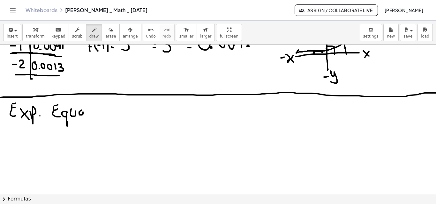
drag, startPoint x: 80, startPoint y: 111, endPoint x: 84, endPoint y: 115, distance: 4.7
drag, startPoint x: 89, startPoint y: 104, endPoint x: 90, endPoint y: 115, distance: 11.2
drag, startPoint x: 87, startPoint y: 109, endPoint x: 92, endPoint y: 109, distance: 4.8
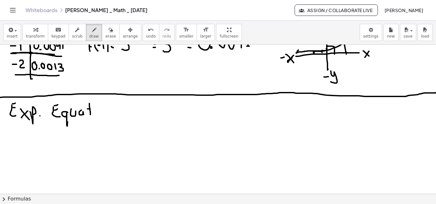
drag, startPoint x: 95, startPoint y: 113, endPoint x: 94, endPoint y: 103, distance: 10.0
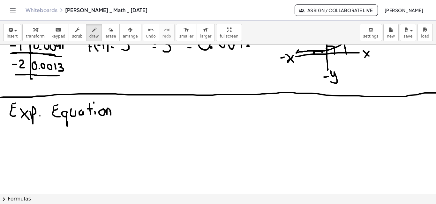
drag, startPoint x: 107, startPoint y: 113, endPoint x: 111, endPoint y: 113, distance: 3.9
drag, startPoint x: 114, startPoint y: 109, endPoint x: 113, endPoint y: 115, distance: 5.8
drag, startPoint x: 7, startPoint y: 127, endPoint x: 122, endPoint y: 126, distance: 115.5
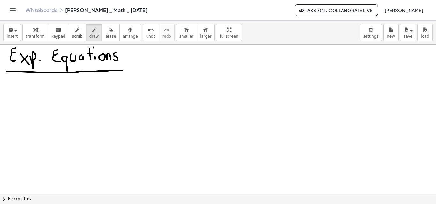
scroll to position [984, 0]
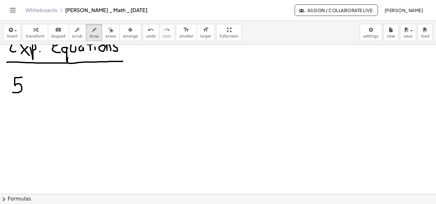
drag, startPoint x: 22, startPoint y: 78, endPoint x: 13, endPoint y: 92, distance: 17.6
drag, startPoint x: 25, startPoint y: 73, endPoint x: 30, endPoint y: 79, distance: 7.7
drag, startPoint x: 30, startPoint y: 74, endPoint x: 30, endPoint y: 81, distance: 7.0
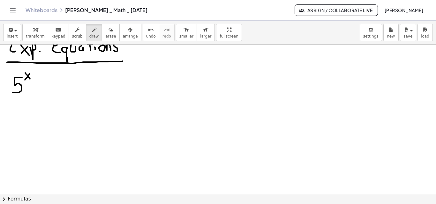
drag, startPoint x: 34, startPoint y: 89, endPoint x: 37, endPoint y: 89, distance: 3.2
drag, startPoint x: 47, startPoint y: 79, endPoint x: 47, endPoint y: 89, distance: 10.2
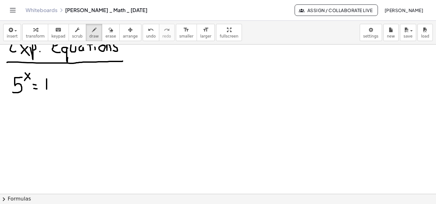
drag, startPoint x: 50, startPoint y: 80, endPoint x: 56, endPoint y: 89, distance: 11.0
drag, startPoint x: 63, startPoint y: 78, endPoint x: 62, endPoint y: 88, distance: 9.6
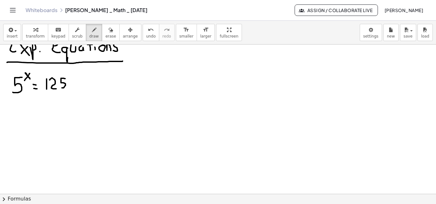
drag, startPoint x: 26, startPoint y: 73, endPoint x: 30, endPoint y: 79, distance: 8.0
drag, startPoint x: 30, startPoint y: 74, endPoint x: 26, endPoint y: 79, distance: 6.7
drag, startPoint x: 24, startPoint y: 108, endPoint x: 29, endPoint y: 115, distance: 8.2
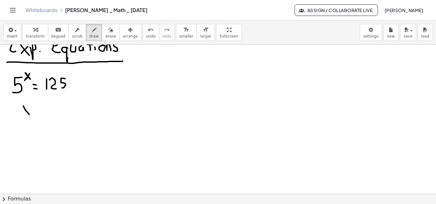
drag, startPoint x: 29, startPoint y: 106, endPoint x: 27, endPoint y: 110, distance: 5.3
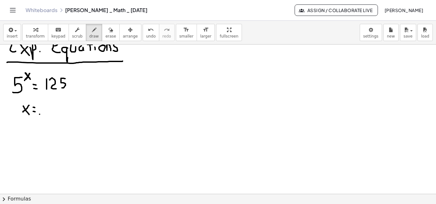
drag, startPoint x: 40, startPoint y: 111, endPoint x: 38, endPoint y: 104, distance: 7.8
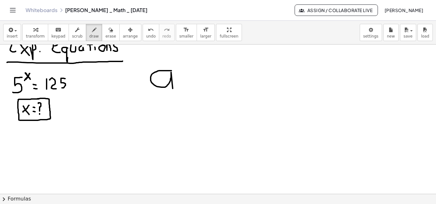
drag, startPoint x: 171, startPoint y: 71, endPoint x: 173, endPoint y: 89, distance: 18.0
drag, startPoint x: 173, startPoint y: 62, endPoint x: 178, endPoint y: 70, distance: 9.6
drag, startPoint x: 178, startPoint y: 61, endPoint x: 174, endPoint y: 68, distance: 8.3
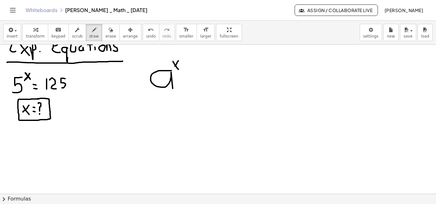
drag, startPoint x: 187, startPoint y: 76, endPoint x: 192, endPoint y: 77, distance: 5.1
drag, startPoint x: 189, startPoint y: 81, endPoint x: 193, endPoint y: 82, distance: 3.9
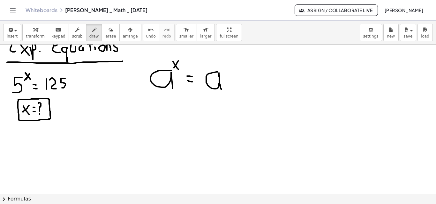
drag, startPoint x: 215, startPoint y: 72, endPoint x: 222, endPoint y: 85, distance: 14.0
drag, startPoint x: 221, startPoint y: 65, endPoint x: 223, endPoint y: 70, distance: 5.0
drag, startPoint x: 223, startPoint y: 69, endPoint x: 224, endPoint y: 65, distance: 4.3
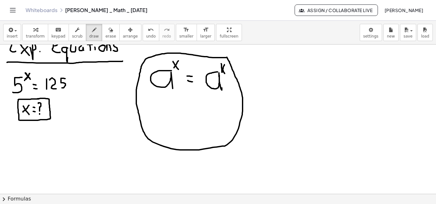
drag, startPoint x: 166, startPoint y: 104, endPoint x: 172, endPoint y: 112, distance: 10.0
drag, startPoint x: 172, startPoint y: 105, endPoint x: 167, endPoint y: 112, distance: 9.2
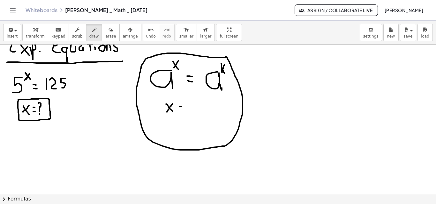
drag, startPoint x: 178, startPoint y: 109, endPoint x: 182, endPoint y: 110, distance: 3.5
drag, startPoint x: 186, startPoint y: 104, endPoint x: 187, endPoint y: 109, distance: 5.2
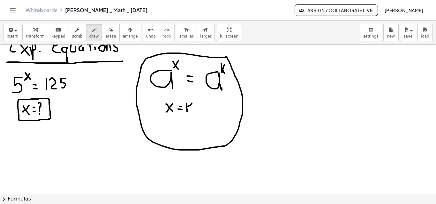
drag, startPoint x: 188, startPoint y: 107, endPoint x: 192, endPoint y: 103, distance: 5.2
drag, startPoint x: 188, startPoint y: 107, endPoint x: 191, endPoint y: 102, distance: 5.5
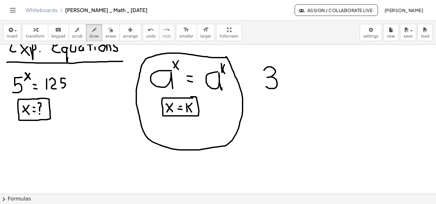
drag, startPoint x: 264, startPoint y: 70, endPoint x: 266, endPoint y: 87, distance: 16.4
drag, startPoint x: 278, startPoint y: 61, endPoint x: 284, endPoint y: 67, distance: 8.1
drag, startPoint x: 283, startPoint y: 61, endPoint x: 277, endPoint y: 67, distance: 8.6
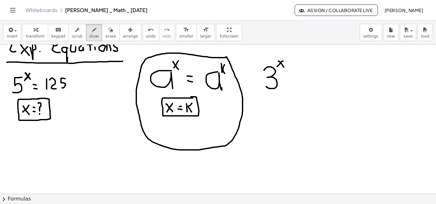
drag, startPoint x: 288, startPoint y: 61, endPoint x: 289, endPoint y: 67, distance: 5.8
drag, startPoint x: 293, startPoint y: 62, endPoint x: 294, endPoint y: 66, distance: 4.5
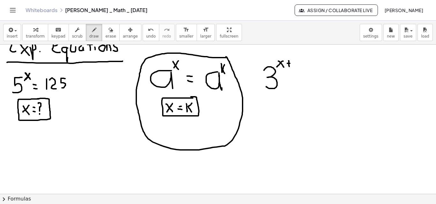
drag, startPoint x: 303, startPoint y: 75, endPoint x: 310, endPoint y: 75, distance: 6.7
drag, startPoint x: 305, startPoint y: 80, endPoint x: 311, endPoint y: 80, distance: 5.4
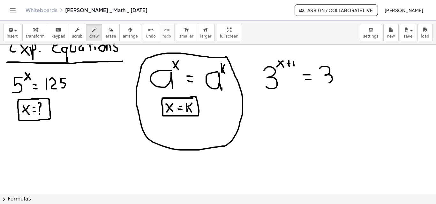
drag, startPoint x: 320, startPoint y: 69, endPoint x: 326, endPoint y: 81, distance: 13.4
drag, startPoint x: 337, startPoint y: 57, endPoint x: 330, endPoint y: 65, distance: 11.1
drag, startPoint x: 328, startPoint y: 84, endPoint x: 323, endPoint y: 85, distance: 4.5
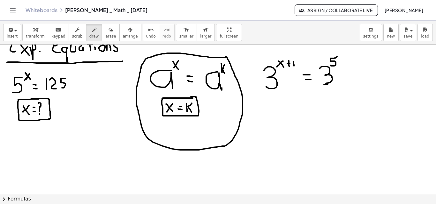
drag, startPoint x: 266, startPoint y: 78, endPoint x: 270, endPoint y: 78, distance: 3.2
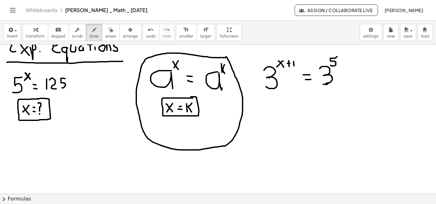
drag, startPoint x: 323, startPoint y: 76, endPoint x: 326, endPoint y: 75, distance: 3.2
drag, startPoint x: 277, startPoint y: 107, endPoint x: 285, endPoint y: 116, distance: 11.8
drag, startPoint x: 285, startPoint y: 107, endPoint x: 277, endPoint y: 114, distance: 11.2
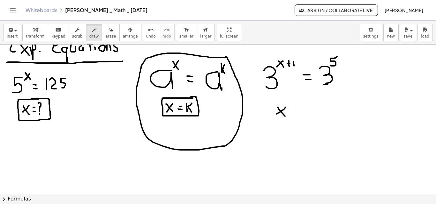
drag, startPoint x: 292, startPoint y: 108, endPoint x: 291, endPoint y: 114, distance: 6.1
drag, startPoint x: 290, startPoint y: 112, endPoint x: 293, endPoint y: 111, distance: 3.6
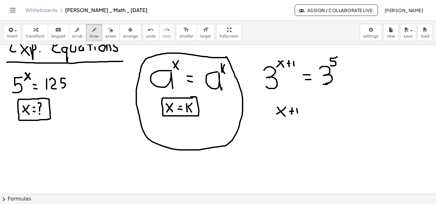
drag, startPoint x: 297, startPoint y: 112, endPoint x: 297, endPoint y: 115, distance: 3.2
drag, startPoint x: 315, startPoint y: 106, endPoint x: 310, endPoint y: 114, distance: 9.6
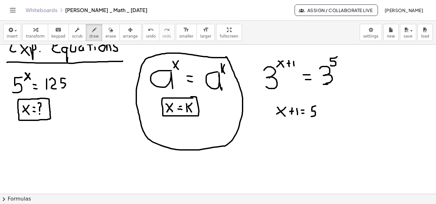
drag, startPoint x: 275, startPoint y: 127, endPoint x: 283, endPoint y: 138, distance: 13.3
drag, startPoint x: 282, startPoint y: 128, endPoint x: 278, endPoint y: 135, distance: 8.3
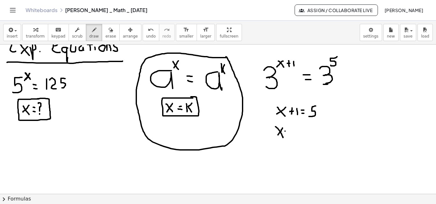
drag, startPoint x: 296, startPoint y: 127, endPoint x: 294, endPoint y: 137, distance: 10.1
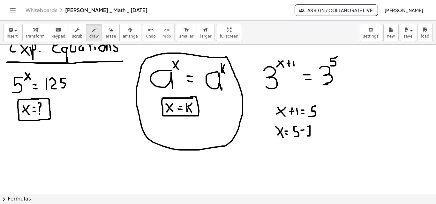
drag, startPoint x: 308, startPoint y: 127, endPoint x: 310, endPoint y: 136, distance: 9.8
drag, startPoint x: 273, startPoint y: 147, endPoint x: 279, endPoint y: 148, distance: 5.8
drag, startPoint x: 280, startPoint y: 145, endPoint x: 276, endPoint y: 153, distance: 9.1
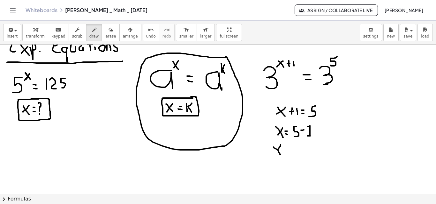
drag, startPoint x: 285, startPoint y: 151, endPoint x: 292, endPoint y: 147, distance: 8.3
drag, startPoint x: 293, startPoint y: 146, endPoint x: 299, endPoint y: 155, distance: 10.8
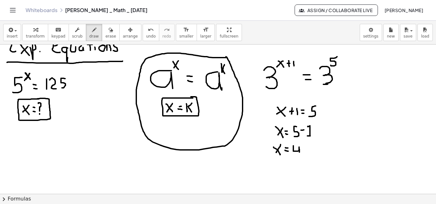
drag, startPoint x: 304, startPoint y: 151, endPoint x: 299, endPoint y: 155, distance: 6.6
drag, startPoint x: 274, startPoint y: 154, endPoint x: 273, endPoint y: 149, distance: 5.1
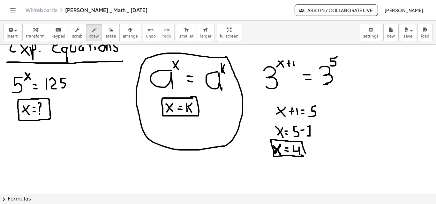
drag, startPoint x: 273, startPoint y: 147, endPoint x: 280, endPoint y: 154, distance: 9.7
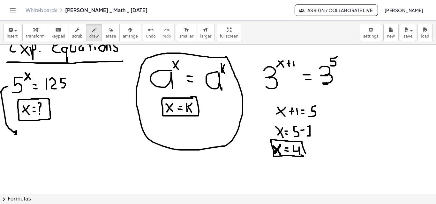
drag, startPoint x: 8, startPoint y: 87, endPoint x: 15, endPoint y: 135, distance: 48.4
drag, startPoint x: 25, startPoint y: 134, endPoint x: 18, endPoint y: 143, distance: 10.9
drag, startPoint x: 27, startPoint y: 130, endPoint x: 30, endPoint y: 133, distance: 4.1
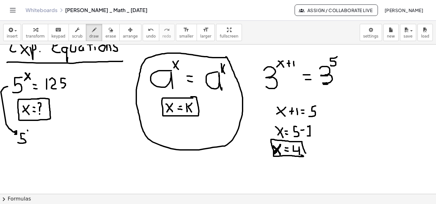
drag, startPoint x: 31, startPoint y: 130, endPoint x: 27, endPoint y: 134, distance: 5.5
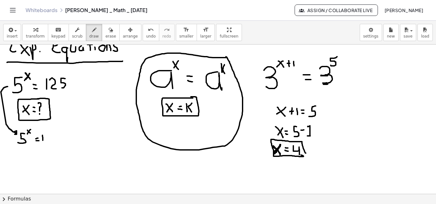
drag, startPoint x: 50, startPoint y: 134, endPoint x: 53, endPoint y: 142, distance: 8.1
drag, startPoint x: 59, startPoint y: 134, endPoint x: 56, endPoint y: 141, distance: 8.0
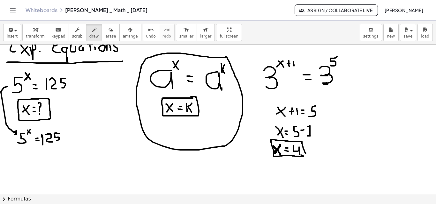
drag, startPoint x: 42, startPoint y: 135, endPoint x: 43, endPoint y: 145, distance: 10.3
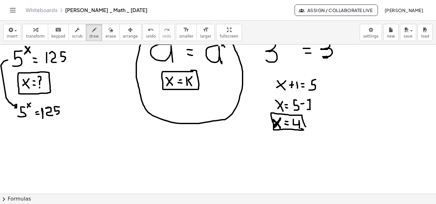
scroll to position [1017, 0]
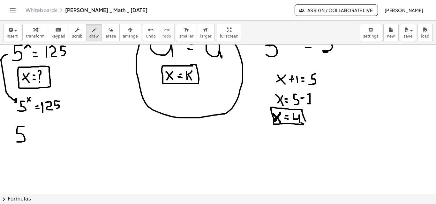
drag, startPoint x: 24, startPoint y: 127, endPoint x: 15, endPoint y: 142, distance: 18.0
drag, startPoint x: 26, startPoint y: 122, endPoint x: 30, endPoint y: 129, distance: 7.6
drag, startPoint x: 31, startPoint y: 123, endPoint x: 26, endPoint y: 128, distance: 7.2
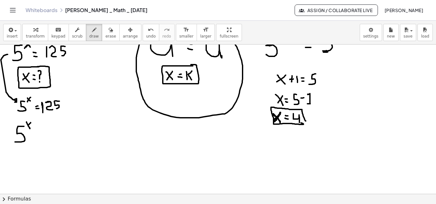
drag, startPoint x: 49, startPoint y: 128, endPoint x: 44, endPoint y: 142, distance: 14.9
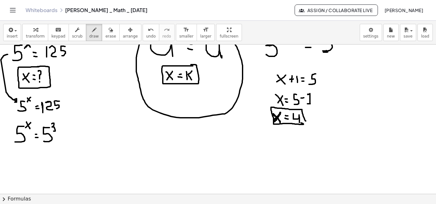
drag, startPoint x: 52, startPoint y: 124, endPoint x: 52, endPoint y: 131, distance: 7.0
drag, startPoint x: 20, startPoint y: 157, endPoint x: 26, endPoint y: 164, distance: 10.2
drag, startPoint x: 26, startPoint y: 156, endPoint x: 21, endPoint y: 163, distance: 8.9
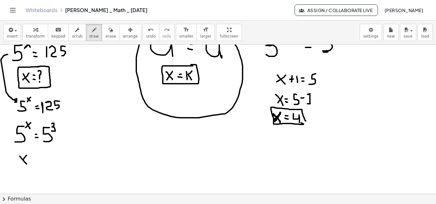
drag, startPoint x: 34, startPoint y: 156, endPoint x: 34, endPoint y: 162, distance: 6.1
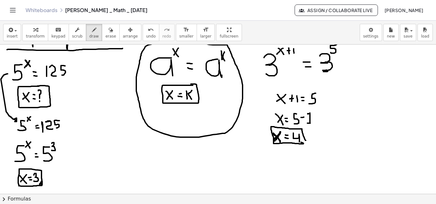
scroll to position [991, 0]
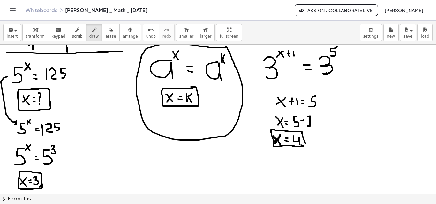
scroll to position [969, 0]
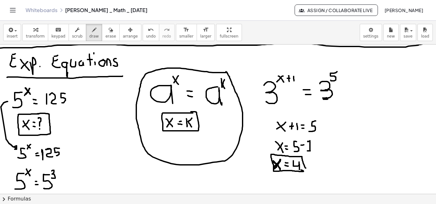
drag, startPoint x: 221, startPoint y: 78, endPoint x: 223, endPoint y: 90, distance: 11.9
drag, startPoint x: 223, startPoint y: 84, endPoint x: 224, endPoint y: 79, distance: 4.9
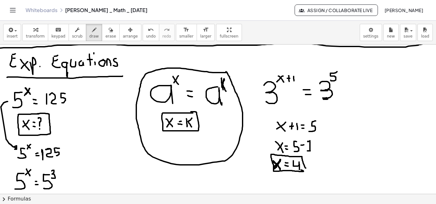
drag, startPoint x: 223, startPoint y: 86, endPoint x: 226, endPoint y: 92, distance: 6.4
click at [108, 30] on icon "button" at bounding box center [110, 30] width 4 height 8
drag, startPoint x: 233, startPoint y: 72, endPoint x: 234, endPoint y: 79, distance: 7.4
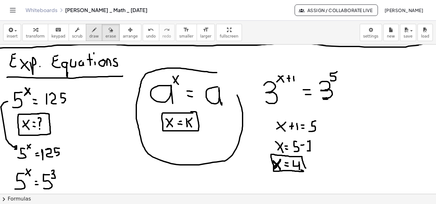
click at [89, 29] on div "button" at bounding box center [94, 30] width 10 height 8
drag, startPoint x: 223, startPoint y: 83, endPoint x: 223, endPoint y: 87, distance: 4.5
drag, startPoint x: 224, startPoint y: 84, endPoint x: 226, endPoint y: 81, distance: 3.9
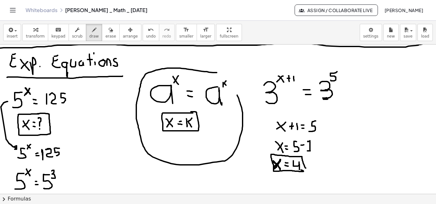
drag, startPoint x: 225, startPoint y: 84, endPoint x: 228, endPoint y: 88, distance: 4.5
drag, startPoint x: 218, startPoint y: 71, endPoint x: 232, endPoint y: 88, distance: 21.5
drag, startPoint x: 222, startPoint y: 80, endPoint x: 220, endPoint y: 87, distance: 7.9
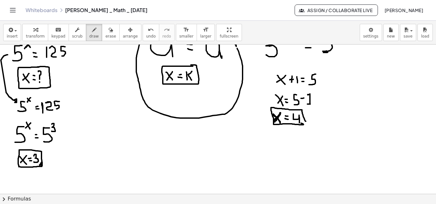
scroll to position [1025, 0]
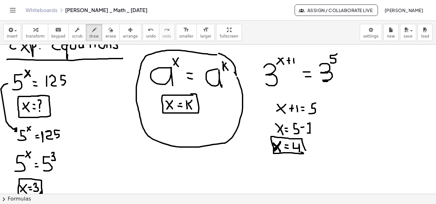
scroll to position [975, 0]
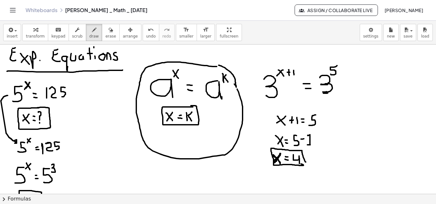
drag, startPoint x: 299, startPoint y: 122, endPoint x: 304, endPoint y: 123, distance: 4.8
drag, startPoint x: 299, startPoint y: 119, endPoint x: 304, endPoint y: 119, distance: 4.5
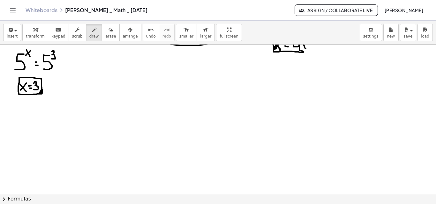
scroll to position [1093, 0]
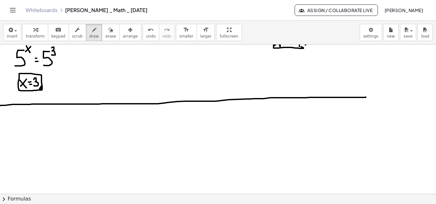
drag, startPoint x: 0, startPoint y: 106, endPoint x: 366, endPoint y: 97, distance: 365.6
drag, startPoint x: 16, startPoint y: 121, endPoint x: 26, endPoint y: 128, distance: 13.0
drag, startPoint x: 25, startPoint y: 127, endPoint x: 29, endPoint y: 128, distance: 3.9
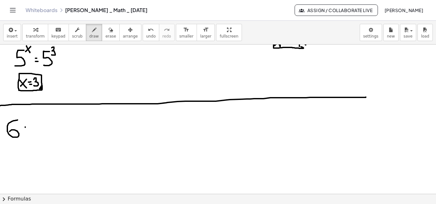
drag, startPoint x: 25, startPoint y: 132, endPoint x: 29, endPoint y: 132, distance: 4.1
drag, startPoint x: 44, startPoint y: 122, endPoint x: 38, endPoint y: 134, distance: 13.3
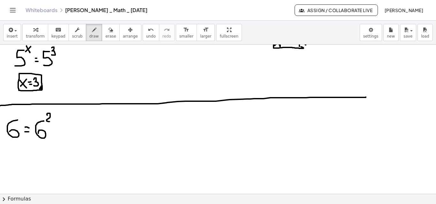
drag, startPoint x: 47, startPoint y: 115, endPoint x: 50, endPoint y: 121, distance: 6.8
drag, startPoint x: 53, startPoint y: 115, endPoint x: 58, endPoint y: 120, distance: 6.8
drag, startPoint x: 56, startPoint y: 117, endPoint x: 52, endPoint y: 122, distance: 5.9
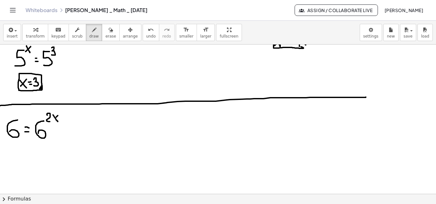
drag, startPoint x: 68, startPoint y: 115, endPoint x: 67, endPoint y: 121, distance: 6.1
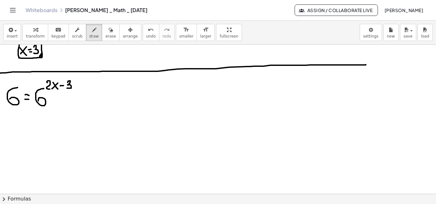
scroll to position [1128, 0]
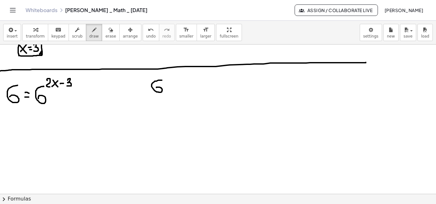
drag, startPoint x: 162, startPoint y: 80, endPoint x: 155, endPoint y: 90, distance: 11.2
drag, startPoint x: 162, startPoint y: 75, endPoint x: 164, endPoint y: 80, distance: 5.5
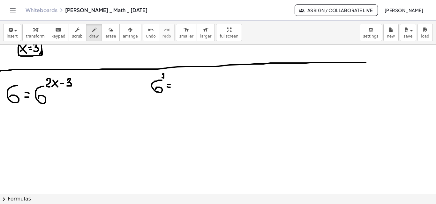
drag, startPoint x: 167, startPoint y: 87, endPoint x: 171, endPoint y: 87, distance: 3.5
drag, startPoint x: 182, startPoint y: 80, endPoint x: 180, endPoint y: 85, distance: 5.3
drag, startPoint x: 11, startPoint y: 114, endPoint x: 19, endPoint y: 124, distance: 12.3
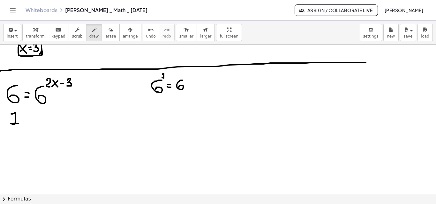
drag, startPoint x: 23, startPoint y: 120, endPoint x: 27, endPoint y: 115, distance: 6.3
drag, startPoint x: 32, startPoint y: 114, endPoint x: 37, endPoint y: 123, distance: 10.9
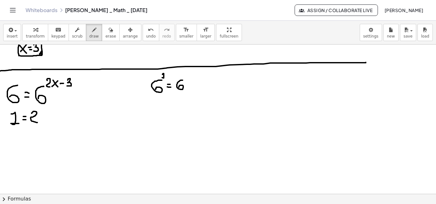
drag, startPoint x: 41, startPoint y: 114, endPoint x: 44, endPoint y: 120, distance: 7.0
drag, startPoint x: 45, startPoint y: 114, endPoint x: 43, endPoint y: 119, distance: 5.6
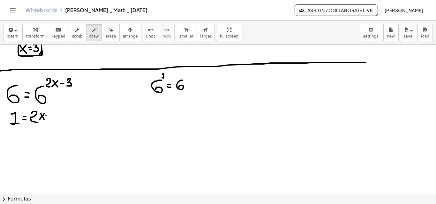
drag, startPoint x: 46, startPoint y: 115, endPoint x: 50, endPoint y: 116, distance: 3.8
drag, startPoint x: 56, startPoint y: 112, endPoint x: 54, endPoint y: 121, distance: 9.1
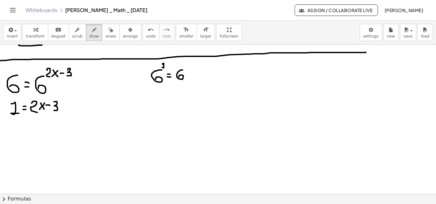
scroll to position [1138, 0]
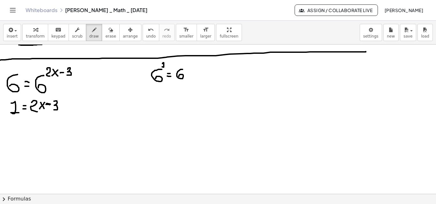
drag, startPoint x: 47, startPoint y: 104, endPoint x: 50, endPoint y: 104, distance: 3.8
drag, startPoint x: 6, startPoint y: 131, endPoint x: 12, endPoint y: 136, distance: 7.9
drag, startPoint x: 16, startPoint y: 129, endPoint x: 16, endPoint y: 134, distance: 5.4
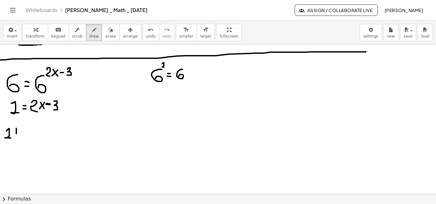
drag, startPoint x: 13, startPoint y: 132, endPoint x: 18, endPoint y: 132, distance: 4.8
drag, startPoint x: 22, startPoint y: 129, endPoint x: 22, endPoint y: 136, distance: 7.7
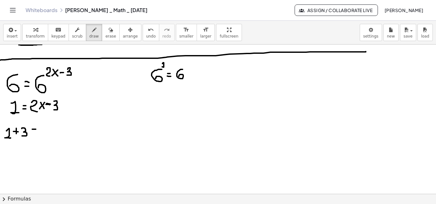
drag, startPoint x: 33, startPoint y: 133, endPoint x: 36, endPoint y: 133, distance: 3.5
drag, startPoint x: 41, startPoint y: 129, endPoint x: 46, endPoint y: 136, distance: 8.2
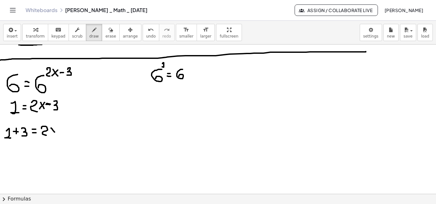
drag, startPoint x: 52, startPoint y: 130, endPoint x: 58, endPoint y: 134, distance: 6.6
drag, startPoint x: 58, startPoint y: 129, endPoint x: 50, endPoint y: 135, distance: 10.4
drag, startPoint x: 13, startPoint y: 145, endPoint x: 17, endPoint y: 156, distance: 11.4
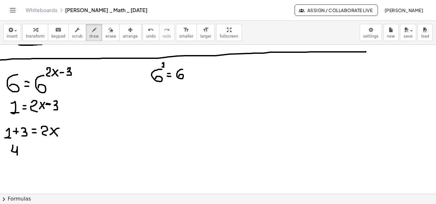
drag, startPoint x: 23, startPoint y: 153, endPoint x: 26, endPoint y: 152, distance: 3.3
drag, startPoint x: 31, startPoint y: 146, endPoint x: 35, endPoint y: 152, distance: 7.2
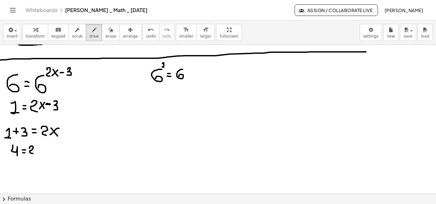
drag, startPoint x: 37, startPoint y: 147, endPoint x: 43, endPoint y: 154, distance: 9.0
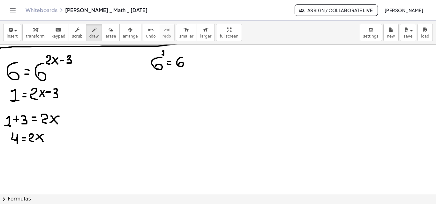
scroll to position [1159, 0]
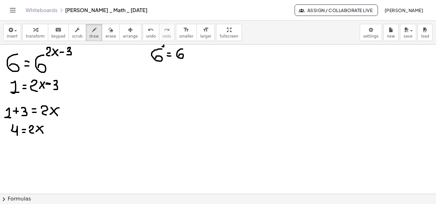
drag, startPoint x: 11, startPoint y: 144, endPoint x: 18, endPoint y: 146, distance: 7.4
drag, startPoint x: 5, startPoint y: 156, endPoint x: 20, endPoint y: 157, distance: 14.7
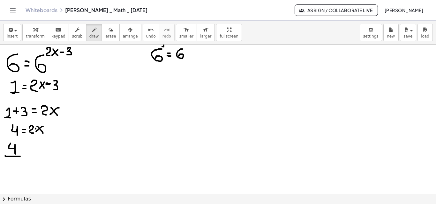
drag, startPoint x: 8, startPoint y: 162, endPoint x: 15, endPoint y: 166, distance: 8.3
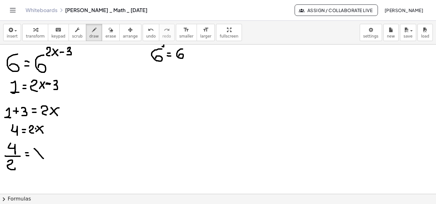
drag, startPoint x: 38, startPoint y: 155, endPoint x: 36, endPoint y: 157, distance: 3.4
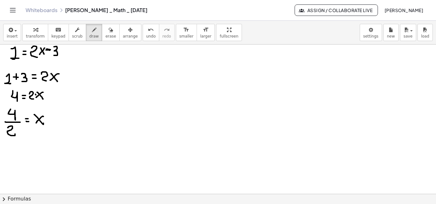
scroll to position [1197, 0]
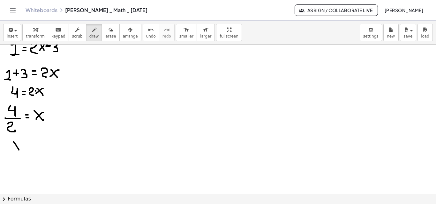
drag, startPoint x: 13, startPoint y: 142, endPoint x: 19, endPoint y: 150, distance: 9.8
drag, startPoint x: 18, startPoint y: 144, endPoint x: 14, endPoint y: 148, distance: 5.7
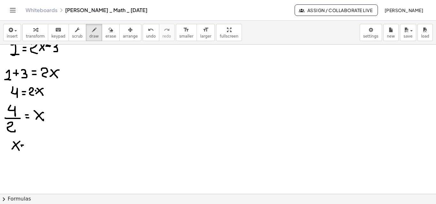
drag, startPoint x: 29, startPoint y: 144, endPoint x: 32, endPoint y: 150, distance: 6.4
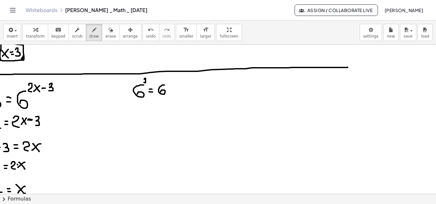
scroll to position [1117, 23]
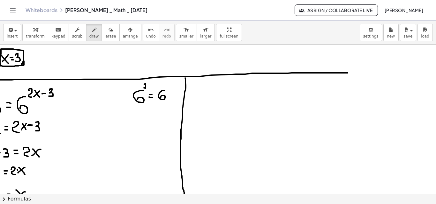
drag, startPoint x: 180, startPoint y: 78, endPoint x: 180, endPoint y: 198, distance: 120.2
click at [180, 198] on div "insert select one: Math Expression Function Text Youtube Video Graphing Geometr…" at bounding box center [218, 113] width 436 height 184
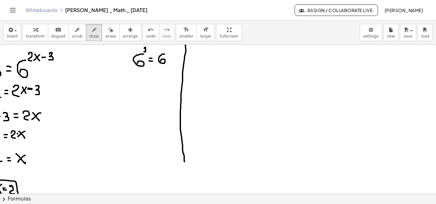
scroll to position [1175, 23]
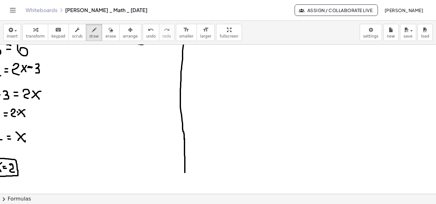
drag, startPoint x: 180, startPoint y: 139, endPoint x: 182, endPoint y: 172, distance: 33.3
drag, startPoint x: 258, startPoint y: 162, endPoint x: 257, endPoint y: 140, distance: 21.7
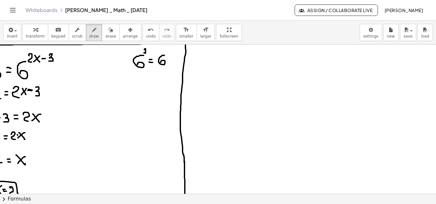
scroll to position [1140, 23]
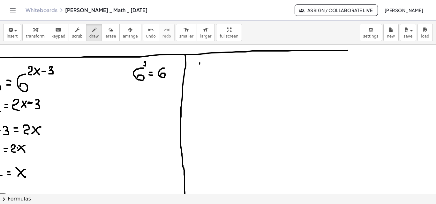
drag, startPoint x: 195, startPoint y: 63, endPoint x: 196, endPoint y: 74, distance: 11.2
drag, startPoint x: 208, startPoint y: 59, endPoint x: 208, endPoint y: 65, distance: 6.7
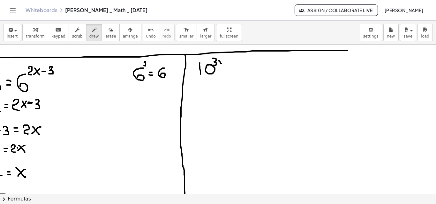
drag, startPoint x: 214, startPoint y: 61, endPoint x: 218, endPoint y: 64, distance: 5.0
drag, startPoint x: 218, startPoint y: 61, endPoint x: 214, endPoint y: 66, distance: 6.3
drag, startPoint x: 223, startPoint y: 67, endPoint x: 228, endPoint y: 67, distance: 4.5
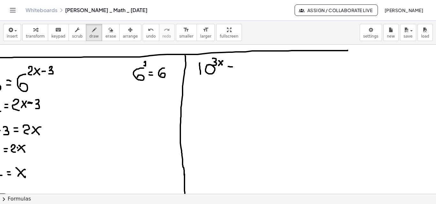
drag, startPoint x: 224, startPoint y: 70, endPoint x: 228, endPoint y: 70, distance: 4.2
drag, startPoint x: 235, startPoint y: 65, endPoint x: 235, endPoint y: 72, distance: 7.0
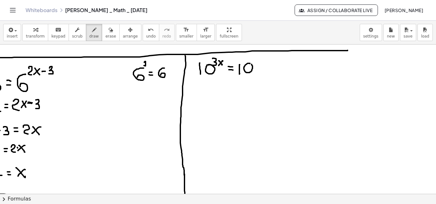
drag, startPoint x: 248, startPoint y: 58, endPoint x: 255, endPoint y: 61, distance: 7.3
drag, startPoint x: 254, startPoint y: 58, endPoint x: 257, endPoint y: 63, distance: 5.4
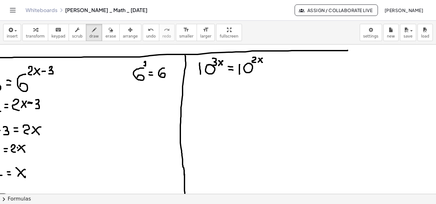
drag, startPoint x: 257, startPoint y: 58, endPoint x: 253, endPoint y: 62, distance: 5.2
drag, startPoint x: 263, startPoint y: 56, endPoint x: 262, endPoint y: 62, distance: 6.4
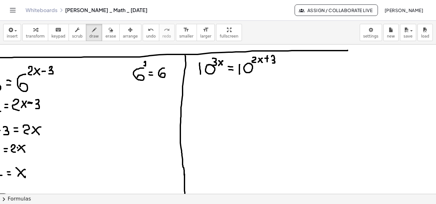
drag, startPoint x: 267, startPoint y: 56, endPoint x: 266, endPoint y: 63, distance: 6.7
drag, startPoint x: 188, startPoint y: 90, endPoint x: 193, endPoint y: 99, distance: 10.4
drag, startPoint x: 198, startPoint y: 91, endPoint x: 208, endPoint y: 102, distance: 15.0
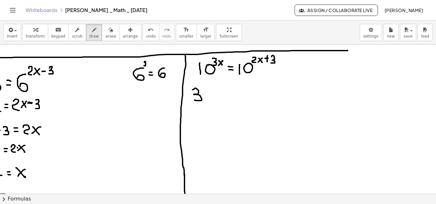
drag, startPoint x: 201, startPoint y: 95, endPoint x: 198, endPoint y: 99, distance: 4.9
drag, startPoint x: 210, startPoint y: 96, endPoint x: 218, endPoint y: 95, distance: 8.0
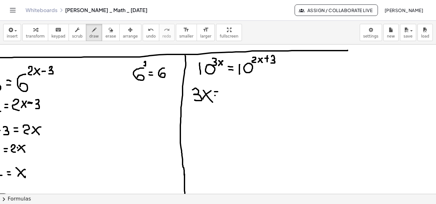
drag, startPoint x: 219, startPoint y: 92, endPoint x: 230, endPoint y: 96, distance: 11.0
drag, startPoint x: 230, startPoint y: 91, endPoint x: 239, endPoint y: 94, distance: 9.8
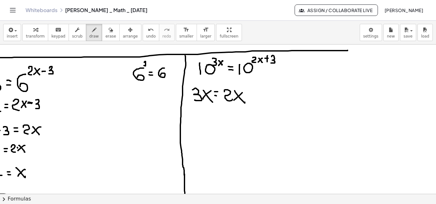
drag, startPoint x: 246, startPoint y: 90, endPoint x: 247, endPoint y: 99, distance: 9.0
drag, startPoint x: 244, startPoint y: 94, endPoint x: 248, endPoint y: 94, distance: 4.2
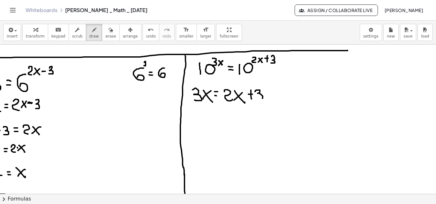
drag, startPoint x: 250, startPoint y: 92, endPoint x: 254, endPoint y: 98, distance: 6.8
drag, startPoint x: 183, startPoint y: 116, endPoint x: 182, endPoint y: 121, distance: 4.9
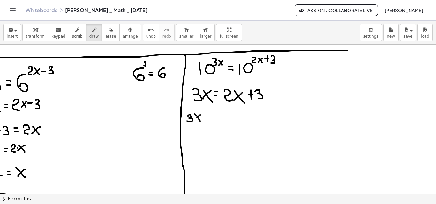
drag, startPoint x: 193, startPoint y: 117, endPoint x: 191, endPoint y: 120, distance: 3.8
drag, startPoint x: 204, startPoint y: 116, endPoint x: 211, endPoint y: 120, distance: 7.9
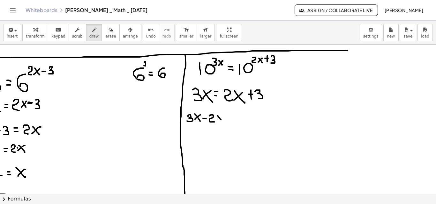
drag, startPoint x: 212, startPoint y: 116, endPoint x: 216, endPoint y: 120, distance: 5.4
drag, startPoint x: 221, startPoint y: 117, endPoint x: 225, endPoint y: 118, distance: 3.8
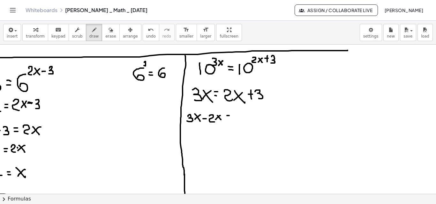
drag, startPoint x: 234, startPoint y: 115, endPoint x: 234, endPoint y: 122, distance: 7.0
drag, startPoint x: 202, startPoint y: 133, endPoint x: 207, endPoint y: 139, distance: 8.6
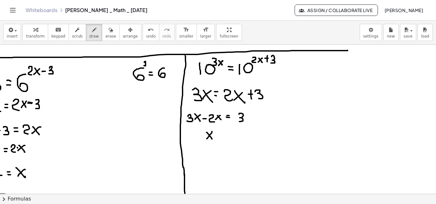
drag, startPoint x: 207, startPoint y: 132, endPoint x: 202, endPoint y: 139, distance: 8.9
drag, startPoint x: 218, startPoint y: 131, endPoint x: 220, endPoint y: 138, distance: 7.2
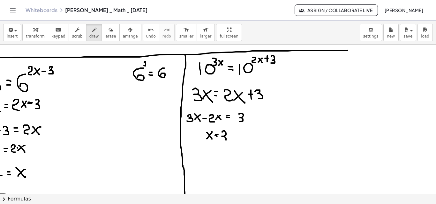
drag, startPoint x: 225, startPoint y: 135, endPoint x: 226, endPoint y: 139, distance: 4.3
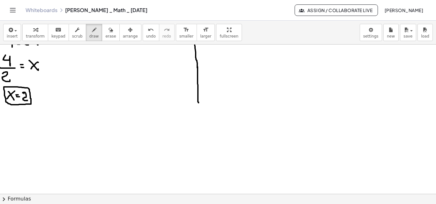
scroll to position [1268, 0]
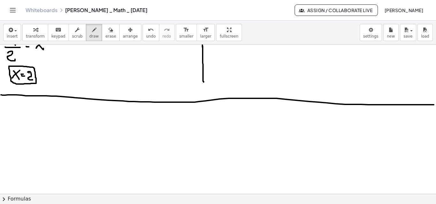
drag, startPoint x: 1, startPoint y: 95, endPoint x: 433, endPoint y: 105, distance: 432.3
click at [433, 105] on div "×" at bounding box center [218, 120] width 436 height 150
drag, startPoint x: 203, startPoint y: 83, endPoint x: 202, endPoint y: 98, distance: 15.4
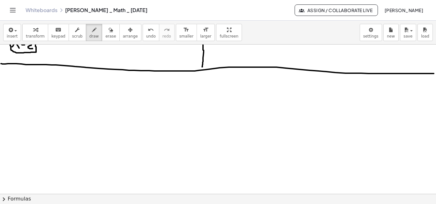
scroll to position [1302, 0]
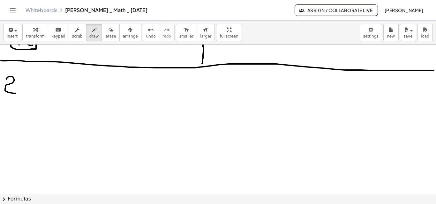
drag, startPoint x: 6, startPoint y: 79, endPoint x: 17, endPoint y: 94, distance: 17.6
drag, startPoint x: 17, startPoint y: 70, endPoint x: 23, endPoint y: 78, distance: 9.4
drag, startPoint x: 23, startPoint y: 70, endPoint x: 16, endPoint y: 77, distance: 9.7
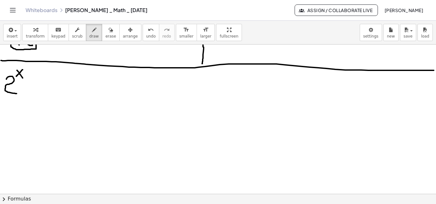
drag, startPoint x: 29, startPoint y: 84, endPoint x: 32, endPoint y: 85, distance: 3.7
drag, startPoint x: 29, startPoint y: 88, endPoint x: 33, endPoint y: 88, distance: 3.9
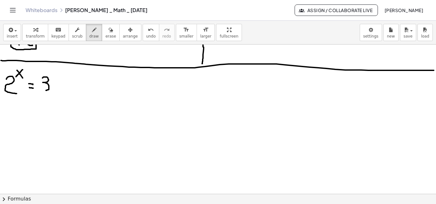
drag, startPoint x: 42, startPoint y: 78, endPoint x: 41, endPoint y: 90, distance: 12.2
drag, startPoint x: 53, startPoint y: 80, endPoint x: 58, endPoint y: 83, distance: 5.9
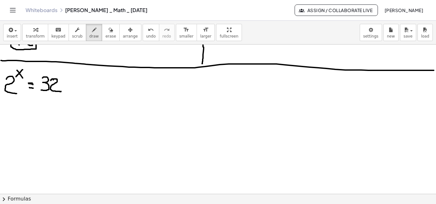
drag, startPoint x: 28, startPoint y: 83, endPoint x: 32, endPoint y: 83, distance: 3.8
drag, startPoint x: 29, startPoint y: 87, endPoint x: 33, endPoint y: 88, distance: 4.5
drag, startPoint x: 28, startPoint y: 114, endPoint x: 32, endPoint y: 115, distance: 3.6
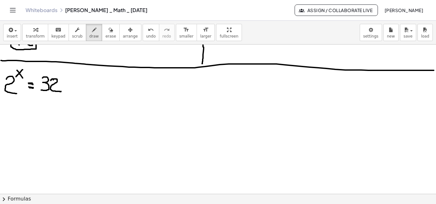
drag, startPoint x: 28, startPoint y: 118, endPoint x: 33, endPoint y: 118, distance: 5.1
drag, startPoint x: 38, startPoint y: 114, endPoint x: 48, endPoint y: 123, distance: 13.8
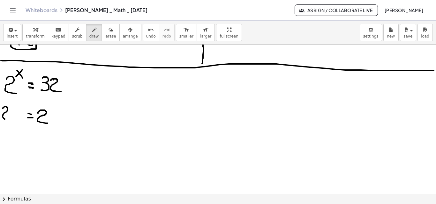
drag, startPoint x: 3, startPoint y: 109, endPoint x: 11, endPoint y: 119, distance: 12.5
drag, startPoint x: 55, startPoint y: 102, endPoint x: 51, endPoint y: 108, distance: 6.7
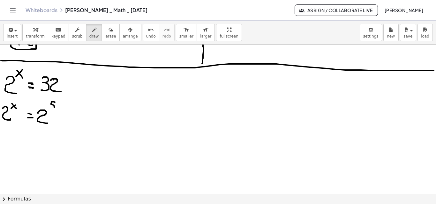
drag, startPoint x: 11, startPoint y: 141, endPoint x: 17, endPoint y: 150, distance: 10.9
drag, startPoint x: 16, startPoint y: 143, endPoint x: 11, endPoint y: 147, distance: 6.3
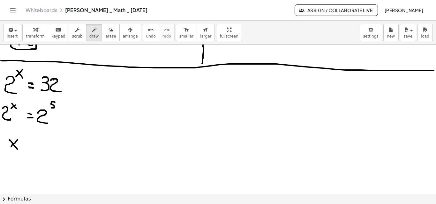
drag, startPoint x: 21, startPoint y: 143, endPoint x: 24, endPoint y: 143, distance: 3.2
drag, startPoint x: 31, startPoint y: 141, endPoint x: 26, endPoint y: 147, distance: 7.7
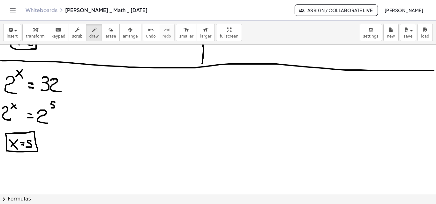
drag, startPoint x: 37, startPoint y: 148, endPoint x: 101, endPoint y: 109, distance: 75.2
drag, startPoint x: 123, startPoint y: 67, endPoint x: 121, endPoint y: 193, distance: 125.4
click at [121, 193] on div "×" at bounding box center [218, 120] width 436 height 150
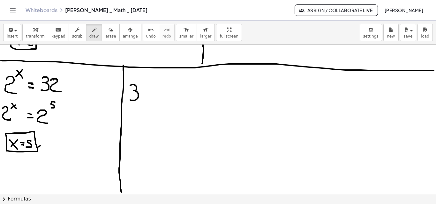
drag, startPoint x: 130, startPoint y: 86, endPoint x: 128, endPoint y: 98, distance: 12.6
drag, startPoint x: 137, startPoint y: 79, endPoint x: 142, endPoint y: 84, distance: 7.0
drag, startPoint x: 143, startPoint y: 79, endPoint x: 137, endPoint y: 83, distance: 6.4
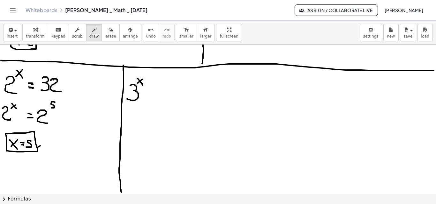
drag, startPoint x: 144, startPoint y: 82, endPoint x: 147, endPoint y: 82, distance: 3.2
drag, startPoint x: 150, startPoint y: 80, endPoint x: 152, endPoint y: 86, distance: 6.4
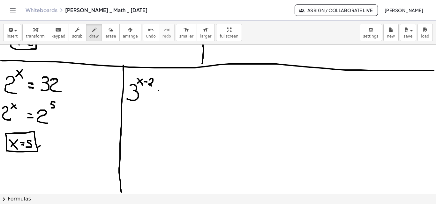
drag, startPoint x: 159, startPoint y: 91, endPoint x: 164, endPoint y: 91, distance: 5.4
drag, startPoint x: 159, startPoint y: 93, endPoint x: 163, endPoint y: 93, distance: 3.8
drag, startPoint x: 178, startPoint y: 81, endPoint x: 181, endPoint y: 91, distance: 10.3
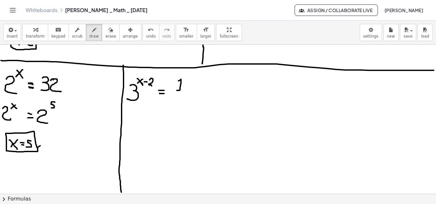
drag, startPoint x: 172, startPoint y: 95, endPoint x: 187, endPoint y: 97, distance: 15.4
drag, startPoint x: 180, startPoint y: 102, endPoint x: 181, endPoint y: 118, distance: 16.6
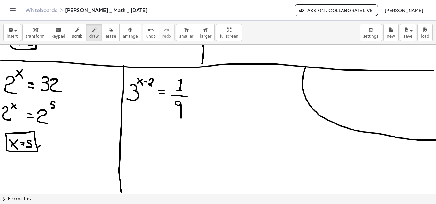
drag, startPoint x: 305, startPoint y: 67, endPoint x: 417, endPoint y: 123, distance: 125.2
click at [434, 137] on div "×" at bounding box center [218, 120] width 436 height 150
drag, startPoint x: 329, startPoint y: 77, endPoint x: 318, endPoint y: 91, distance: 18.3
drag, startPoint x: 317, startPoint y: 91, endPoint x: 339, endPoint y: 91, distance: 21.7
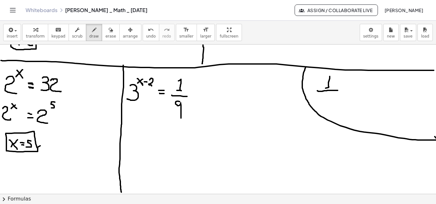
drag, startPoint x: 331, startPoint y: 98, endPoint x: 331, endPoint y: 105, distance: 7.4
drag, startPoint x: 334, startPoint y: 93, endPoint x: 335, endPoint y: 96, distance: 3.3
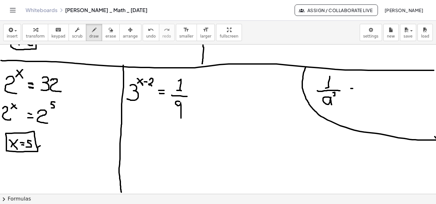
drag, startPoint x: 372, startPoint y: 85, endPoint x: 378, endPoint y: 94, distance: 10.8
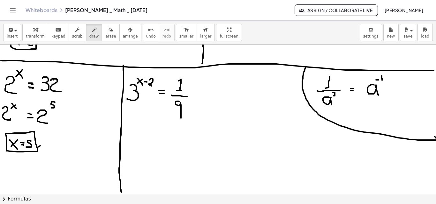
drag, startPoint x: 381, startPoint y: 77, endPoint x: 382, endPoint y: 83, distance: 5.4
drag, startPoint x: 327, startPoint y: 77, endPoint x: 328, endPoint y: 88, distance: 11.6
drag, startPoint x: 375, startPoint y: 80, endPoint x: 379, endPoint y: 80, distance: 3.5
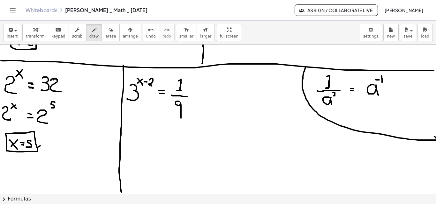
drag, startPoint x: 122, startPoint y: 132, endPoint x: 123, endPoint y: 140, distance: 8.0
drag, startPoint x: 128, startPoint y: 125, endPoint x: 134, endPoint y: 131, distance: 7.9
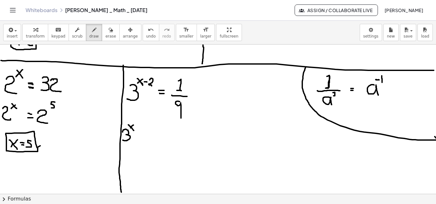
drag, startPoint x: 140, startPoint y: 124, endPoint x: 143, endPoint y: 130, distance: 7.0
drag, startPoint x: 131, startPoint y: 128, endPoint x: 128, endPoint y: 129, distance: 3.5
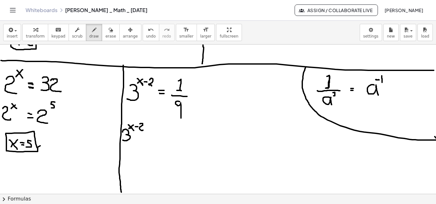
drag, startPoint x: 169, startPoint y: 125, endPoint x: 171, endPoint y: 135, distance: 9.7
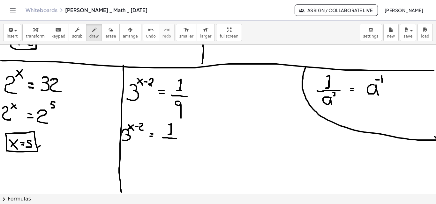
drag, startPoint x: 163, startPoint y: 138, endPoint x: 180, endPoint y: 139, distance: 17.6
drag, startPoint x: 163, startPoint y: 148, endPoint x: 163, endPoint y: 157, distance: 8.6
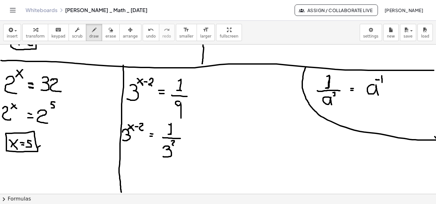
drag, startPoint x: 171, startPoint y: 141, endPoint x: 176, endPoint y: 145, distance: 6.1
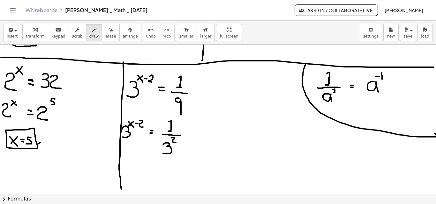
scroll to position [1306, 0]
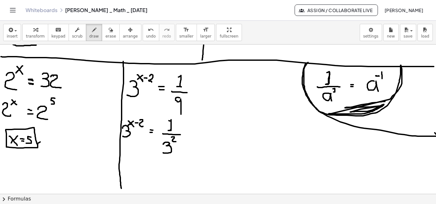
drag, startPoint x: 307, startPoint y: 63, endPoint x: 385, endPoint y: 101, distance: 86.9
drag, startPoint x: 123, startPoint y: 168, endPoint x: 122, endPoint y: 177, distance: 9.3
drag, startPoint x: 134, startPoint y: 162, endPoint x: 137, endPoint y: 166, distance: 5.2
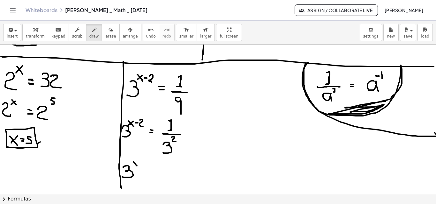
drag, startPoint x: 137, startPoint y: 159, endPoint x: 133, endPoint y: 166, distance: 8.2
drag, startPoint x: 141, startPoint y: 161, endPoint x: 145, endPoint y: 166, distance: 6.6
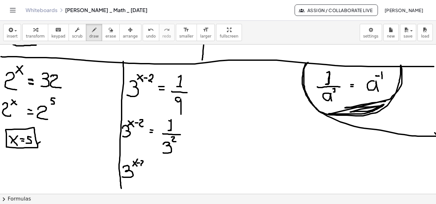
drag, startPoint x: 147, startPoint y: 170, endPoint x: 151, endPoint y: 171, distance: 3.3
drag, startPoint x: 147, startPoint y: 174, endPoint x: 152, endPoint y: 175, distance: 5.2
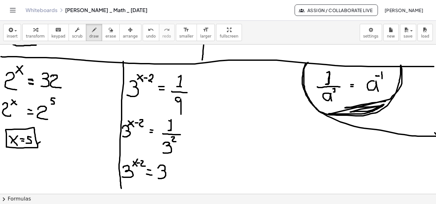
drag, startPoint x: 158, startPoint y: 168, endPoint x: 158, endPoint y: 177, distance: 8.9
drag, startPoint x: 373, startPoint y: 77, endPoint x: 370, endPoint y: 82, distance: 6.1
drag, startPoint x: 167, startPoint y: 164, endPoint x: 171, endPoint y: 164, distance: 3.5
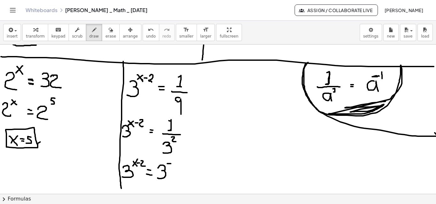
drag, startPoint x: 173, startPoint y: 162, endPoint x: 179, endPoint y: 166, distance: 7.2
drag, startPoint x: 167, startPoint y: 165, endPoint x: 172, endPoint y: 164, distance: 5.1
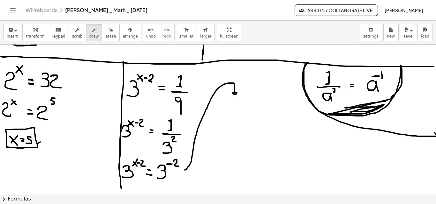
drag, startPoint x: 185, startPoint y: 170, endPoint x: 235, endPoint y: 94, distance: 91.6
drag, startPoint x: 211, startPoint y: 108, endPoint x: 215, endPoint y: 115, distance: 7.9
drag, startPoint x: 216, startPoint y: 110, endPoint x: 210, endPoint y: 114, distance: 7.1
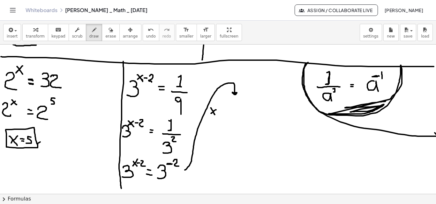
drag, startPoint x: 223, startPoint y: 108, endPoint x: 230, endPoint y: 112, distance: 8.3
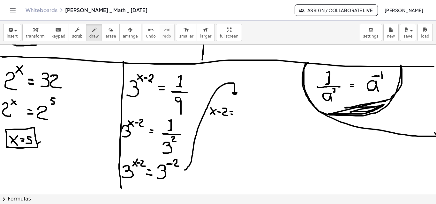
drag, startPoint x: 236, startPoint y: 112, endPoint x: 241, endPoint y: 112, distance: 4.5
drag, startPoint x: 243, startPoint y: 111, endPoint x: 248, endPoint y: 116, distance: 7.3
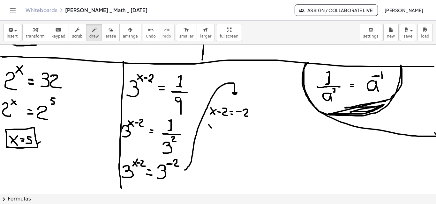
drag, startPoint x: 209, startPoint y: 125, endPoint x: 212, endPoint y: 130, distance: 6.6
drag, startPoint x: 214, startPoint y: 125, endPoint x: 212, endPoint y: 129, distance: 4.6
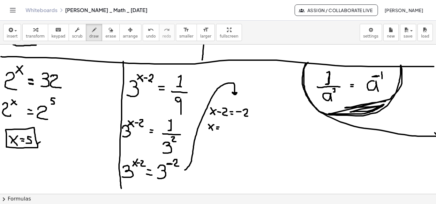
drag, startPoint x: 223, startPoint y: 128, endPoint x: 227, endPoint y: 128, distance: 4.5
drag, startPoint x: 229, startPoint y: 127, endPoint x: 233, endPoint y: 131, distance: 6.1
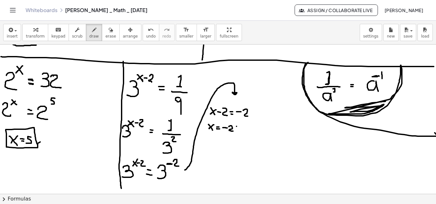
drag, startPoint x: 236, startPoint y: 127, endPoint x: 236, endPoint y: 131, distance: 4.1
drag, startPoint x: 234, startPoint y: 128, endPoint x: 238, endPoint y: 128, distance: 3.8
drag, startPoint x: 240, startPoint y: 126, endPoint x: 244, endPoint y: 131, distance: 6.6
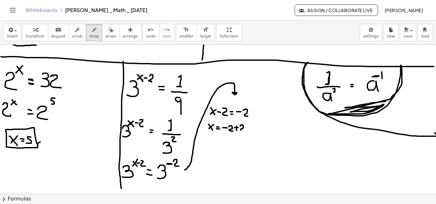
drag, startPoint x: 206, startPoint y: 137, endPoint x: 210, endPoint y: 142, distance: 6.4
drag, startPoint x: 211, startPoint y: 137, endPoint x: 206, endPoint y: 141, distance: 5.9
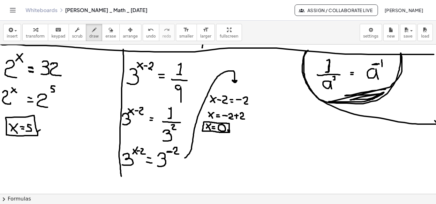
scroll to position [1319, 0]
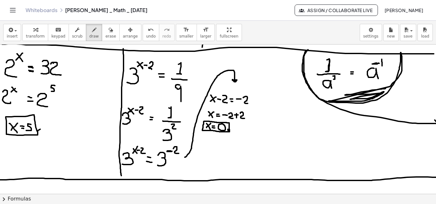
drag, startPoint x: 0, startPoint y: 180, endPoint x: 450, endPoint y: 178, distance: 450.4
click at [435, 178] on html "Graspable Math Activities Get Started Activity Bank Assigned Work Classes White…" at bounding box center [218, 102] width 436 height 204
drag, startPoint x: 120, startPoint y: 174, endPoint x: 122, endPoint y: 178, distance: 4.9
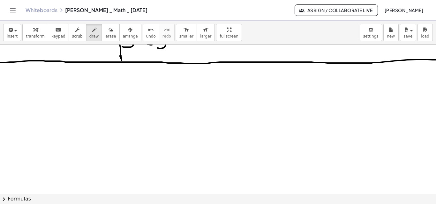
scroll to position [1438, 0]
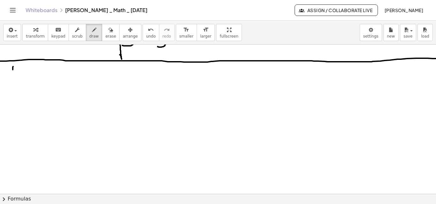
drag, startPoint x: 13, startPoint y: 67, endPoint x: 11, endPoint y: 79, distance: 13.0
drag, startPoint x: 29, startPoint y: 74, endPoint x: 26, endPoint y: 85, distance: 11.2
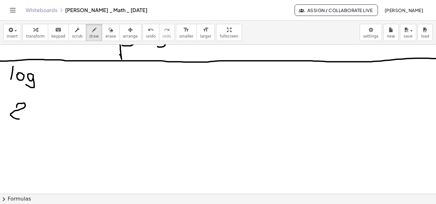
drag, startPoint x: 17, startPoint y: 107, endPoint x: 25, endPoint y: 119, distance: 14.1
drag, startPoint x: 28, startPoint y: 99, endPoint x: 33, endPoint y: 98, distance: 5.1
drag, startPoint x: 33, startPoint y: 98, endPoint x: 27, endPoint y: 106, distance: 9.8
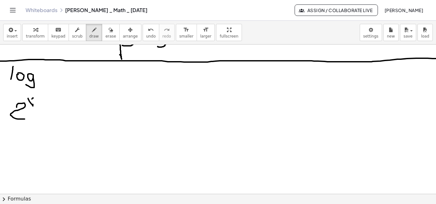
drag, startPoint x: 36, startPoint y: 109, endPoint x: 40, endPoint y: 109, distance: 3.5
drag, startPoint x: 45, startPoint y: 107, endPoint x: 51, endPoint y: 119, distance: 13.6
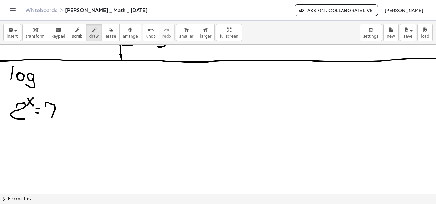
drag, startPoint x: 51, startPoint y: 112, endPoint x: 55, endPoint y: 113, distance: 3.4
drag, startPoint x: 36, startPoint y: 113, endPoint x: 40, endPoint y: 113, distance: 4.2
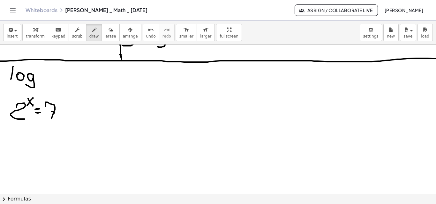
drag, startPoint x: 240, startPoint y: 72, endPoint x: 240, endPoint y: 92, distance: 20.1
drag, startPoint x: 263, startPoint y: 84, endPoint x: 258, endPoint y: 97, distance: 13.4
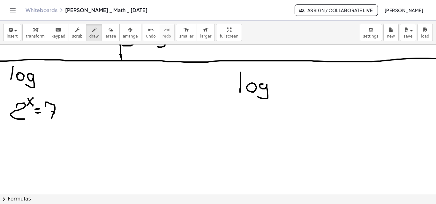
drag, startPoint x: 287, startPoint y: 75, endPoint x: 284, endPoint y: 96, distance: 21.3
drag, startPoint x: 303, startPoint y: 83, endPoint x: 307, endPoint y: 89, distance: 7.2
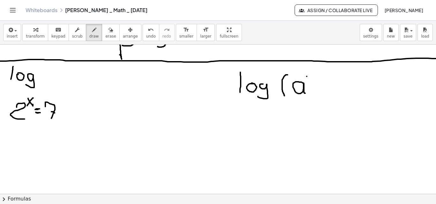
drag, startPoint x: 307, startPoint y: 77, endPoint x: 310, endPoint y: 82, distance: 6.9
drag, startPoint x: 310, startPoint y: 77, endPoint x: 306, endPoint y: 81, distance: 5.4
drag, startPoint x: 317, startPoint y: 74, endPoint x: 316, endPoint y: 93, distance: 19.5
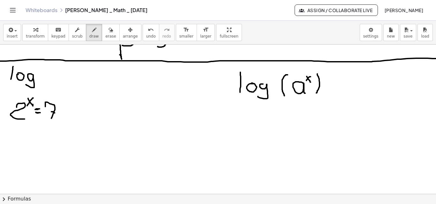
drag, startPoint x: 326, startPoint y: 83, endPoint x: 329, endPoint y: 84, distance: 3.9
drag, startPoint x: 337, startPoint y: 81, endPoint x: 346, endPoint y: 87, distance: 10.9
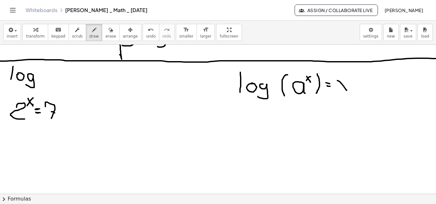
drag, startPoint x: 345, startPoint y: 80, endPoint x: 340, endPoint y: 92, distance: 12.6
drag, startPoint x: 355, startPoint y: 78, endPoint x: 362, endPoint y: 87, distance: 11.4
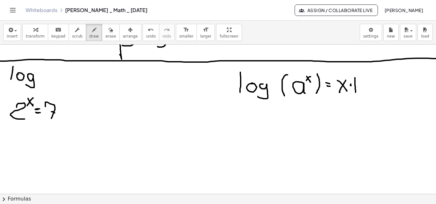
drag, startPoint x: 361, startPoint y: 85, endPoint x: 372, endPoint y: 85, distance: 10.8
drag, startPoint x: 375, startPoint y: 86, endPoint x: 369, endPoint y: 96, distance: 12.3
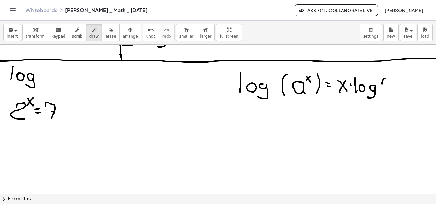
drag, startPoint x: 384, startPoint y: 79, endPoint x: 389, endPoint y: 91, distance: 13.0
drag, startPoint x: 395, startPoint y: 82, endPoint x: 397, endPoint y: 91, distance: 8.8
drag, startPoint x: 400, startPoint y: 78, endPoint x: 381, endPoint y: 90, distance: 21.9
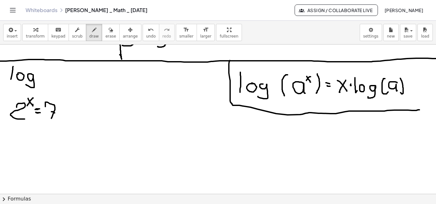
drag, startPoint x: 230, startPoint y: 61, endPoint x: 420, endPoint y: 109, distance: 196.6
drag, startPoint x: 11, startPoint y: 129, endPoint x: 20, endPoint y: 139, distance: 12.6
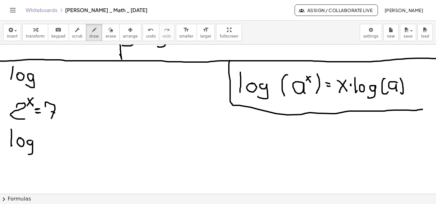
drag, startPoint x: 31, startPoint y: 141, endPoint x: 26, endPoint y: 153, distance: 13.0
drag, startPoint x: 43, startPoint y: 130, endPoint x: 44, endPoint y: 143, distance: 12.9
drag, startPoint x: 45, startPoint y: 133, endPoint x: 53, endPoint y: 138, distance: 9.3
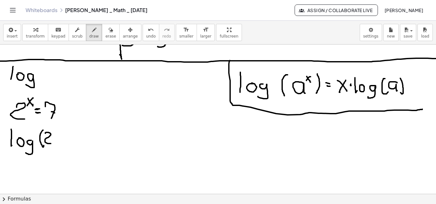
drag, startPoint x: 53, startPoint y: 129, endPoint x: 57, endPoint y: 134, distance: 5.9
drag, startPoint x: 61, startPoint y: 128, endPoint x: 61, endPoint y: 142, distance: 14.0
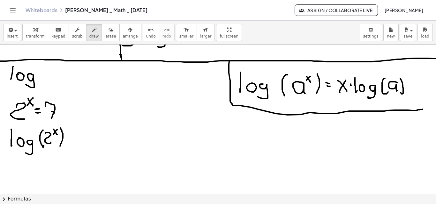
drag, startPoint x: 66, startPoint y: 137, endPoint x: 70, endPoint y: 134, distance: 4.5
drag, startPoint x: 74, startPoint y: 134, endPoint x: 80, endPoint y: 140, distance: 8.6
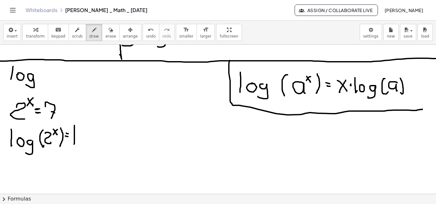
drag, startPoint x: 92, startPoint y: 139, endPoint x: 84, endPoint y: 150, distance: 13.9
drag, startPoint x: 99, startPoint y: 129, endPoint x: 100, endPoint y: 140, distance: 11.2
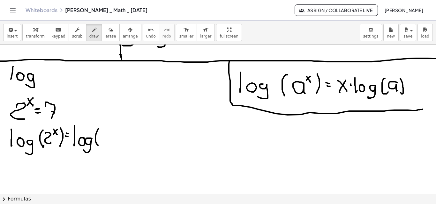
drag, startPoint x: 101, startPoint y: 137, endPoint x: 104, endPoint y: 144, distance: 7.7
drag, startPoint x: 109, startPoint y: 129, endPoint x: 112, endPoint y: 147, distance: 18.5
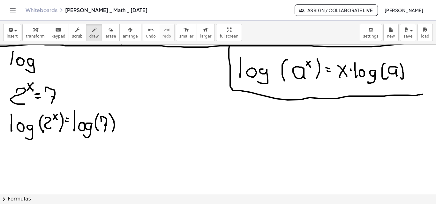
scroll to position [1457, 0]
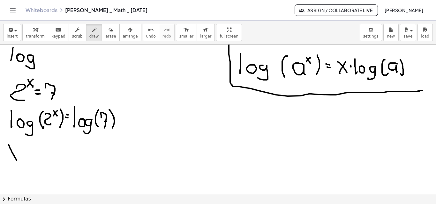
drag, startPoint x: 10, startPoint y: 149, endPoint x: 17, endPoint y: 160, distance: 12.9
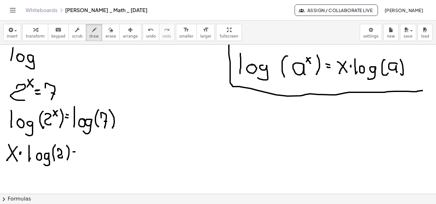
drag, startPoint x: 74, startPoint y: 155, endPoint x: 85, endPoint y: 149, distance: 13.1
drag, startPoint x: 86, startPoint y: 143, endPoint x: 87, endPoint y: 159, distance: 15.6
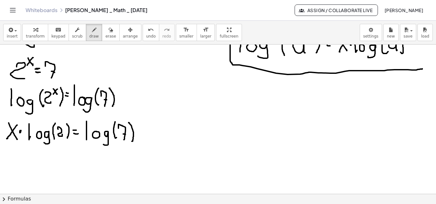
scroll to position [1481, 0]
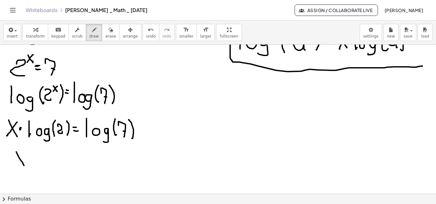
drag, startPoint x: 16, startPoint y: 152, endPoint x: 25, endPoint y: 166, distance: 16.6
drag, startPoint x: 25, startPoint y: 153, endPoint x: 24, endPoint y: 149, distance: 4.2
drag, startPoint x: 29, startPoint y: 158, endPoint x: 33, endPoint y: 158, distance: 3.8
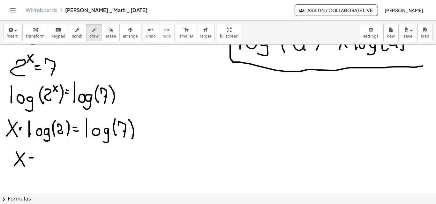
drag, startPoint x: 29, startPoint y: 161, endPoint x: 33, endPoint y: 161, distance: 4.1
drag, startPoint x: 43, startPoint y: 151, endPoint x: 46, endPoint y: 163, distance: 11.7
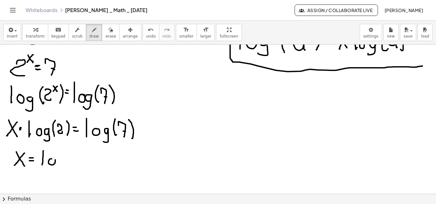
drag, startPoint x: 62, startPoint y: 159, endPoint x: 56, endPoint y: 170, distance: 11.7
drag, startPoint x: 70, startPoint y: 154, endPoint x: 70, endPoint y: 164, distance: 10.3
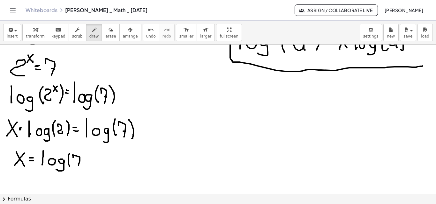
drag, startPoint x: 73, startPoint y: 158, endPoint x: 78, endPoint y: 163, distance: 6.8
drag, startPoint x: 77, startPoint y: 162, endPoint x: 81, endPoint y: 158, distance: 5.9
drag, startPoint x: 81, startPoint y: 154, endPoint x: 82, endPoint y: 167, distance: 13.1
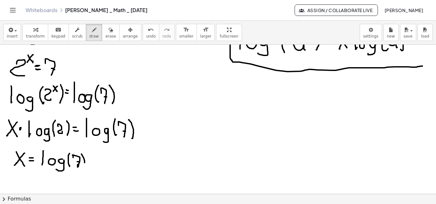
drag, startPoint x: 47, startPoint y: 172, endPoint x: 79, endPoint y: 173, distance: 32.5
drag, startPoint x: 41, startPoint y: 175, endPoint x: 46, endPoint y: 182, distance: 8.6
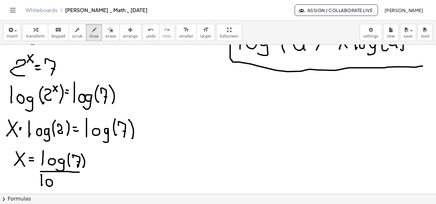
drag, startPoint x: 49, startPoint y: 180, endPoint x: 53, endPoint y: 180, distance: 4.2
drag, startPoint x: 67, startPoint y: 174, endPoint x: 69, endPoint y: 180, distance: 6.5
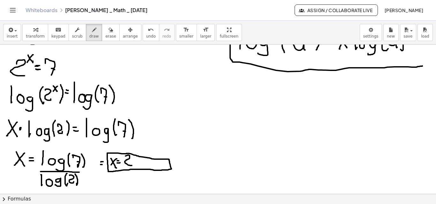
drag, startPoint x: 125, startPoint y: 156, endPoint x: 132, endPoint y: 165, distance: 11.4
drag, startPoint x: 139, startPoint y: 163, endPoint x: 143, endPoint y: 162, distance: 3.9
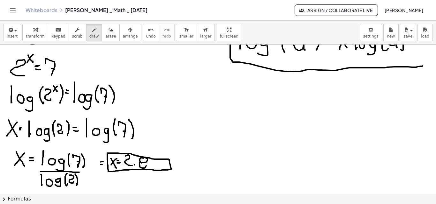
drag, startPoint x: 155, startPoint y: 160, endPoint x: 149, endPoint y: 159, distance: 5.7
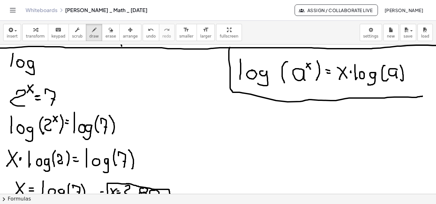
scroll to position [1450, 0]
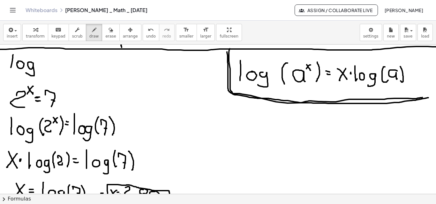
drag, startPoint x: 227, startPoint y: 52, endPoint x: 428, endPoint y: 98, distance: 206.7
drag, startPoint x: 306, startPoint y: 63, endPoint x: 312, endPoint y: 70, distance: 9.5
drag, startPoint x: 307, startPoint y: 70, endPoint x: 306, endPoint y: 62, distance: 8.0
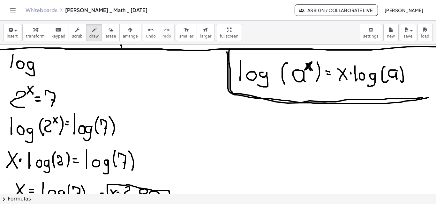
drag, startPoint x: 304, startPoint y: 61, endPoint x: 298, endPoint y: 80, distance: 20.5
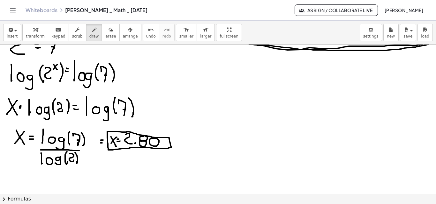
scroll to position [1505, 0]
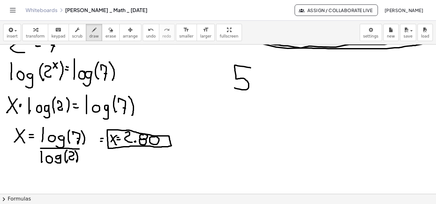
drag, startPoint x: 250, startPoint y: 68, endPoint x: 233, endPoint y: 88, distance: 26.2
drag, startPoint x: 253, startPoint y: 59, endPoint x: 259, endPoint y: 66, distance: 8.8
drag, startPoint x: 261, startPoint y: 60, endPoint x: 267, endPoint y: 61, distance: 6.2
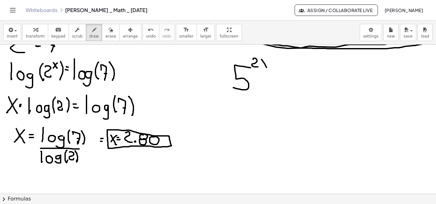
drag, startPoint x: 267, startPoint y: 61, endPoint x: 261, endPoint y: 68, distance: 9.5
drag, startPoint x: 273, startPoint y: 83, endPoint x: 284, endPoint y: 79, distance: 11.1
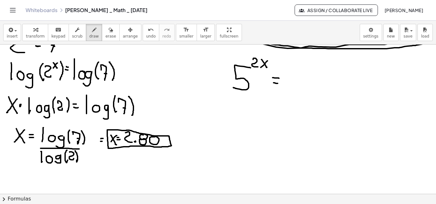
drag, startPoint x: 291, startPoint y: 73, endPoint x: 301, endPoint y: 83, distance: 14.2
drag, startPoint x: 309, startPoint y: 70, endPoint x: 277, endPoint y: 79, distance: 33.7
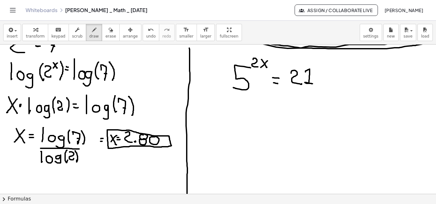
drag, startPoint x: 189, startPoint y: 49, endPoint x: 189, endPoint y: 204, distance: 154.4
click at [189, 204] on div "insert select one: Math Expression Function Text Youtube Video Graphing Geometr…" at bounding box center [218, 113] width 436 height 184
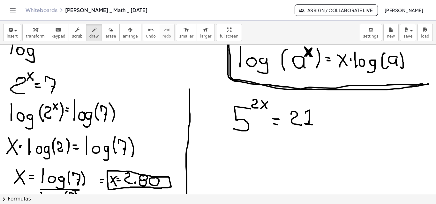
scroll to position [1424, 0]
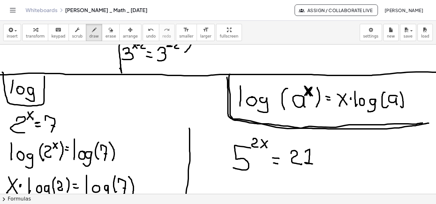
drag, startPoint x: 2, startPoint y: 72, endPoint x: 51, endPoint y: 75, distance: 49.2
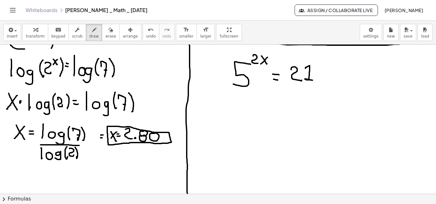
scroll to position [1514, 0]
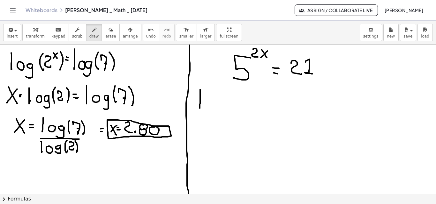
drag, startPoint x: 200, startPoint y: 91, endPoint x: 200, endPoint y: 108, distance: 17.2
drag, startPoint x: 210, startPoint y: 99, endPoint x: 214, endPoint y: 99, distance: 3.8
drag, startPoint x: 219, startPoint y: 99, endPoint x: 215, endPoint y: 114, distance: 15.6
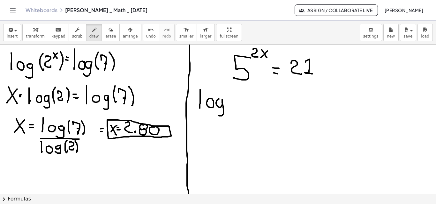
drag, startPoint x: 219, startPoint y: 100, endPoint x: 224, endPoint y: 99, distance: 5.1
drag, startPoint x: 230, startPoint y: 90, endPoint x: 230, endPoint y: 109, distance: 19.1
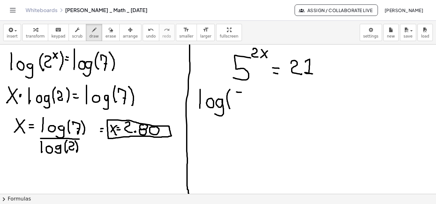
drag, startPoint x: 241, startPoint y: 92, endPoint x: 236, endPoint y: 92, distance: 4.8
drag, startPoint x: 241, startPoint y: 92, endPoint x: 237, endPoint y: 101, distance: 9.9
drag, startPoint x: 244, startPoint y: 87, endPoint x: 248, endPoint y: 93, distance: 6.7
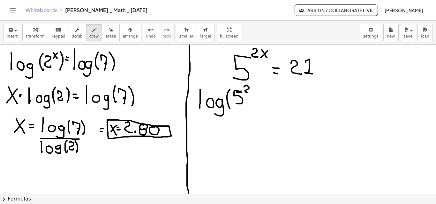
drag, startPoint x: 255, startPoint y: 89, endPoint x: 257, endPoint y: 92, distance: 4.1
drag, startPoint x: 260, startPoint y: 87, endPoint x: 259, endPoint y: 108, distance: 21.1
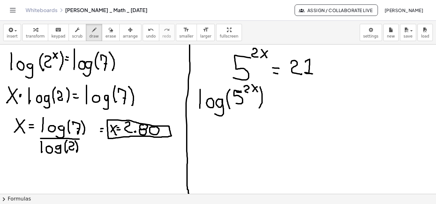
drag, startPoint x: 268, startPoint y: 98, endPoint x: 272, endPoint y: 98, distance: 3.8
drag, startPoint x: 269, startPoint y: 101, endPoint x: 272, endPoint y: 103, distance: 3.9
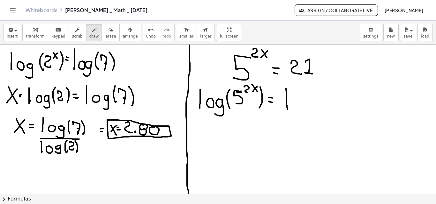
drag, startPoint x: 286, startPoint y: 89, endPoint x: 300, endPoint y: 102, distance: 19.4
drag, startPoint x: 302, startPoint y: 101, endPoint x: 314, endPoint y: 104, distance: 12.0
drag, startPoint x: 316, startPoint y: 104, endPoint x: 307, endPoint y: 114, distance: 13.3
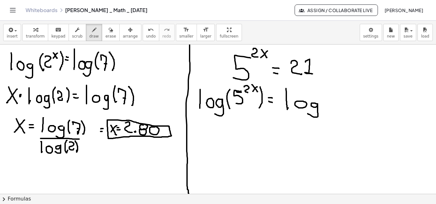
drag, startPoint x: 327, startPoint y: 91, endPoint x: 333, endPoint y: 101, distance: 11.7
drag, startPoint x: 337, startPoint y: 96, endPoint x: 344, endPoint y: 99, distance: 7.7
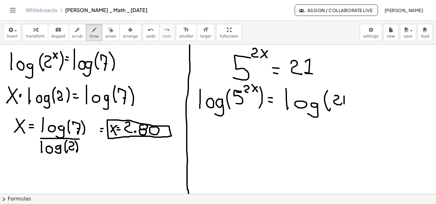
drag, startPoint x: 344, startPoint y: 96, endPoint x: 347, endPoint y: 95, distance: 3.4
drag, startPoint x: 348, startPoint y: 90, endPoint x: 341, endPoint y: 105, distance: 16.5
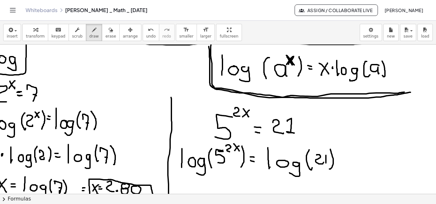
scroll to position [1434, 23]
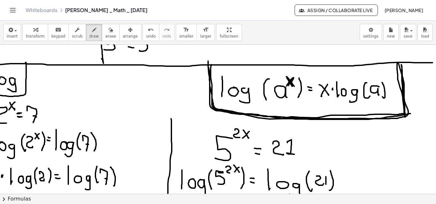
drag, startPoint x: 203, startPoint y: 62, endPoint x: 397, endPoint y: 111, distance: 200.3
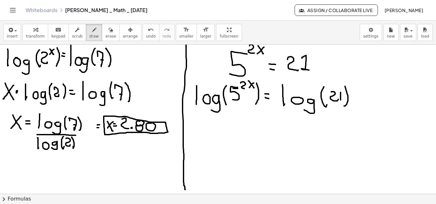
scroll to position [1517, 4]
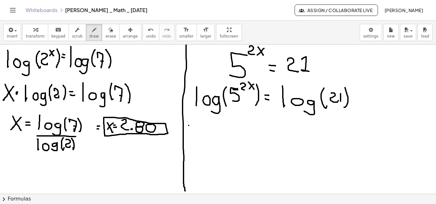
drag, startPoint x: 240, startPoint y: 84, endPoint x: 247, endPoint y: 90, distance: 8.6
drag, startPoint x: 187, startPoint y: 126, endPoint x: 196, endPoint y: 135, distance: 13.3
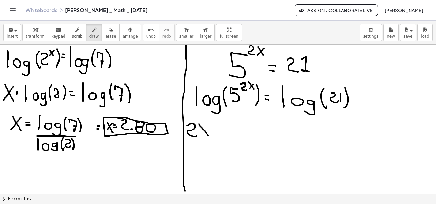
drag, startPoint x: 200, startPoint y: 127, endPoint x: 208, endPoint y: 134, distance: 10.8
drag, startPoint x: 203, startPoint y: 128, endPoint x: 202, endPoint y: 132, distance: 4.2
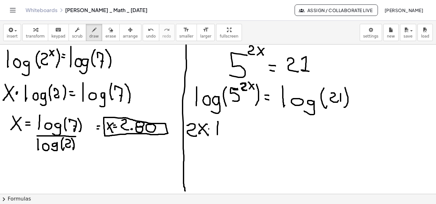
drag, startPoint x: 218, startPoint y: 122, endPoint x: 222, endPoint y: 132, distance: 11.0
drag, startPoint x: 225, startPoint y: 129, endPoint x: 228, endPoint y: 129, distance: 3.3
drag, startPoint x: 233, startPoint y: 129, endPoint x: 228, endPoint y: 139, distance: 10.8
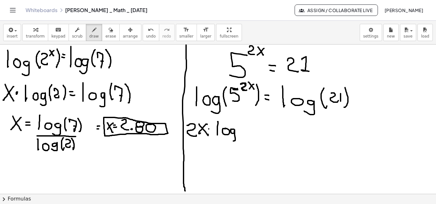
drag, startPoint x: 241, startPoint y: 121, endPoint x: 242, endPoint y: 129, distance: 8.4
drag, startPoint x: 248, startPoint y: 122, endPoint x: 244, endPoint y: 130, distance: 9.5
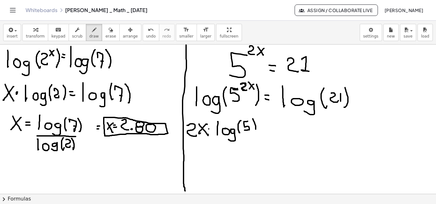
drag, startPoint x: 253, startPoint y: 119, endPoint x: 253, endPoint y: 126, distance: 6.7
drag, startPoint x: 262, startPoint y: 128, endPoint x: 266, endPoint y: 128, distance: 4.2
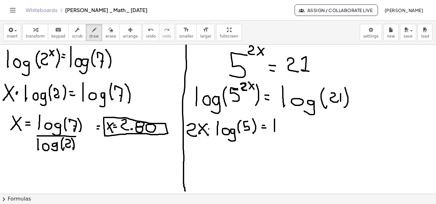
drag, startPoint x: 274, startPoint y: 121, endPoint x: 274, endPoint y: 133, distance: 12.8
drag, startPoint x: 295, startPoint y: 129, endPoint x: 291, endPoint y: 136, distance: 8.1
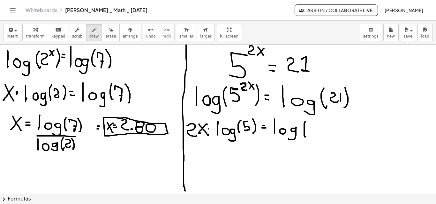
drag, startPoint x: 305, startPoint y: 122, endPoint x: 306, endPoint y: 133, distance: 10.6
drag, startPoint x: 307, startPoint y: 126, endPoint x: 312, endPoint y: 134, distance: 9.0
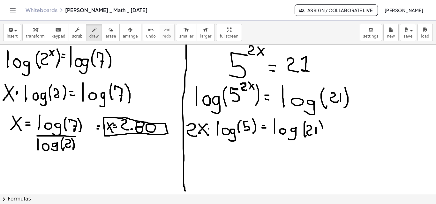
drag, startPoint x: 319, startPoint y: 121, endPoint x: 322, endPoint y: 136, distance: 14.6
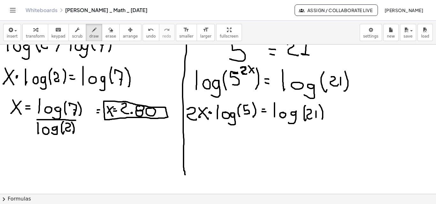
scroll to position [1540, 4]
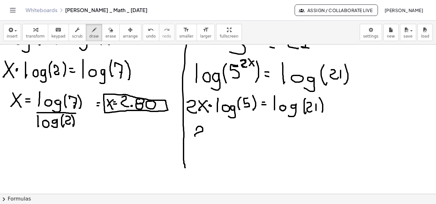
drag, startPoint x: 196, startPoint y: 130, endPoint x: 202, endPoint y: 137, distance: 8.4
drag, startPoint x: 206, startPoint y: 128, endPoint x: 215, endPoint y: 138, distance: 14.0
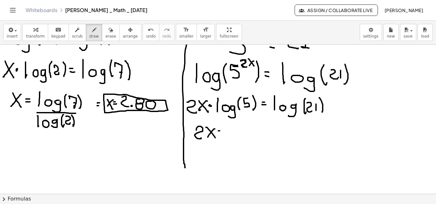
drag, startPoint x: 218, startPoint y: 131, endPoint x: 222, endPoint y: 131, distance: 3.8
drag, startPoint x: 234, startPoint y: 126, endPoint x: 235, endPoint y: 137, distance: 10.5
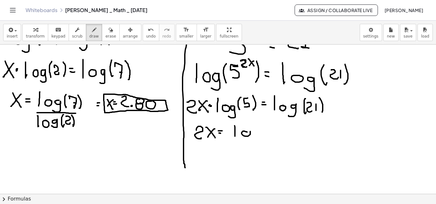
drag, startPoint x: 245, startPoint y: 132, endPoint x: 256, endPoint y: 132, distance: 11.5
drag, startPoint x: 255, startPoint y: 130, endPoint x: 253, endPoint y: 137, distance: 6.9
drag, startPoint x: 266, startPoint y: 127, endPoint x: 269, endPoint y: 135, distance: 8.2
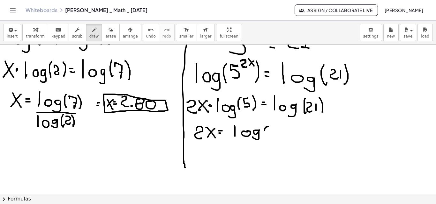
drag, startPoint x: 271, startPoint y: 130, endPoint x: 282, endPoint y: 133, distance: 10.5
drag, startPoint x: 282, startPoint y: 125, endPoint x: 283, endPoint y: 137, distance: 12.2
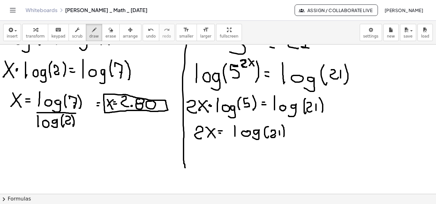
drag, startPoint x: 279, startPoint y: 130, endPoint x: 279, endPoint y: 137, distance: 6.4
drag, startPoint x: 233, startPoint y: 141, endPoint x: 284, endPoint y: 142, distance: 50.1
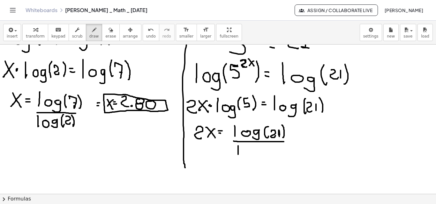
drag, startPoint x: 238, startPoint y: 146, endPoint x: 238, endPoint y: 155, distance: 8.3
drag, startPoint x: 255, startPoint y: 152, endPoint x: 254, endPoint y: 161, distance: 9.7
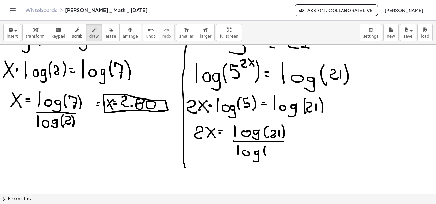
drag, startPoint x: 265, startPoint y: 147, endPoint x: 268, endPoint y: 152, distance: 5.4
drag, startPoint x: 273, startPoint y: 148, endPoint x: 271, endPoint y: 155, distance: 7.6
drag, startPoint x: 278, startPoint y: 145, endPoint x: 277, endPoint y: 156, distance: 11.2
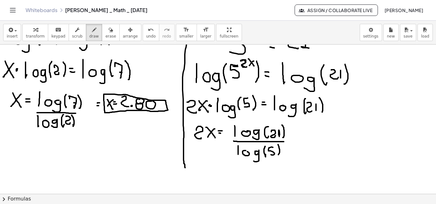
drag, startPoint x: 225, startPoint y: 141, endPoint x: 235, endPoint y: 142, distance: 10.9
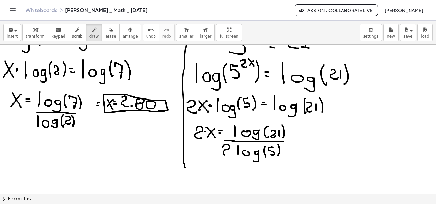
drag, startPoint x: 223, startPoint y: 148, endPoint x: 228, endPoint y: 156, distance: 9.7
drag, startPoint x: 100, startPoint y: 32, endPoint x: 101, endPoint y: 35, distance: 3.4
click at [108, 32] on icon "button" at bounding box center [110, 30] width 4 height 8
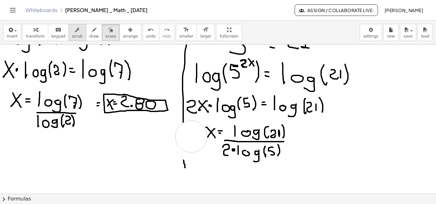
drag, startPoint x: 190, startPoint y: 145, endPoint x: 75, endPoint y: 34, distance: 160.4
click at [92, 29] on icon "button" at bounding box center [94, 30] width 4 height 8
drag, startPoint x: 183, startPoint y: 124, endPoint x: 178, endPoint y: 147, distance: 24.0
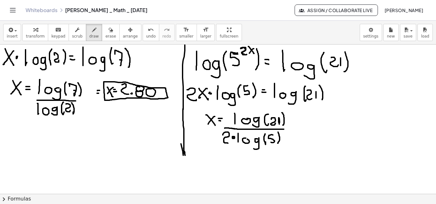
scroll to position [1555, 4]
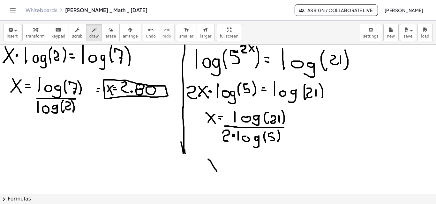
drag, startPoint x: 208, startPoint y: 159, endPoint x: 217, endPoint y: 172, distance: 15.1
drag, startPoint x: 217, startPoint y: 159, endPoint x: 213, endPoint y: 169, distance: 10.3
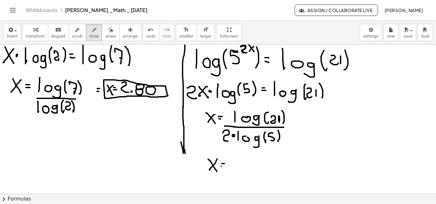
drag, startPoint x: 221, startPoint y: 167, endPoint x: 225, endPoint y: 167, distance: 3.9
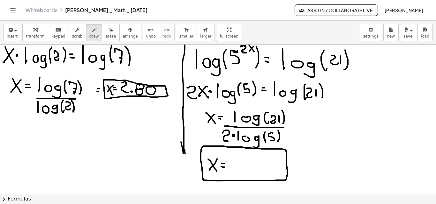
drag, startPoint x: 287, startPoint y: 172, endPoint x: 283, endPoint y: 172, distance: 4.2
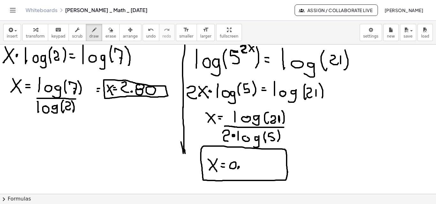
drag, startPoint x: 223, startPoint y: 126, endPoint x: 235, endPoint y: 130, distance: 13.2
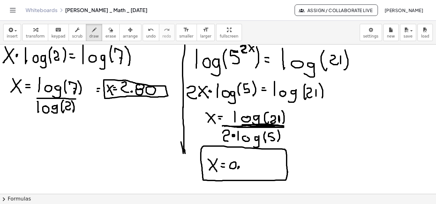
drag, startPoint x: 248, startPoint y: 159, endPoint x: 249, endPoint y: 171, distance: 11.8
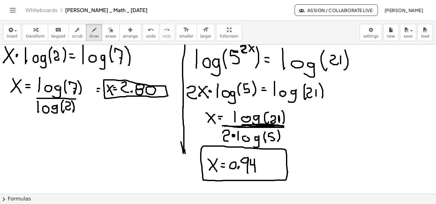
drag, startPoint x: 250, startPoint y: 160, endPoint x: 255, endPoint y: 172, distance: 13.3
drag, startPoint x: 263, startPoint y: 160, endPoint x: 260, endPoint y: 169, distance: 8.6
drag, startPoint x: 268, startPoint y: 161, endPoint x: 268, endPoint y: 164, distance: 3.2
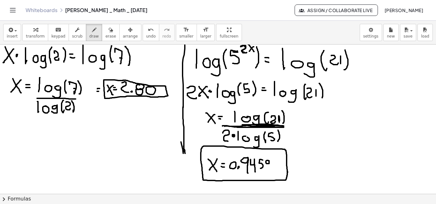
drag, startPoint x: 266, startPoint y: 165, endPoint x: 269, endPoint y: 164, distance: 3.4
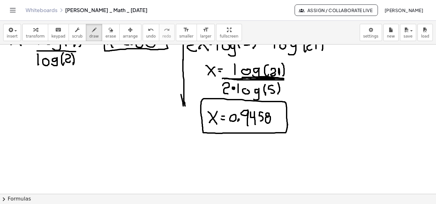
scroll to position [1636, 4]
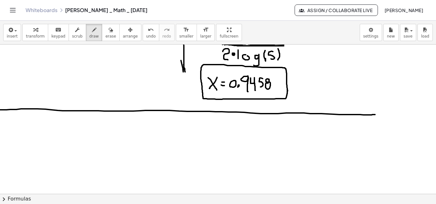
drag, startPoint x: 0, startPoint y: 110, endPoint x: 375, endPoint y: 115, distance: 374.8
drag, startPoint x: 13, startPoint y: 124, endPoint x: 15, endPoint y: 136, distance: 11.6
drag, startPoint x: 28, startPoint y: 115, endPoint x: 33, endPoint y: 121, distance: 7.9
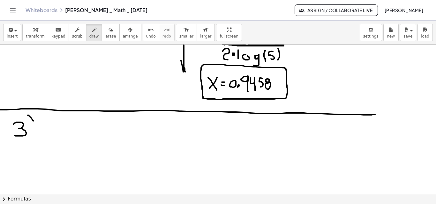
drag, startPoint x: 32, startPoint y: 116, endPoint x: 31, endPoint y: 121, distance: 5.2
drag, startPoint x: 39, startPoint y: 125, endPoint x: 44, endPoint y: 125, distance: 5.1
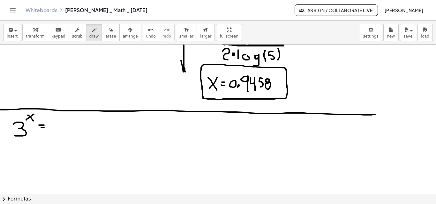
drag, startPoint x: 50, startPoint y: 123, endPoint x: 59, endPoint y: 127, distance: 10.3
drag, startPoint x: 61, startPoint y: 123, endPoint x: 66, endPoint y: 129, distance: 7.7
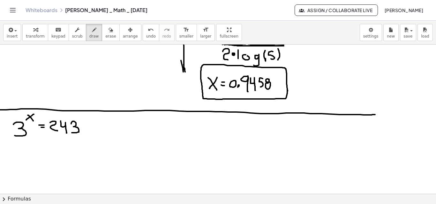
drag, startPoint x: 71, startPoint y: 123, endPoint x: 72, endPoint y: 133, distance: 10.2
drag, startPoint x: 263, startPoint y: 78, endPoint x: 258, endPoint y: 87, distance: 9.9
drag, startPoint x: 127, startPoint y: 117, endPoint x: 134, endPoint y: 125, distance: 10.4
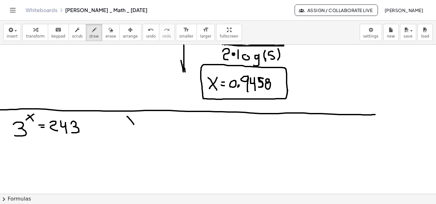
drag, startPoint x: 134, startPoint y: 118, endPoint x: 128, endPoint y: 123, distance: 7.9
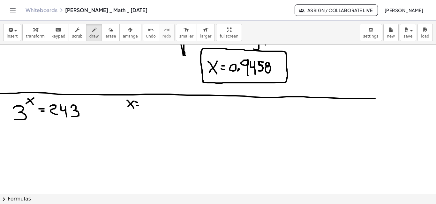
scroll to position [1653, 4]
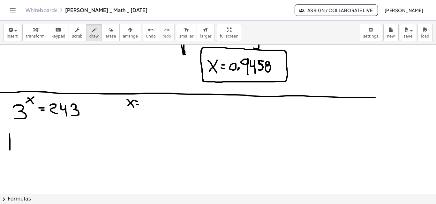
drag, startPoint x: 10, startPoint y: 134, endPoint x: 10, endPoint y: 153, distance: 18.8
click at [108, 30] on icon "button" at bounding box center [110, 30] width 4 height 8
drag, startPoint x: 20, startPoint y: 160, endPoint x: 14, endPoint y: 145, distance: 16.2
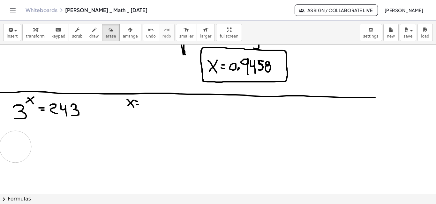
click at [86, 30] on button "draw" at bounding box center [94, 32] width 17 height 17
drag, startPoint x: 6, startPoint y: 135, endPoint x: 13, endPoint y: 146, distance: 13.1
drag, startPoint x: 14, startPoint y: 134, endPoint x: 13, endPoint y: 143, distance: 8.7
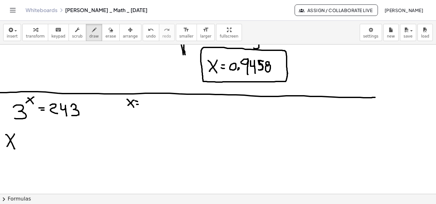
drag, startPoint x: 27, startPoint y: 138, endPoint x: 27, endPoint y: 149, distance: 10.8
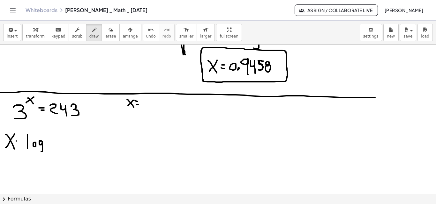
drag, startPoint x: 40, startPoint y: 141, endPoint x: 36, endPoint y: 150, distance: 9.7
drag, startPoint x: 49, startPoint y: 137, endPoint x: 51, endPoint y: 147, distance: 10.8
drag, startPoint x: 52, startPoint y: 139, endPoint x: 53, endPoint y: 146, distance: 7.0
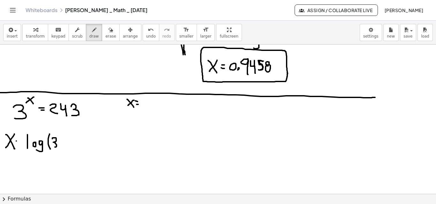
drag, startPoint x: 60, startPoint y: 134, endPoint x: 59, endPoint y: 147, distance: 13.7
drag, startPoint x: 67, startPoint y: 141, endPoint x: 75, endPoint y: 141, distance: 8.0
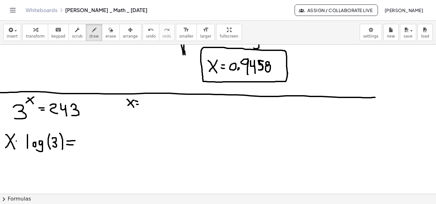
drag, startPoint x: 67, startPoint y: 145, endPoint x: 75, endPoint y: 144, distance: 8.3
drag, startPoint x: 82, startPoint y: 132, endPoint x: 82, endPoint y: 146, distance: 13.4
drag, startPoint x: 86, startPoint y: 142, endPoint x: 91, endPoint y: 139, distance: 5.6
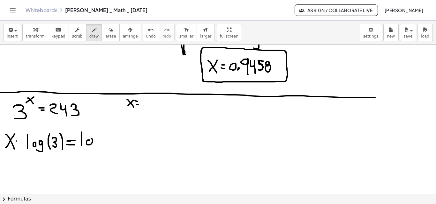
drag, startPoint x: 97, startPoint y: 140, endPoint x: 94, endPoint y: 149, distance: 10.1
drag, startPoint x: 109, startPoint y: 131, endPoint x: 108, endPoint y: 144, distance: 12.8
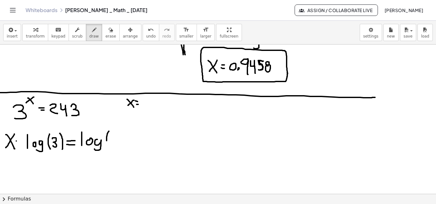
drag, startPoint x: 112, startPoint y: 135, endPoint x: 115, endPoint y: 144, distance: 10.1
drag, startPoint x: 120, startPoint y: 137, endPoint x: 124, endPoint y: 144, distance: 7.6
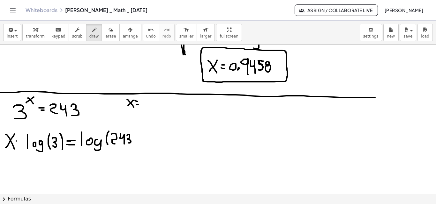
drag, startPoint x: 127, startPoint y: 136, endPoint x: 127, endPoint y: 143, distance: 7.0
drag, startPoint x: 133, startPoint y: 133, endPoint x: 132, endPoint y: 145, distance: 12.8
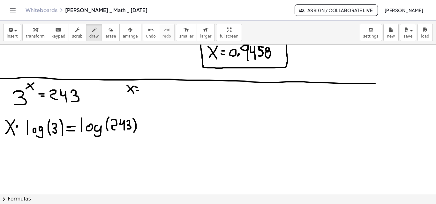
scroll to position [1668, 4]
drag, startPoint x: 26, startPoint y: 152, endPoint x: 33, endPoint y: 158, distance: 9.4
drag, startPoint x: 34, startPoint y: 155, endPoint x: 37, endPoint y: 162, distance: 6.9
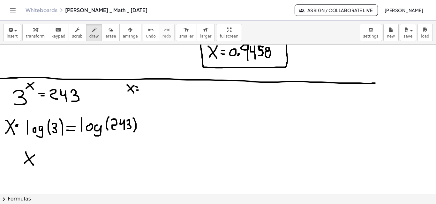
drag, startPoint x: 37, startPoint y: 162, endPoint x: 44, endPoint y: 159, distance: 7.4
drag, startPoint x: 51, startPoint y: 149, endPoint x: 51, endPoint y: 158, distance: 9.3
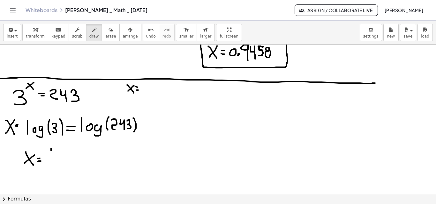
drag, startPoint x: 67, startPoint y: 155, endPoint x: 68, endPoint y: 161, distance: 6.4
drag, startPoint x: 76, startPoint y: 148, endPoint x: 76, endPoint y: 158, distance: 9.9
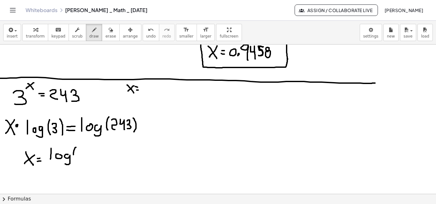
drag, startPoint x: 79, startPoint y: 150, endPoint x: 83, endPoint y: 156, distance: 7.0
drag, startPoint x: 85, startPoint y: 150, endPoint x: 87, endPoint y: 157, distance: 7.2
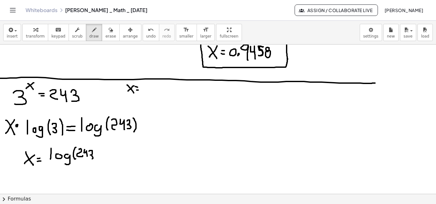
drag, startPoint x: 89, startPoint y: 152, endPoint x: 89, endPoint y: 156, distance: 4.8
drag, startPoint x: 94, startPoint y: 150, endPoint x: 95, endPoint y: 159, distance: 9.6
drag, startPoint x: 47, startPoint y: 166, endPoint x: 95, endPoint y: 168, distance: 48.2
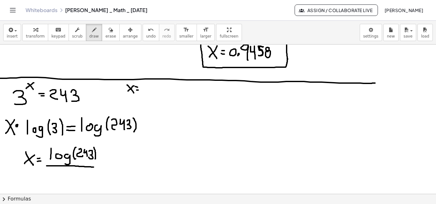
drag, startPoint x: 51, startPoint y: 171, endPoint x: 55, endPoint y: 175, distance: 6.1
drag, startPoint x: 67, startPoint y: 175, endPoint x: 65, endPoint y: 183, distance: 8.2
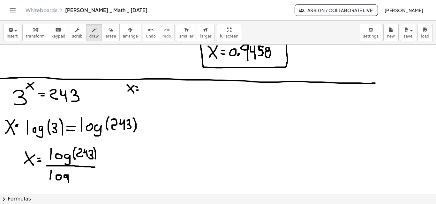
drag, startPoint x: 72, startPoint y: 170, endPoint x: 72, endPoint y: 178, distance: 8.0
drag, startPoint x: 75, startPoint y: 172, endPoint x: 76, endPoint y: 178, distance: 6.1
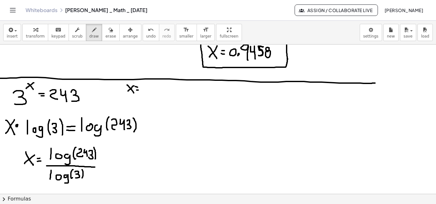
drag, startPoint x: 82, startPoint y: 170, endPoint x: 74, endPoint y: 168, distance: 8.5
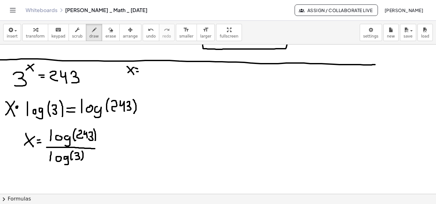
scroll to position [1688, 4]
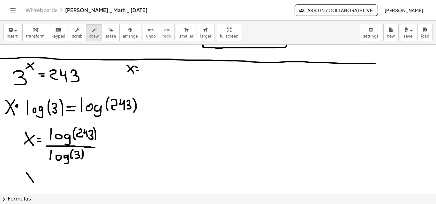
drag, startPoint x: 26, startPoint y: 173, endPoint x: 34, endPoint y: 185, distance: 14.0
drag, startPoint x: 33, startPoint y: 174, endPoint x: 28, endPoint y: 183, distance: 10.1
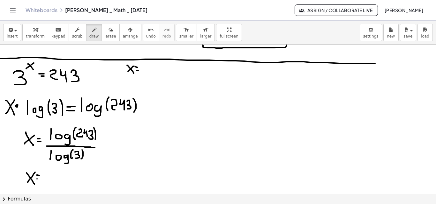
drag, startPoint x: 37, startPoint y: 179, endPoint x: 40, endPoint y: 180, distance: 3.3
drag, startPoint x: 57, startPoint y: 173, endPoint x: 49, endPoint y: 181, distance: 11.5
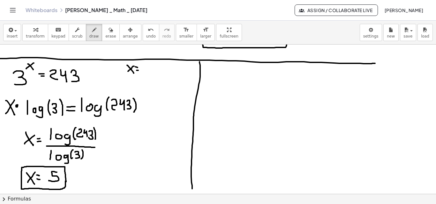
drag, startPoint x: 199, startPoint y: 62, endPoint x: 111, endPoint y: 84, distance: 91.4
click at [195, 196] on div "insert select one: Math Expression Function Text Youtube Video Graphing Geometr…" at bounding box center [218, 113] width 436 height 184
drag, startPoint x: 145, startPoint y: 70, endPoint x: 140, endPoint y: 63, distance: 8.2
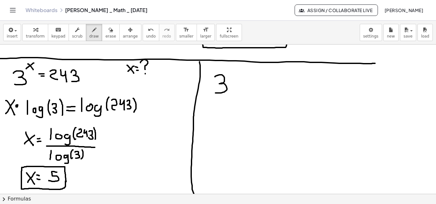
drag, startPoint x: 215, startPoint y: 77, endPoint x: 224, endPoint y: 83, distance: 10.8
drag, startPoint x: 227, startPoint y: 73, endPoint x: 232, endPoint y: 72, distance: 4.3
drag, startPoint x: 227, startPoint y: 74, endPoint x: 225, endPoint y: 78, distance: 5.0
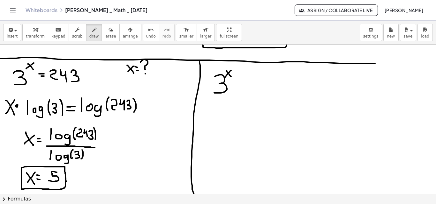
drag, startPoint x: 247, startPoint y: 78, endPoint x: 247, endPoint y: 90, distance: 11.8
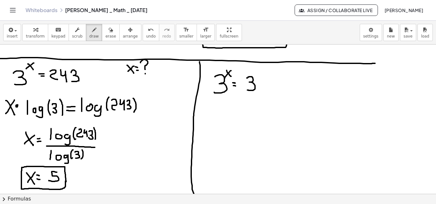
drag, startPoint x: 258, startPoint y: 69, endPoint x: 260, endPoint y: 89, distance: 20.2
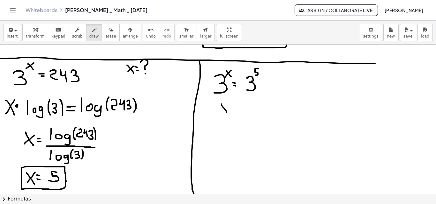
drag, startPoint x: 221, startPoint y: 104, endPoint x: 227, endPoint y: 107, distance: 6.7
drag, startPoint x: 227, startPoint y: 105, endPoint x: 221, endPoint y: 111, distance: 8.6
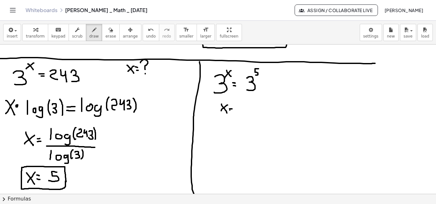
drag, startPoint x: 240, startPoint y: 105, endPoint x: 240, endPoint y: 112, distance: 6.7
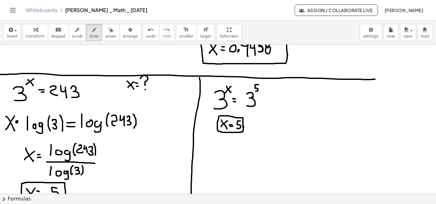
scroll to position [1664, 4]
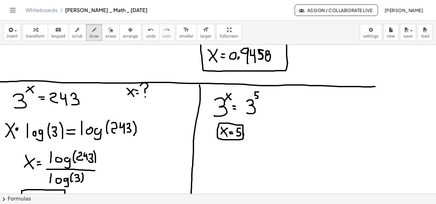
drag, startPoint x: 61, startPoint y: 91, endPoint x: 58, endPoint y: 113, distance: 22.5
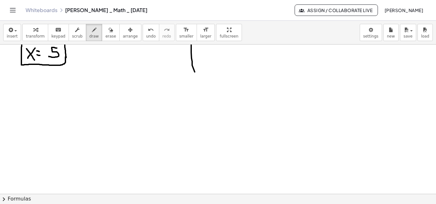
scroll to position [1805, 4]
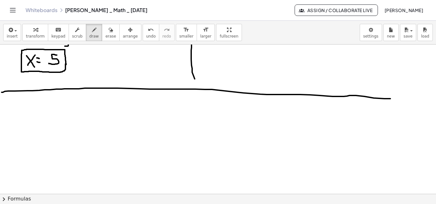
drag, startPoint x: 2, startPoint y: 92, endPoint x: 419, endPoint y: 98, distance: 417.9
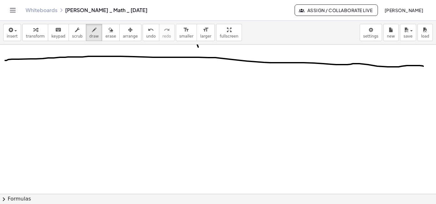
scroll to position [1833, 0]
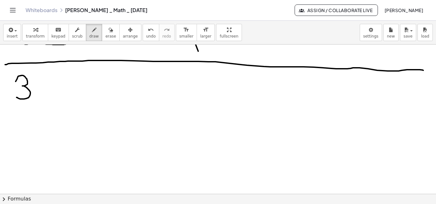
drag, startPoint x: 16, startPoint y: 82, endPoint x: 14, endPoint y: 95, distance: 13.8
drag, startPoint x: 33, startPoint y: 71, endPoint x: 38, endPoint y: 77, distance: 7.7
drag, startPoint x: 39, startPoint y: 70, endPoint x: 35, endPoint y: 78, distance: 8.3
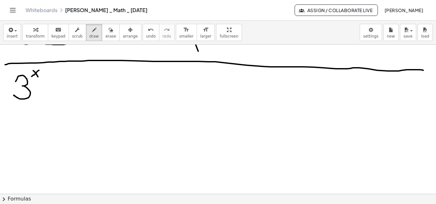
drag, startPoint x: 43, startPoint y: 84, endPoint x: 48, endPoint y: 85, distance: 4.6
drag, startPoint x: 44, startPoint y: 88, endPoint x: 47, endPoint y: 88, distance: 3.2
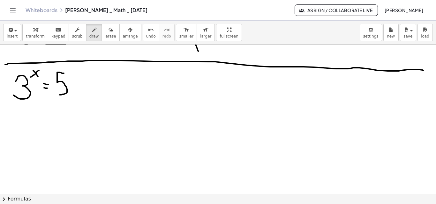
drag, startPoint x: 64, startPoint y: 73, endPoint x: 58, endPoint y: 94, distance: 21.7
drag, startPoint x: 33, startPoint y: 107, endPoint x: 41, endPoint y: 119, distance: 14.6
drag, startPoint x: 39, startPoint y: 112, endPoint x: 32, endPoint y: 120, distance: 10.8
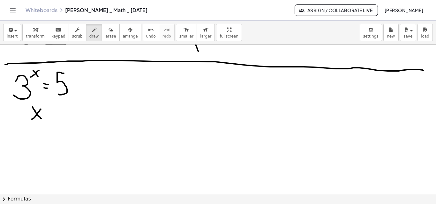
drag, startPoint x: 58, startPoint y: 107, endPoint x: 67, endPoint y: 111, distance: 10.1
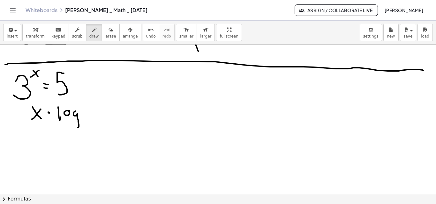
drag, startPoint x: 75, startPoint y: 112, endPoint x: 75, endPoint y: 120, distance: 8.3
drag, startPoint x: 86, startPoint y: 109, endPoint x: 88, endPoint y: 117, distance: 8.4
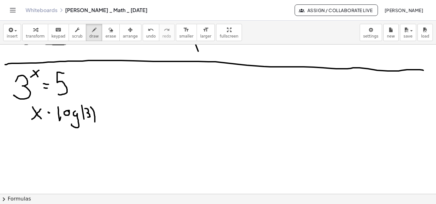
drag, startPoint x: 91, startPoint y: 107, endPoint x: 95, endPoint y: 122, distance: 15.6
drag, startPoint x: 101, startPoint y: 112, endPoint x: 108, endPoint y: 113, distance: 7.0
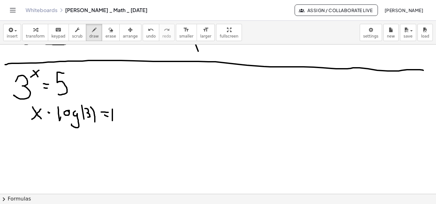
drag, startPoint x: 112, startPoint y: 109, endPoint x: 117, endPoint y: 116, distance: 8.5
drag, startPoint x: 130, startPoint y: 118, endPoint x: 128, endPoint y: 124, distance: 6.3
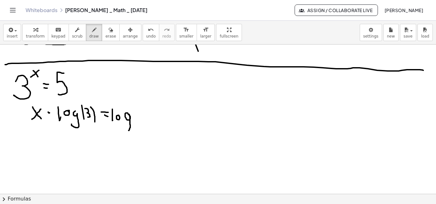
drag, startPoint x: 138, startPoint y: 109, endPoint x: 140, endPoint y: 120, distance: 11.3
drag, startPoint x: 149, startPoint y: 110, endPoint x: 146, endPoint y: 118, distance: 8.0
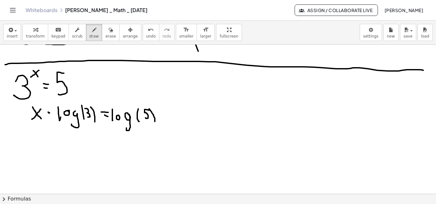
drag, startPoint x: 150, startPoint y: 110, endPoint x: 155, endPoint y: 122, distance: 13.2
drag, startPoint x: 56, startPoint y: 134, endPoint x: 70, endPoint y: 144, distance: 16.8
drag, startPoint x: 67, startPoint y: 133, endPoint x: 74, endPoint y: 138, distance: 8.7
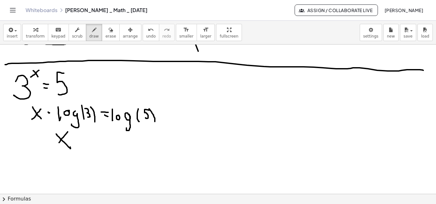
drag, startPoint x: 78, startPoint y: 140, endPoint x: 84, endPoint y: 141, distance: 5.2
drag, startPoint x: 98, startPoint y: 132, endPoint x: 96, endPoint y: 142, distance: 10.3
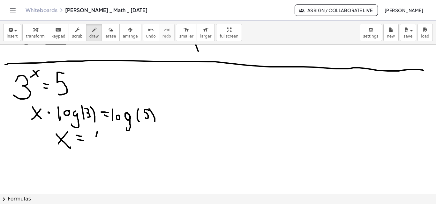
drag, startPoint x: 106, startPoint y: 138, endPoint x: 106, endPoint y: 143, distance: 4.8
drag, startPoint x: 113, startPoint y: 132, endPoint x: 115, endPoint y: 143, distance: 10.4
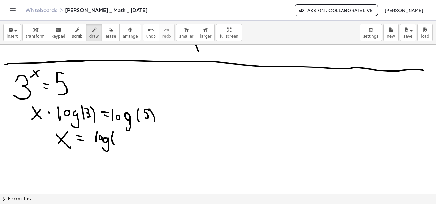
drag, startPoint x: 120, startPoint y: 137, endPoint x: 117, endPoint y: 142, distance: 6.3
drag, startPoint x: 121, startPoint y: 133, endPoint x: 123, endPoint y: 146, distance: 13.9
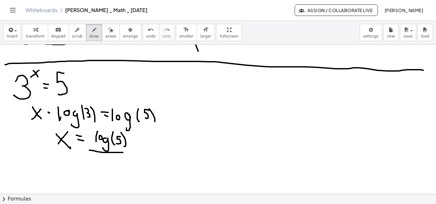
drag, startPoint x: 89, startPoint y: 151, endPoint x: 121, endPoint y: 152, distance: 32.0
drag, startPoint x: 94, startPoint y: 154, endPoint x: 95, endPoint y: 166, distance: 12.5
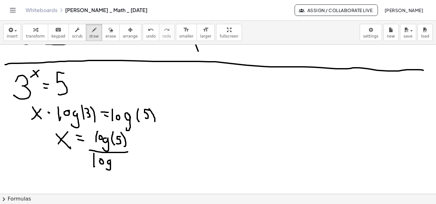
drag, startPoint x: 110, startPoint y: 160, endPoint x: 106, endPoint y: 169, distance: 9.8
drag, startPoint x: 116, startPoint y: 154, endPoint x: 116, endPoint y: 163, distance: 9.0
drag, startPoint x: 117, startPoint y: 159, endPoint x: 118, endPoint y: 165, distance: 6.5
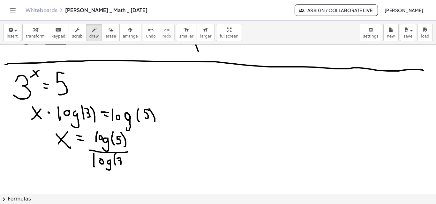
drag, startPoint x: 122, startPoint y: 155, endPoint x: 125, endPoint y: 167, distance: 12.5
drag, startPoint x: 174, startPoint y: 170, endPoint x: 178, endPoint y: 174, distance: 5.2
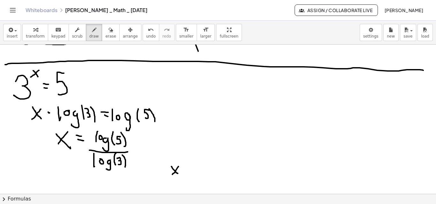
drag, startPoint x: 178, startPoint y: 167, endPoint x: 173, endPoint y: 174, distance: 8.7
drag, startPoint x: 183, startPoint y: 169, endPoint x: 187, endPoint y: 169, distance: 3.8
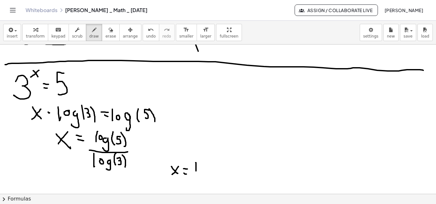
drag, startPoint x: 196, startPoint y: 169, endPoint x: 196, endPoint y: 174, distance: 5.4
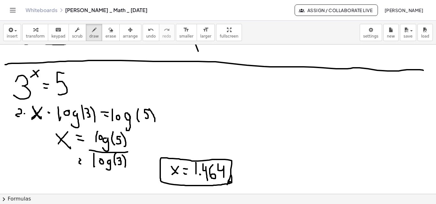
click at [105, 35] on span "erase" at bounding box center [110, 36] width 11 height 4
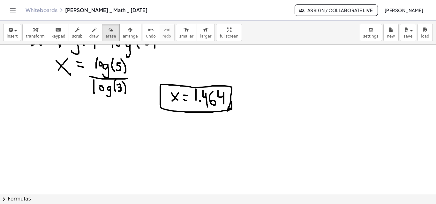
scroll to position [1883, 0]
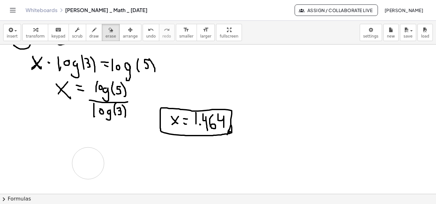
drag, startPoint x: 0, startPoint y: 159, endPoint x: 88, endPoint y: 164, distance: 88.1
click at [92, 28] on icon "button" at bounding box center [94, 30] width 4 height 8
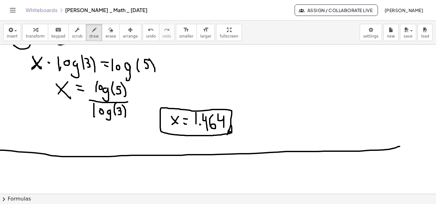
drag, startPoint x: 0, startPoint y: 151, endPoint x: 221, endPoint y: 115, distance: 223.6
drag, startPoint x: 150, startPoint y: 92, endPoint x: 138, endPoint y: 118, distance: 27.9
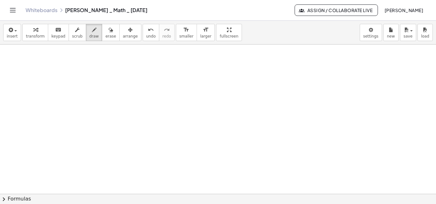
drag, startPoint x: 37, startPoint y: 97, endPoint x: 37, endPoint y: 88, distance: 9.0
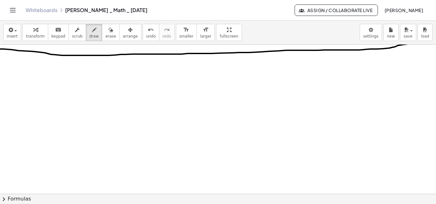
scroll to position [1979, 0]
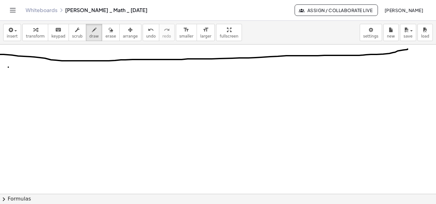
drag, startPoint x: 8, startPoint y: 67, endPoint x: 7, endPoint y: 90, distance: 22.3
drag, startPoint x: 18, startPoint y: 82, endPoint x: 29, endPoint y: 82, distance: 10.8
drag, startPoint x: 34, startPoint y: 83, endPoint x: 24, endPoint y: 97, distance: 17.1
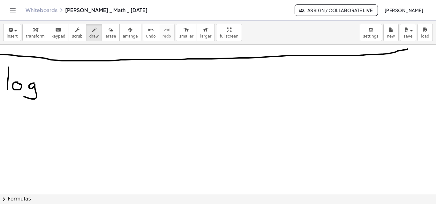
drag, startPoint x: 43, startPoint y: 78, endPoint x: 47, endPoint y: 85, distance: 7.6
drag, startPoint x: 54, startPoint y: 78, endPoint x: 67, endPoint y: 84, distance: 13.8
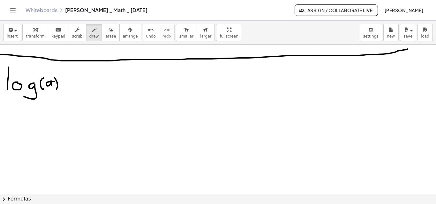
drag, startPoint x: 70, startPoint y: 80, endPoint x: 70, endPoint y: 89, distance: 9.3
drag, startPoint x: 67, startPoint y: 81, endPoint x: 75, endPoint y: 82, distance: 8.0
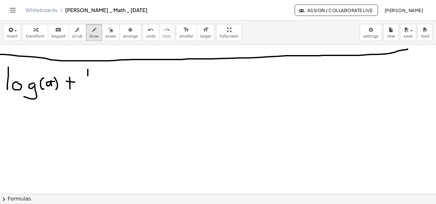
drag, startPoint x: 88, startPoint y: 71, endPoint x: 88, endPoint y: 89, distance: 17.9
drag, startPoint x: 111, startPoint y: 81, endPoint x: 104, endPoint y: 96, distance: 17.1
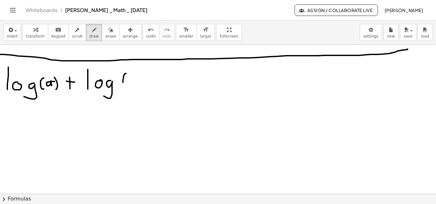
drag, startPoint x: 123, startPoint y: 77, endPoint x: 127, endPoint y: 87, distance: 10.8
drag, startPoint x: 134, startPoint y: 84, endPoint x: 130, endPoint y: 75, distance: 9.6
drag, startPoint x: 136, startPoint y: 73, endPoint x: 140, endPoint y: 91, distance: 18.1
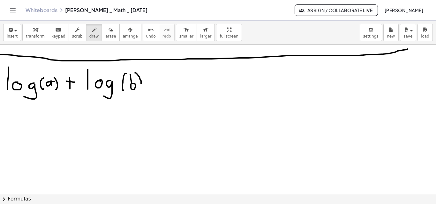
drag, startPoint x: 151, startPoint y: 81, endPoint x: 160, endPoint y: 83, distance: 9.8
drag, startPoint x: 154, startPoint y: 86, endPoint x: 163, endPoint y: 87, distance: 9.6
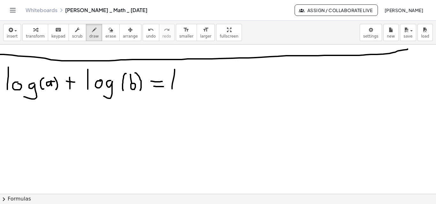
drag, startPoint x: 196, startPoint y: 80, endPoint x: 189, endPoint y: 96, distance: 17.8
drag, startPoint x: 208, startPoint y: 72, endPoint x: 213, endPoint y: 80, distance: 9.5
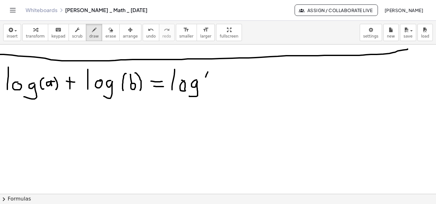
drag, startPoint x: 215, startPoint y: 78, endPoint x: 217, endPoint y: 84, distance: 5.8
drag, startPoint x: 232, startPoint y: 78, endPoint x: 231, endPoint y: 70, distance: 7.4
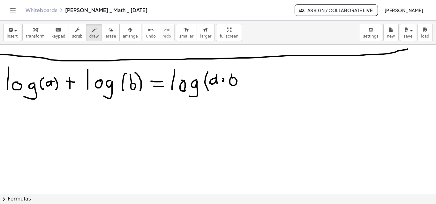
drag, startPoint x: 236, startPoint y: 68, endPoint x: 235, endPoint y: 86, distance: 17.9
drag, startPoint x: 216, startPoint y: 78, endPoint x: 218, endPoint y: 84, distance: 5.9
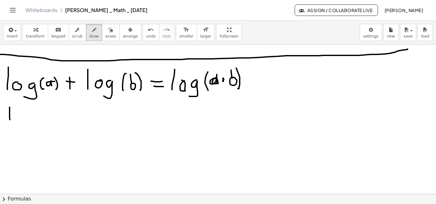
drag, startPoint x: 10, startPoint y: 116, endPoint x: 10, endPoint y: 122, distance: 6.7
drag, startPoint x: 32, startPoint y: 116, endPoint x: 27, endPoint y: 128, distance: 13.3
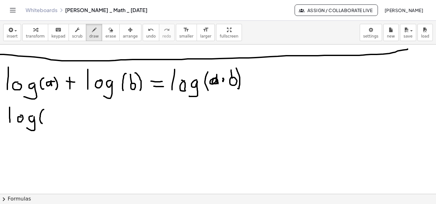
drag, startPoint x: 43, startPoint y: 110, endPoint x: 47, endPoint y: 119, distance: 10.1
drag, startPoint x: 47, startPoint y: 118, endPoint x: 51, endPoint y: 117, distance: 4.9
drag, startPoint x: 53, startPoint y: 109, endPoint x: 59, endPoint y: 117, distance: 10.0
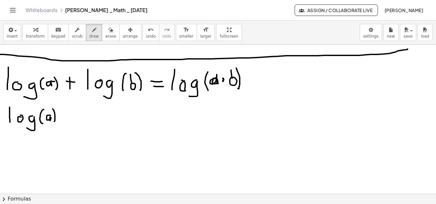
drag, startPoint x: 61, startPoint y: 115, endPoint x: 80, endPoint y: 117, distance: 19.6
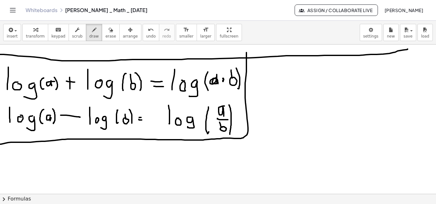
drag, startPoint x: 0, startPoint y: 144, endPoint x: 246, endPoint y: 53, distance: 262.8
drag, startPoint x: 60, startPoint y: 90, endPoint x: 60, endPoint y: 108, distance: 18.5
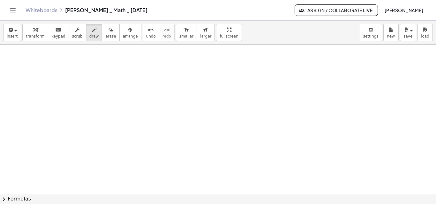
drag, startPoint x: 52, startPoint y: 114, endPoint x: 51, endPoint y: 97, distance: 16.9
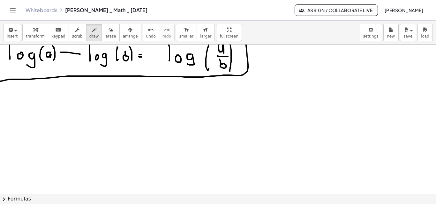
scroll to position [2027, 0]
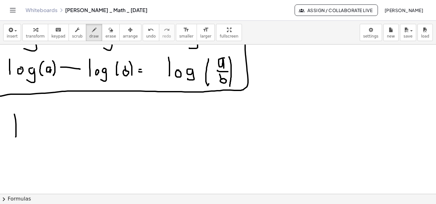
drag, startPoint x: 14, startPoint y: 115, endPoint x: 17, endPoint y: 132, distance: 17.8
drag, startPoint x: 30, startPoint y: 128, endPoint x: 27, endPoint y: 127, distance: 3.4
drag, startPoint x: 42, startPoint y: 130, endPoint x: 36, endPoint y: 143, distance: 13.7
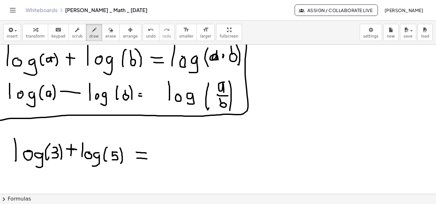
scroll to position [2000, 0]
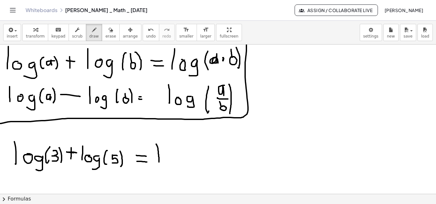
drag, startPoint x: 156, startPoint y: 144, endPoint x: 160, endPoint y: 160, distance: 16.5
drag, startPoint x: 182, startPoint y: 156, endPoint x: 175, endPoint y: 167, distance: 13.1
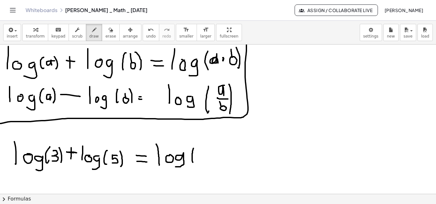
drag, startPoint x: 193, startPoint y: 149, endPoint x: 194, endPoint y: 165, distance: 16.3
drag, startPoint x: 197, startPoint y: 152, endPoint x: 198, endPoint y: 159, distance: 7.1
drag, startPoint x: 206, startPoint y: 153, endPoint x: 206, endPoint y: 160, distance: 7.0
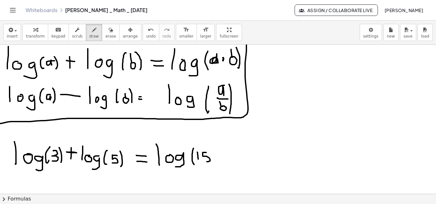
drag, startPoint x: 212, startPoint y: 151, endPoint x: 212, endPoint y: 163, distance: 12.1
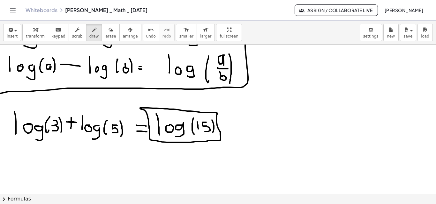
scroll to position [2031, 0]
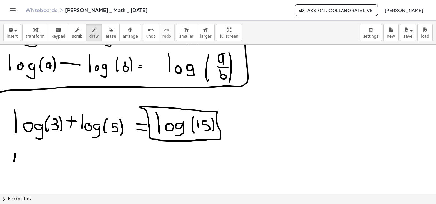
drag, startPoint x: 15, startPoint y: 154, endPoint x: 14, endPoint y: 166, distance: 11.5
drag, startPoint x: 36, startPoint y: 163, endPoint x: 32, endPoint y: 172, distance: 9.4
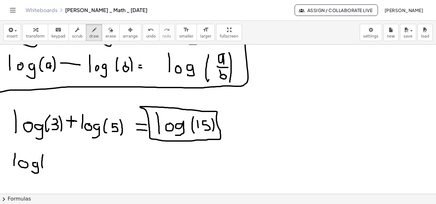
drag, startPoint x: 43, startPoint y: 155, endPoint x: 43, endPoint y: 170, distance: 15.0
drag, startPoint x: 47, startPoint y: 160, endPoint x: 55, endPoint y: 157, distance: 8.6
drag, startPoint x: 55, startPoint y: 156, endPoint x: 58, endPoint y: 169, distance: 13.4
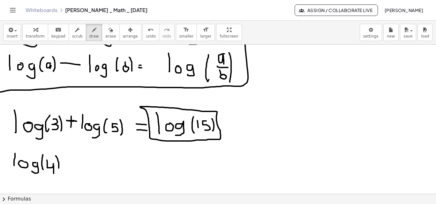
drag, startPoint x: 60, startPoint y: 162, endPoint x: 69, endPoint y: 163, distance: 8.9
drag, startPoint x: 74, startPoint y: 154, endPoint x: 74, endPoint y: 168, distance: 14.4
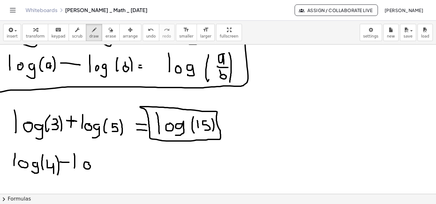
drag, startPoint x: 101, startPoint y: 165, endPoint x: 94, endPoint y: 175, distance: 12.2
drag, startPoint x: 108, startPoint y: 157, endPoint x: 111, endPoint y: 166, distance: 8.7
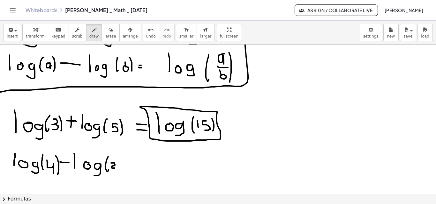
drag, startPoint x: 111, startPoint y: 163, endPoint x: 115, endPoint y: 167, distance: 5.4
drag, startPoint x: 118, startPoint y: 160, endPoint x: 120, endPoint y: 170, distance: 10.4
drag, startPoint x: 126, startPoint y: 164, endPoint x: 130, endPoint y: 164, distance: 4.8
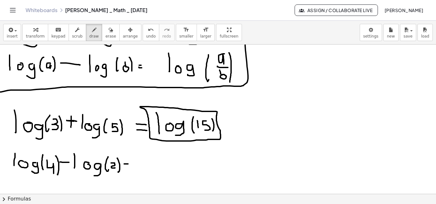
drag, startPoint x: 128, startPoint y: 168, endPoint x: 131, endPoint y: 168, distance: 3.8
drag, startPoint x: 147, startPoint y: 159, endPoint x: 148, endPoint y: 171, distance: 12.5
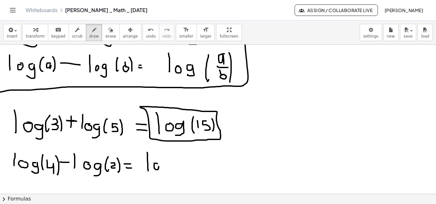
drag, startPoint x: 168, startPoint y: 165, endPoint x: 163, endPoint y: 174, distance: 10.4
drag, startPoint x: 177, startPoint y: 159, endPoint x: 176, endPoint y: 173, distance: 13.7
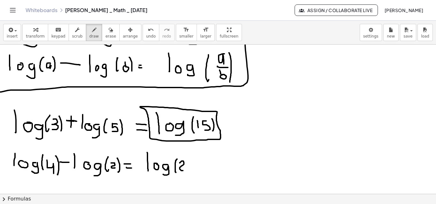
drag, startPoint x: 180, startPoint y: 163, endPoint x: 185, endPoint y: 171, distance: 8.9
drag, startPoint x: 188, startPoint y: 160, endPoint x: 188, endPoint y: 178, distance: 17.5
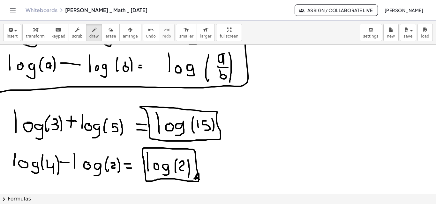
drag, startPoint x: 197, startPoint y: 173, endPoint x: 195, endPoint y: 184, distance: 10.8
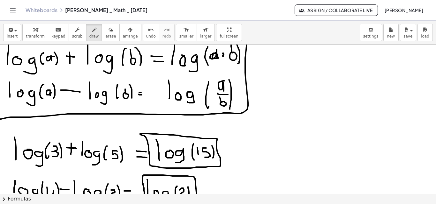
scroll to position [1990, 0]
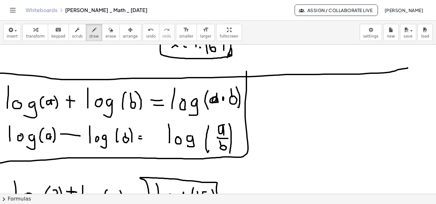
scroll to position [1960, 0]
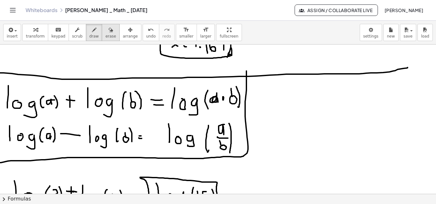
click at [108, 30] on icon "button" at bounding box center [110, 30] width 4 height 8
drag, startPoint x: 88, startPoint y: 31, endPoint x: 147, endPoint y: 56, distance: 63.5
click at [92, 32] on icon "button" at bounding box center [94, 30] width 4 height 8
drag, startPoint x: 208, startPoint y: 90, endPoint x: 208, endPoint y: 108, distance: 18.2
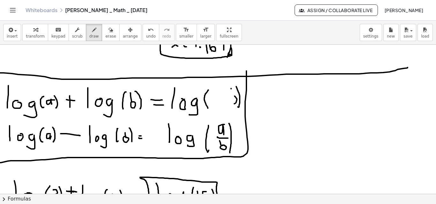
drag, startPoint x: 212, startPoint y: 98, endPoint x: 220, endPoint y: 101, distance: 8.9
drag, startPoint x: 234, startPoint y: 97, endPoint x: 228, endPoint y: 100, distance: 5.9
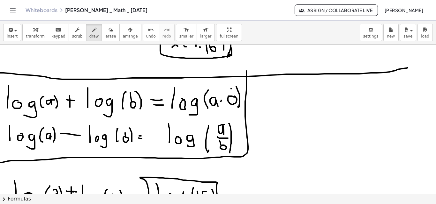
drag, startPoint x: 227, startPoint y: 99, endPoint x: 228, endPoint y: 87, distance: 12.2
drag, startPoint x: 235, startPoint y: 88, endPoint x: 233, endPoint y: 101, distance: 13.6
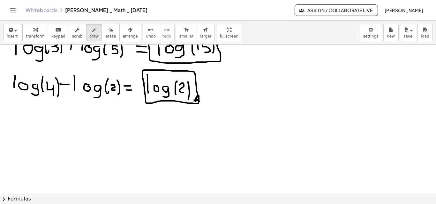
scroll to position [2112, 0]
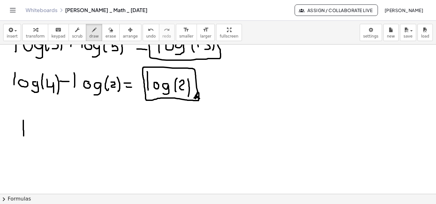
drag, startPoint x: 23, startPoint y: 121, endPoint x: 24, endPoint y: 143, distance: 22.3
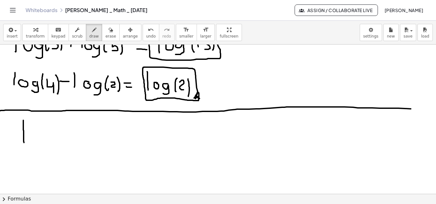
drag, startPoint x: 2, startPoint y: 111, endPoint x: 419, endPoint y: 114, distance: 417.5
click at [435, 110] on html "Graspable Math Activities Get Started Activity Bank Assigned Work Classes White…" at bounding box center [218, 102] width 436 height 204
drag, startPoint x: 35, startPoint y: 132, endPoint x: 37, endPoint y: 136, distance: 3.9
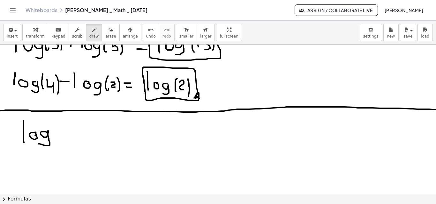
drag, startPoint x: 43, startPoint y: 132, endPoint x: 38, endPoint y: 144, distance: 12.6
drag, startPoint x: 55, startPoint y: 120, endPoint x: 56, endPoint y: 132, distance: 12.5
drag, startPoint x: 59, startPoint y: 123, endPoint x: 72, endPoint y: 129, distance: 14.1
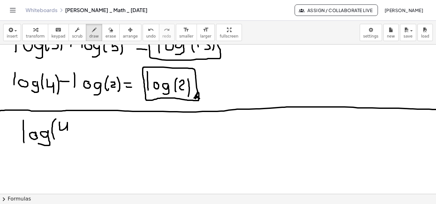
drag, startPoint x: 81, startPoint y: 120, endPoint x: 69, endPoint y: 142, distance: 25.8
drag, startPoint x: 21, startPoint y: 150, endPoint x: 40, endPoint y: 156, distance: 20.2
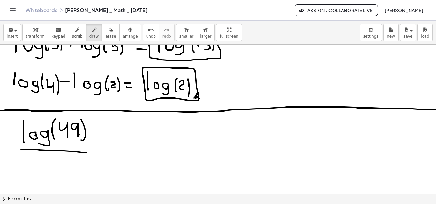
drag, startPoint x: 23, startPoint y: 156, endPoint x: 26, endPoint y: 167, distance: 12.1
drag, startPoint x: 40, startPoint y: 163, endPoint x: 35, endPoint y: 175, distance: 12.6
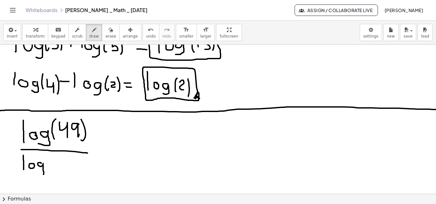
drag, startPoint x: 50, startPoint y: 156, endPoint x: 51, endPoint y: 166, distance: 10.2
drag, startPoint x: 57, startPoint y: 157, endPoint x: 57, endPoint y: 162, distance: 5.4
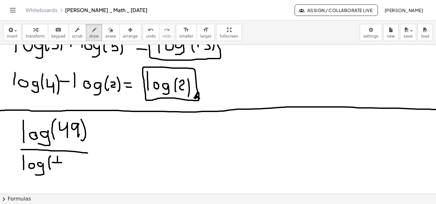
drag, startPoint x: 55, startPoint y: 163, endPoint x: 54, endPoint y: 166, distance: 3.9
drag, startPoint x: 53, startPoint y: 168, endPoint x: 56, endPoint y: 171, distance: 4.1
drag, startPoint x: 56, startPoint y: 171, endPoint x: 61, endPoint y: 170, distance: 5.2
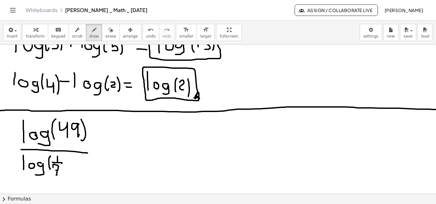
drag, startPoint x: 64, startPoint y: 159, endPoint x: 58, endPoint y: 174, distance: 16.9
drag, startPoint x: 50, startPoint y: 169, endPoint x: 53, endPoint y: 176, distance: 7.3
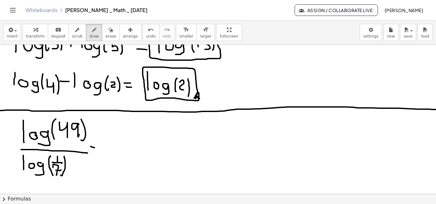
drag, startPoint x: 91, startPoint y: 147, endPoint x: 95, endPoint y: 148, distance: 5.0
drag, startPoint x: 115, startPoint y: 127, endPoint x: 113, endPoint y: 144, distance: 17.6
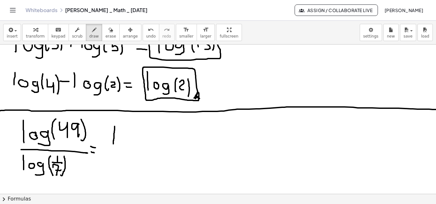
drag, startPoint x: 141, startPoint y: 139, endPoint x: 133, endPoint y: 150, distance: 13.5
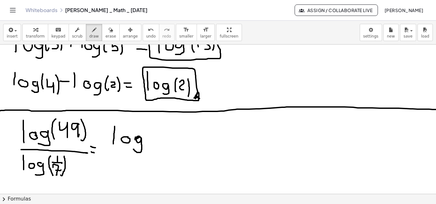
drag, startPoint x: 149, startPoint y: 126, endPoint x: 148, endPoint y: 147, distance: 20.8
drag, startPoint x: 105, startPoint y: 155, endPoint x: 158, endPoint y: 137, distance: 55.7
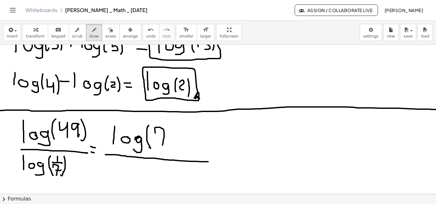
drag, startPoint x: 155, startPoint y: 133, endPoint x: 160, endPoint y: 144, distance: 12.4
drag, startPoint x: 167, startPoint y: 139, endPoint x: 167, endPoint y: 129, distance: 9.6
drag, startPoint x: 170, startPoint y: 126, endPoint x: 174, endPoint y: 131, distance: 7.0
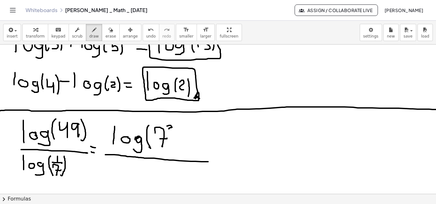
drag, startPoint x: 177, startPoint y: 123, endPoint x: 177, endPoint y: 148, distance: 25.5
drag, startPoint x: 112, startPoint y: 160, endPoint x: 115, endPoint y: 172, distance: 12.5
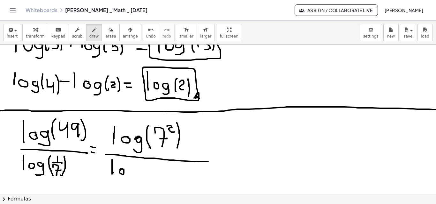
drag, startPoint x: 132, startPoint y: 169, endPoint x: 130, endPoint y: 178, distance: 9.1
drag, startPoint x: 147, startPoint y: 162, endPoint x: 146, endPoint y: 181, distance: 18.2
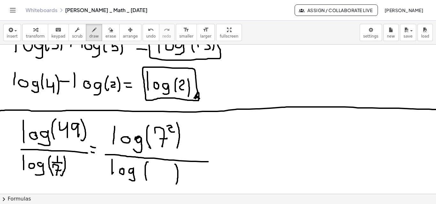
drag, startPoint x: 175, startPoint y: 165, endPoint x: 176, endPoint y: 184, distance: 19.8
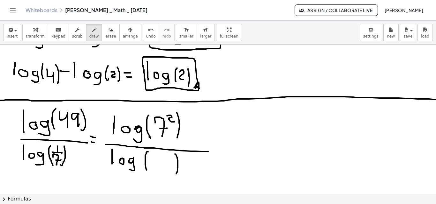
scroll to position [2128, 0]
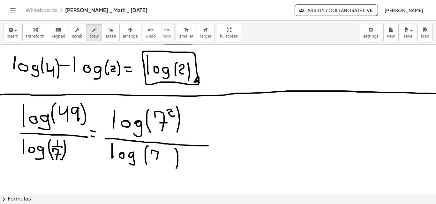
drag, startPoint x: 152, startPoint y: 154, endPoint x: 155, endPoint y: 166, distance: 12.8
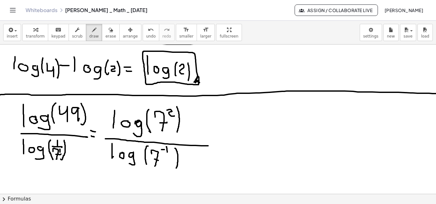
drag, startPoint x: 209, startPoint y: 140, endPoint x: 212, endPoint y: 141, distance: 3.3
drag, startPoint x: 210, startPoint y: 149, endPoint x: 216, endPoint y: 151, distance: 6.7
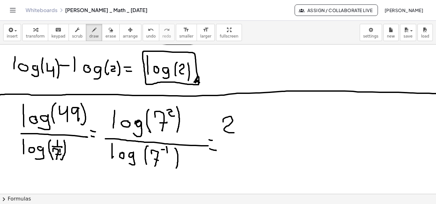
drag, startPoint x: 223, startPoint y: 122, endPoint x: 236, endPoint y: 130, distance: 15.2
drag, startPoint x: 249, startPoint y: 116, endPoint x: 254, endPoint y: 124, distance: 9.6
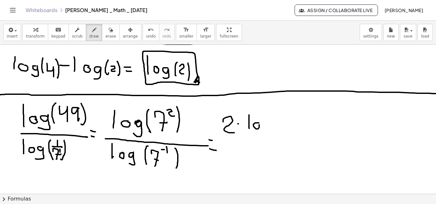
drag, startPoint x: 268, startPoint y: 124, endPoint x: 264, endPoint y: 129, distance: 6.5
drag, startPoint x: 277, startPoint y: 114, endPoint x: 281, endPoint y: 123, distance: 9.6
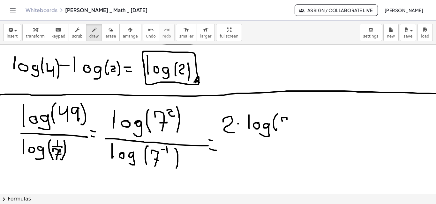
drag, startPoint x: 282, startPoint y: 122, endPoint x: 283, endPoint y: 130, distance: 9.0
drag, startPoint x: 292, startPoint y: 114, endPoint x: 289, endPoint y: 133, distance: 19.3
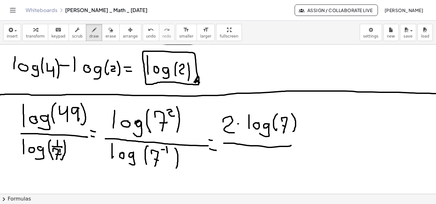
drag, startPoint x: 224, startPoint y: 144, endPoint x: 291, endPoint y: 146, distance: 67.3
drag, startPoint x: 223, startPoint y: 157, endPoint x: 229, endPoint y: 157, distance: 6.4
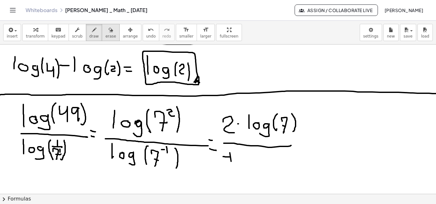
drag, startPoint x: 100, startPoint y: 30, endPoint x: 124, endPoint y: 48, distance: 29.9
click at [108, 30] on icon "button" at bounding box center [110, 30] width 4 height 8
click at [92, 33] on icon "button" at bounding box center [94, 30] width 4 height 8
drag, startPoint x: 224, startPoint y: 158, endPoint x: 229, endPoint y: 158, distance: 4.8
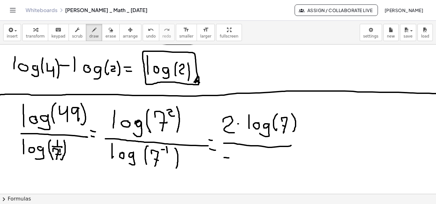
drag, startPoint x: 232, startPoint y: 152, endPoint x: 233, endPoint y: 164, distance: 12.2
drag, startPoint x: 238, startPoint y: 159, endPoint x: 253, endPoint y: 156, distance: 15.6
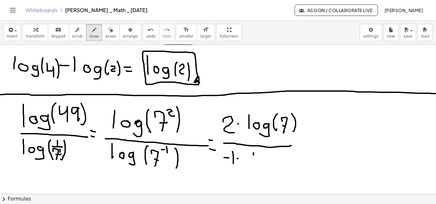
drag, startPoint x: 253, startPoint y: 155, endPoint x: 255, endPoint y: 163, distance: 8.2
drag, startPoint x: 258, startPoint y: 160, endPoint x: 262, endPoint y: 161, distance: 3.6
drag, startPoint x: 277, startPoint y: 161, endPoint x: 276, endPoint y: 168, distance: 7.4
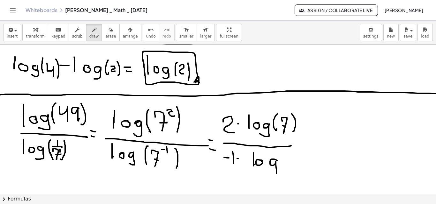
drag, startPoint x: 283, startPoint y: 155, endPoint x: 284, endPoint y: 164, distance: 9.1
drag, startPoint x: 286, startPoint y: 159, endPoint x: 288, endPoint y: 164, distance: 5.0
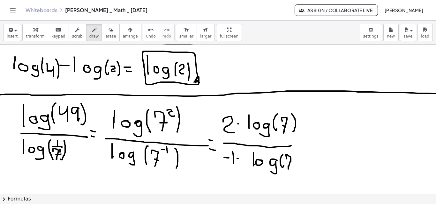
drag, startPoint x: 288, startPoint y: 164, endPoint x: 293, endPoint y: 160, distance: 6.3
drag, startPoint x: 295, startPoint y: 155, endPoint x: 293, endPoint y: 167, distance: 12.3
drag, startPoint x: 300, startPoint y: 141, endPoint x: 306, endPoint y: 142, distance: 6.1
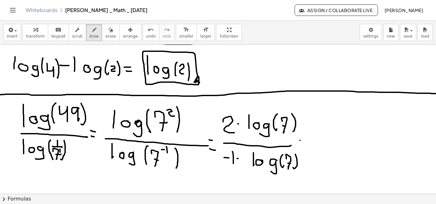
drag, startPoint x: 247, startPoint y: 135, endPoint x: 292, endPoint y: 115, distance: 49.8
drag, startPoint x: 254, startPoint y: 174, endPoint x: 290, endPoint y: 150, distance: 43.0
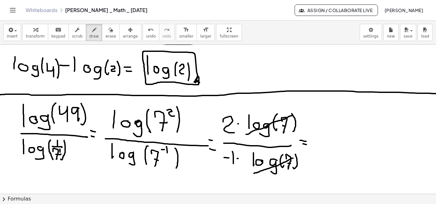
drag, startPoint x: 322, startPoint y: 142, endPoint x: 330, endPoint y: 142, distance: 9.0
drag, startPoint x: 335, startPoint y: 138, endPoint x: 341, endPoint y: 149, distance: 13.0
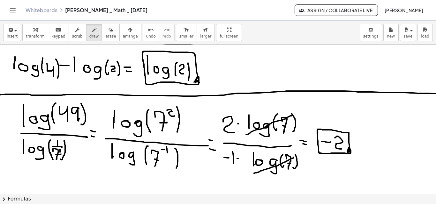
drag, startPoint x: 349, startPoint y: 145, endPoint x: 322, endPoint y: 145, distance: 27.4
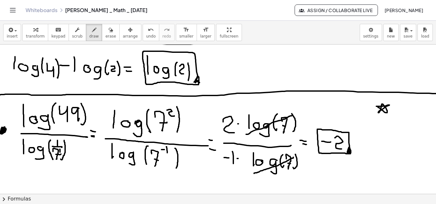
drag, startPoint x: 209, startPoint y: 140, endPoint x: 212, endPoint y: 140, distance: 3.2
drag, startPoint x: 209, startPoint y: 149, endPoint x: 213, endPoint y: 150, distance: 4.6
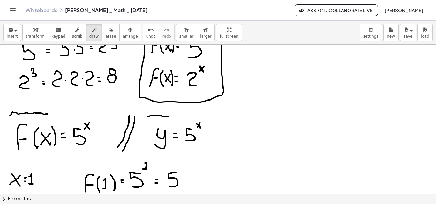
scroll to position [0, 0]
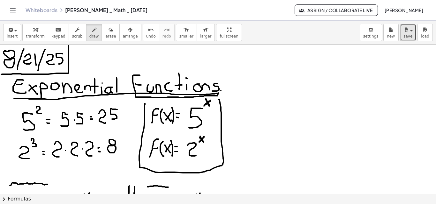
click at [407, 33] on icon "button" at bounding box center [406, 30] width 6 height 8
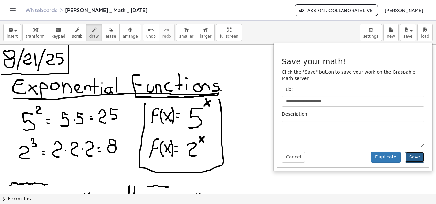
click at [414, 152] on button "Save" at bounding box center [414, 157] width 19 height 11
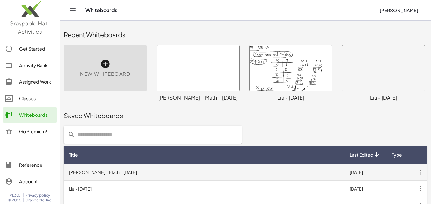
click at [422, 172] on icon "button" at bounding box center [419, 172] width 11 height 11
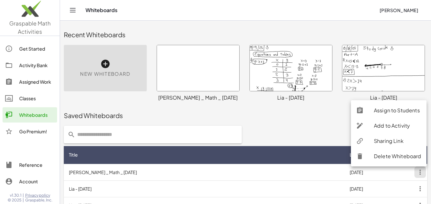
click at [384, 143] on div "Sharing Link" at bounding box center [398, 141] width 48 height 8
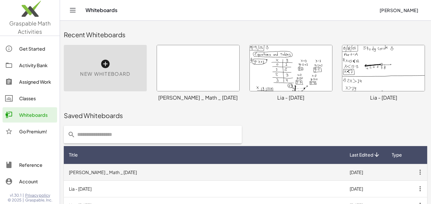
click at [359, 171] on td "21/8/2025" at bounding box center [364, 172] width 41 height 17
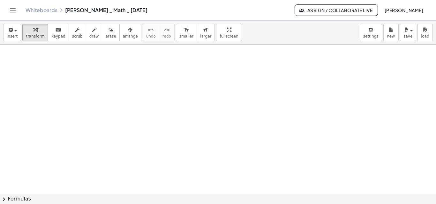
click at [36, 9] on link "Whiteboards" at bounding box center [42, 10] width 32 height 6
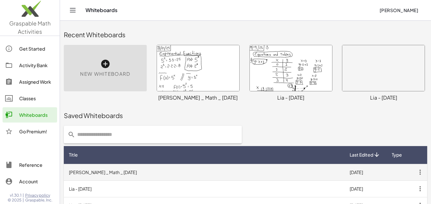
click at [421, 174] on icon "button" at bounding box center [419, 172] width 11 height 11
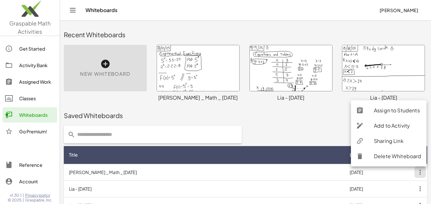
click at [386, 142] on div "Sharing Link" at bounding box center [398, 141] width 48 height 8
